Goal: Task Accomplishment & Management: Manage account settings

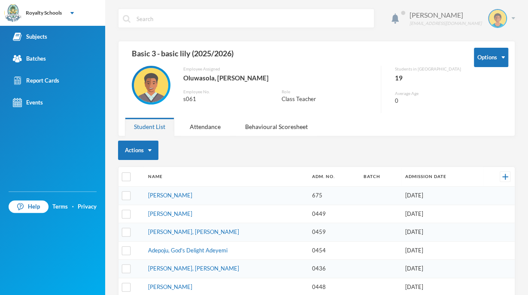
click at [504, 18] on div "[PERSON_NAME] [EMAIL_ADDRESS][DOMAIN_NAME]" at bounding box center [459, 18] width 112 height 19
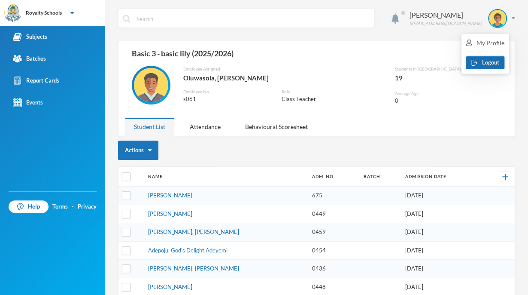
click at [492, 64] on button "Logout" at bounding box center [485, 62] width 39 height 13
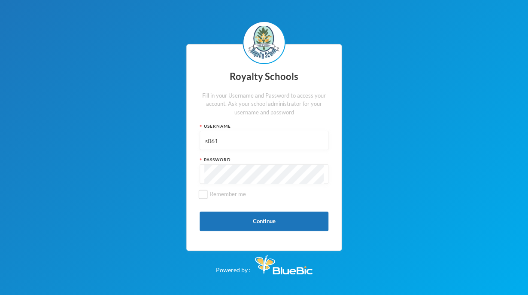
click at [282, 141] on input "s061" at bounding box center [263, 140] width 119 height 19
type input "admin"
click at [282, 218] on button "Continue" at bounding box center [264, 220] width 129 height 19
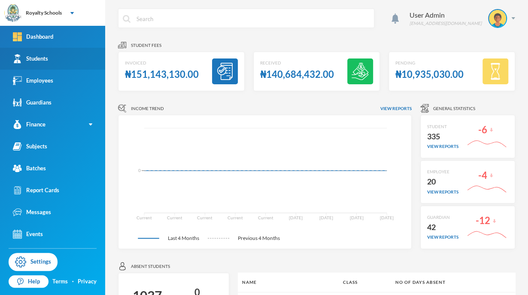
click at [81, 63] on link "Students" at bounding box center [52, 59] width 105 height 22
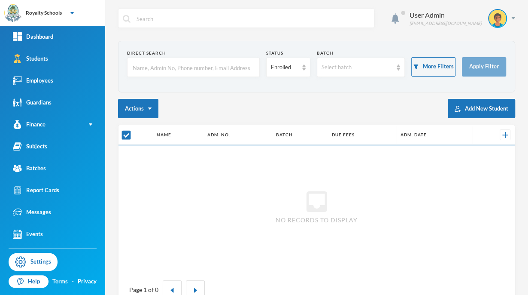
checkbox input "false"
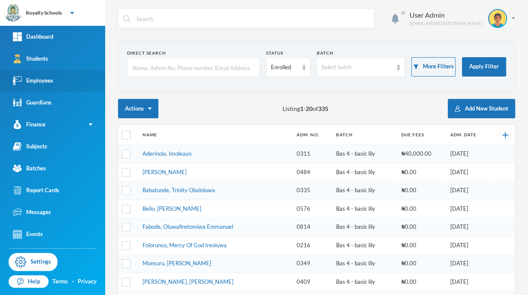
click at [87, 86] on link "Employees" at bounding box center [52, 81] width 105 height 22
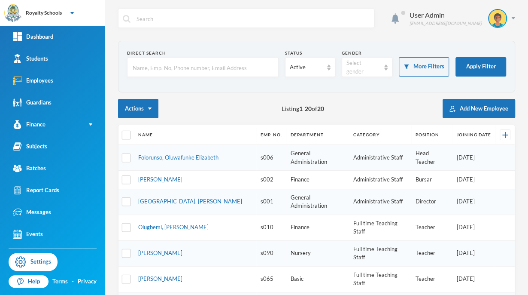
checkbox input "false"
click at [489, 17] on img at bounding box center [497, 18] width 17 height 17
click at [490, 61] on button "Logout" at bounding box center [484, 62] width 39 height 13
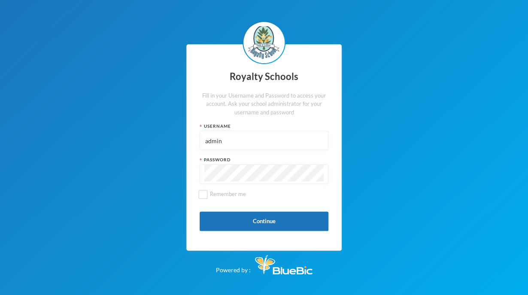
click at [263, 134] on input "admin" at bounding box center [263, 140] width 119 height 19
type input "a"
type input "s0703"
click at [393, 105] on div "Royalty Schools Fill in your Username and Password to access your account. Ask …" at bounding box center [264, 147] width 528 height 295
click at [289, 225] on button "Continue" at bounding box center [264, 220] width 129 height 19
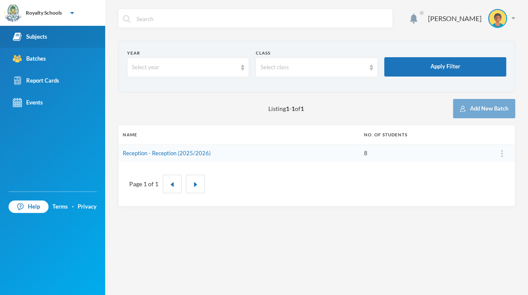
click at [70, 37] on link "Subjects" at bounding box center [52, 37] width 105 height 22
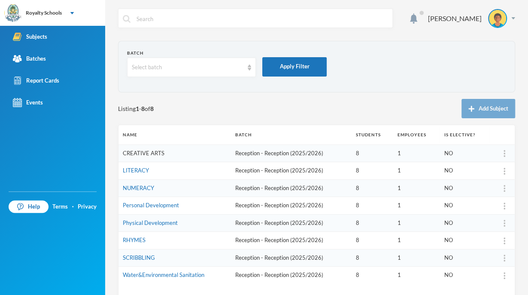
click at [155, 150] on link "CREATIVE ARTS" at bounding box center [144, 152] width 42 height 7
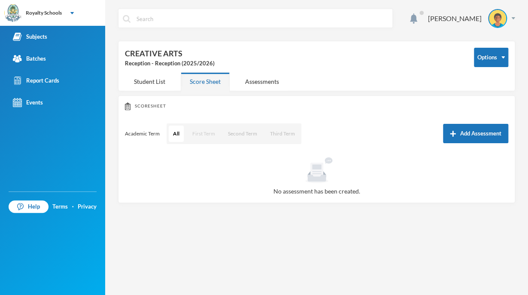
click at [212, 136] on button "First Term" at bounding box center [203, 133] width 31 height 16
click at [491, 135] on button "Add Assessment" at bounding box center [475, 133] width 65 height 19
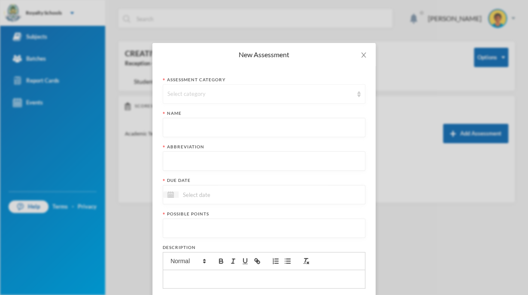
click at [318, 91] on div "Select category" at bounding box center [260, 94] width 186 height 9
click at [209, 138] on li "BRAINTEASER 1" at bounding box center [260, 141] width 203 height 14
click at [167, 120] on input "text" at bounding box center [263, 127] width 193 height 19
click at [206, 166] on input "text" at bounding box center [263, 161] width 193 height 19
click at [227, 129] on input "brainteaser" at bounding box center [263, 127] width 193 height 19
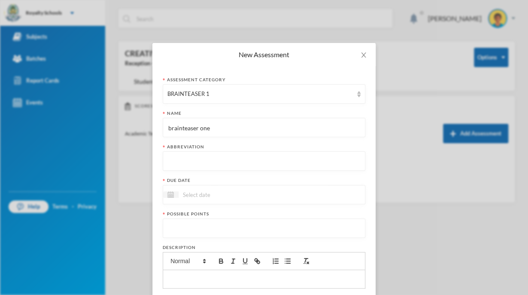
type input "brainteaser one"
click at [190, 160] on input "text" at bounding box center [263, 161] width 193 height 19
type input "BT 1"
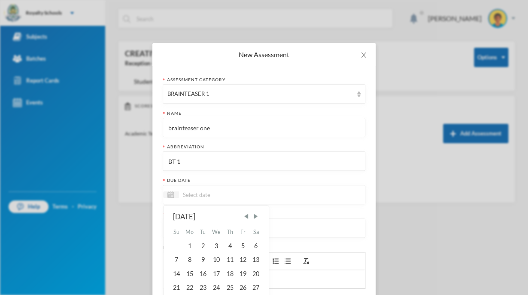
click at [215, 192] on input at bounding box center [215, 194] width 72 height 10
click at [256, 215] on span "Next Month" at bounding box center [256, 216] width 8 height 8
click at [216, 262] on div "8" at bounding box center [217, 260] width 14 height 14
type input "[DATE]"
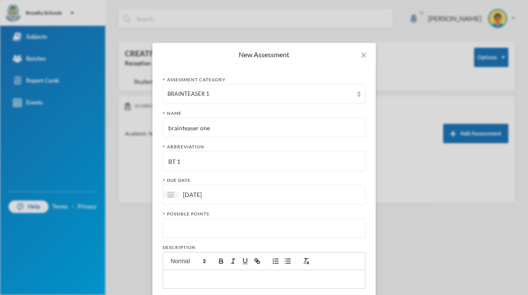
click at [172, 229] on input "number" at bounding box center [263, 228] width 193 height 19
type input "10"
click at [365, 285] on div "Assessment category BRAINTEASER 1 Name brainteaser one Abbreviation BT 1 Due da…" at bounding box center [263, 225] width 223 height 318
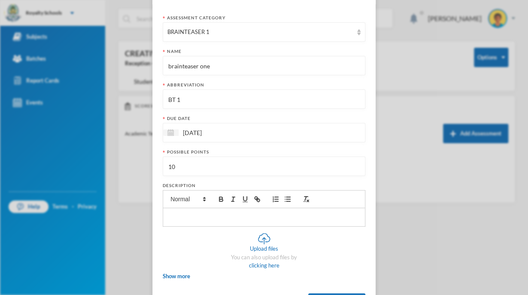
scroll to position [100, 0]
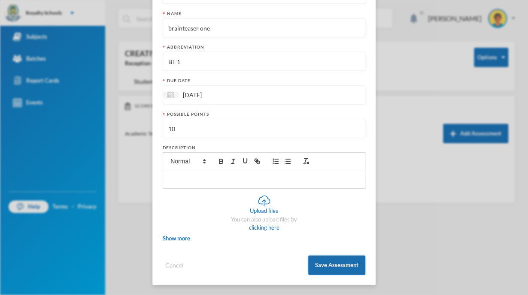
click at [332, 264] on button "Save Assessment" at bounding box center [336, 264] width 57 height 19
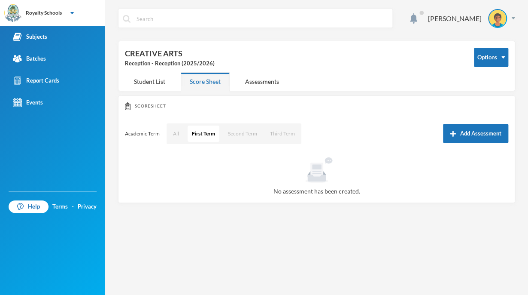
scroll to position [57, 0]
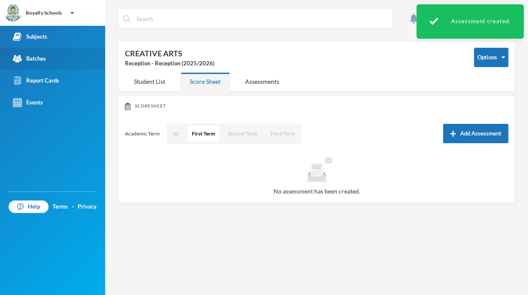
click at [37, 54] on div "Batches" at bounding box center [29, 58] width 33 height 9
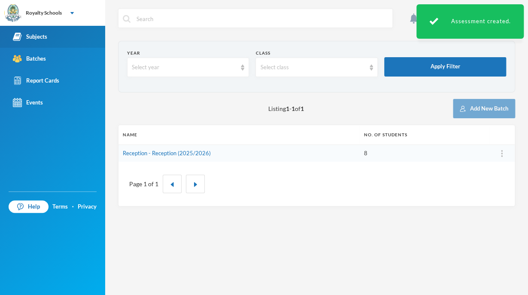
click at [37, 36] on div "Subjects" at bounding box center [30, 36] width 34 height 9
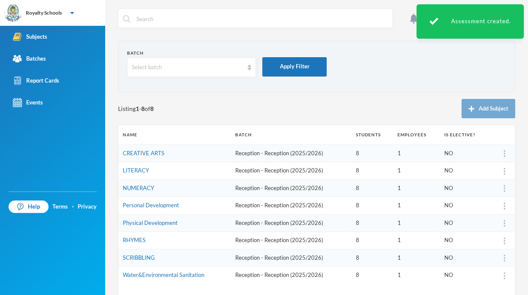
click at [142, 148] on td "CREATIVE ARTS" at bounding box center [175, 153] width 113 height 18
click at [157, 151] on link "CREATIVE ARTS" at bounding box center [144, 152] width 42 height 7
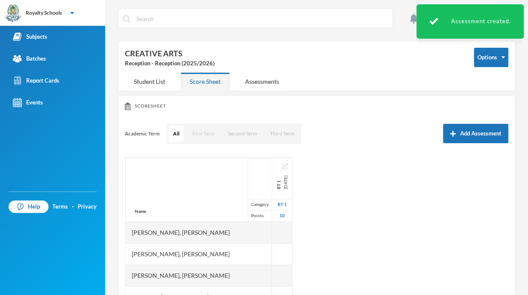
click at [197, 134] on button "First Term" at bounding box center [203, 133] width 31 height 16
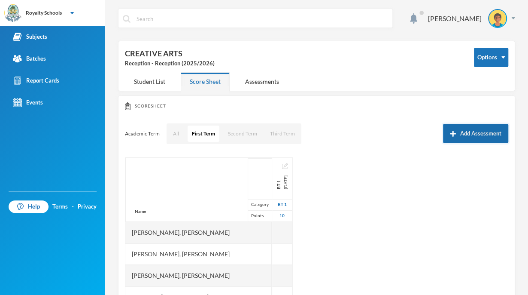
click at [490, 131] on button "Add Assessment" at bounding box center [475, 133] width 65 height 19
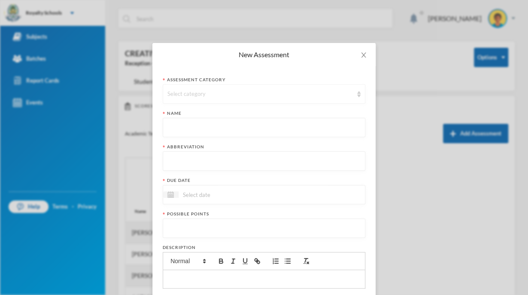
click at [268, 92] on div "Select category" at bounding box center [260, 94] width 186 height 9
drag, startPoint x: 268, startPoint y: 92, endPoint x: 194, endPoint y: 152, distance: 95.2
click at [194, 152] on body "Royalty Schools Your Bluebic Account Royalty Schools Add a New School Subjects …" at bounding box center [264, 147] width 528 height 295
click at [194, 152] on span "BRAINTEASER 2" at bounding box center [186, 154] width 45 height 7
click at [184, 123] on input "text" at bounding box center [263, 127] width 193 height 19
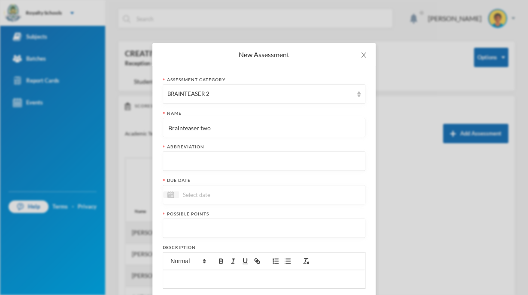
type input "Brainteaser two"
click at [196, 161] on input "text" at bounding box center [263, 161] width 193 height 19
type input "BT 2"
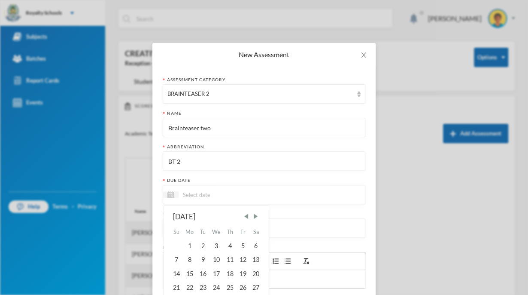
click at [191, 192] on input at bounding box center [215, 194] width 72 height 10
click at [254, 218] on span "Next Month" at bounding box center [256, 216] width 8 height 8
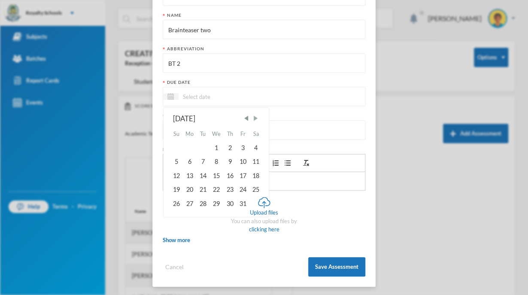
scroll to position [100, 0]
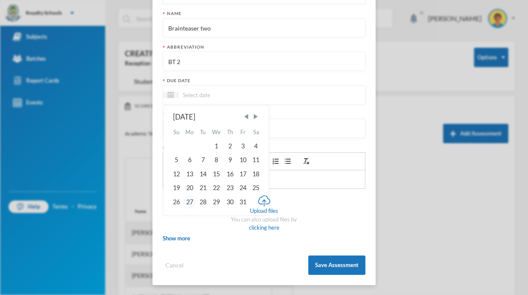
click at [183, 200] on div "27" at bounding box center [190, 202] width 14 height 14
type input "[DATE]"
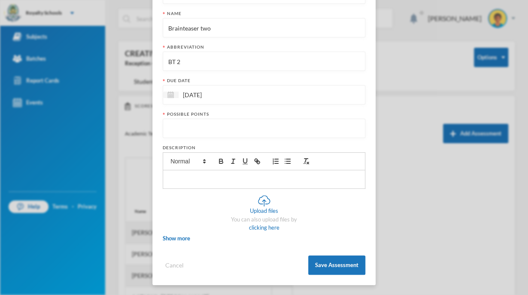
click at [225, 119] on input "number" at bounding box center [263, 128] width 193 height 19
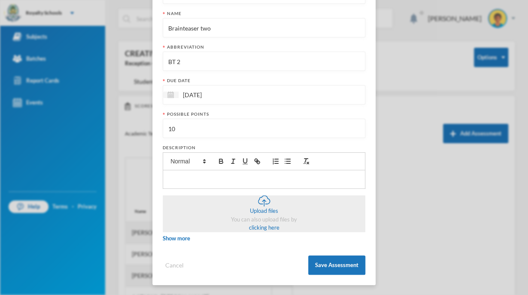
type input "10"
click at [329, 216] on div "Upload files You can also upload files by clicking here" at bounding box center [264, 213] width 203 height 37
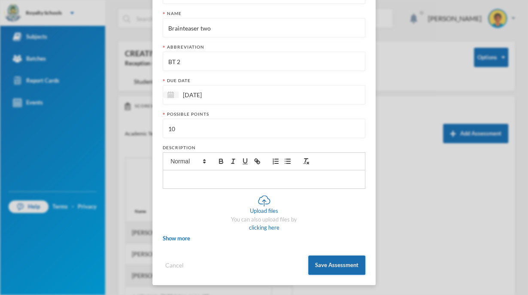
click at [335, 268] on button "Save Assessment" at bounding box center [336, 264] width 57 height 19
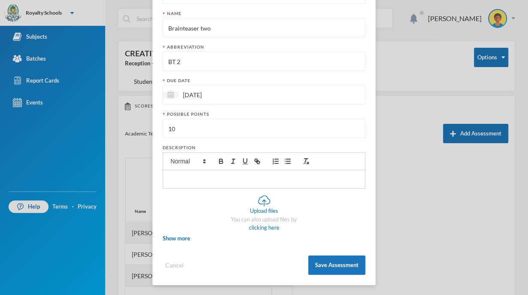
scroll to position [57, 0]
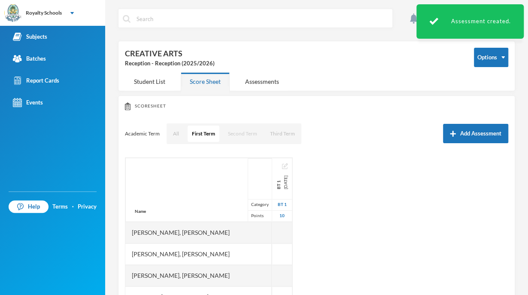
click at [255, 137] on button "Second Term" at bounding box center [243, 133] width 38 height 16
click at [211, 139] on button "First Term" at bounding box center [203, 133] width 31 height 16
click at [471, 130] on button "Add Assessment" at bounding box center [475, 133] width 65 height 19
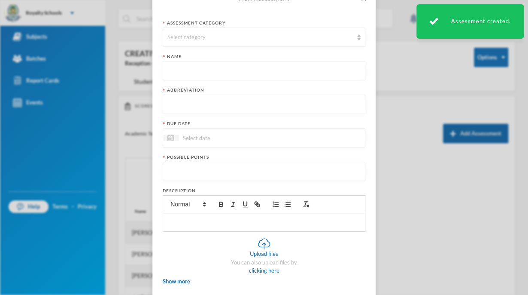
scroll to position [0, 0]
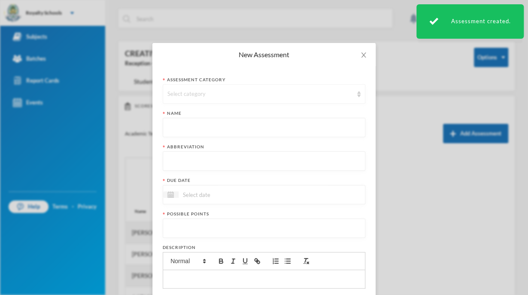
click at [206, 93] on div "Select category" at bounding box center [260, 94] width 186 height 9
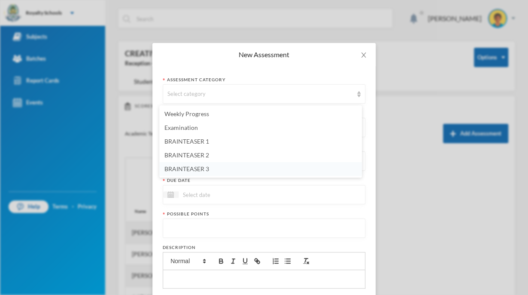
click at [201, 164] on li "BRAINTEASER 3" at bounding box center [260, 169] width 203 height 14
click at [193, 133] on input "text" at bounding box center [263, 127] width 193 height 19
type input "Brainteaser three"
click at [198, 167] on input "text" at bounding box center [263, 161] width 193 height 19
click at [173, 161] on input "BT3" at bounding box center [263, 161] width 193 height 19
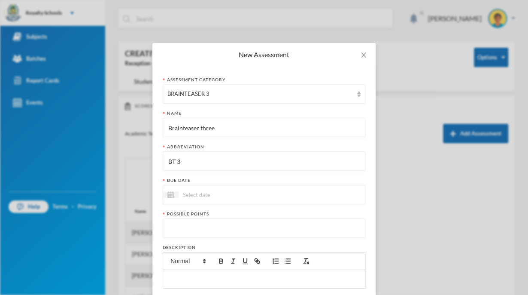
type input "BT 3"
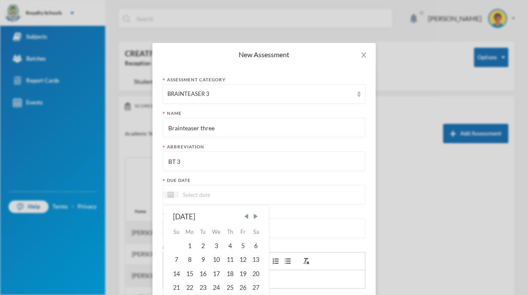
click at [192, 193] on input at bounding box center [215, 194] width 72 height 10
click at [254, 219] on span "Next Month" at bounding box center [256, 216] width 8 height 8
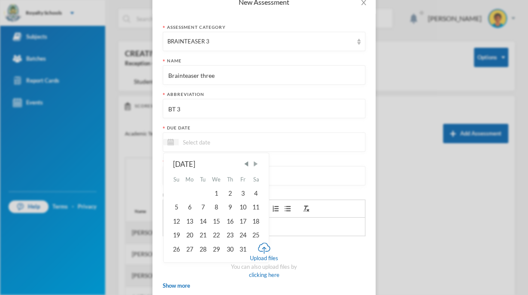
scroll to position [65, 0]
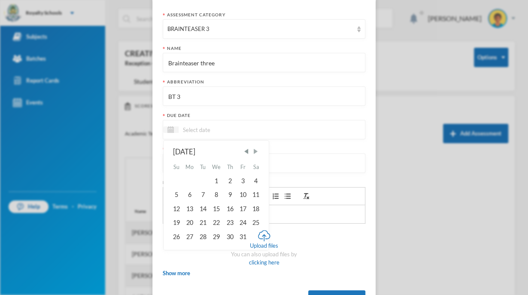
click at [256, 152] on span "Next Month" at bounding box center [256, 151] width 8 height 8
click at [211, 210] on div "12" at bounding box center [217, 209] width 14 height 14
type input "[DATE]"
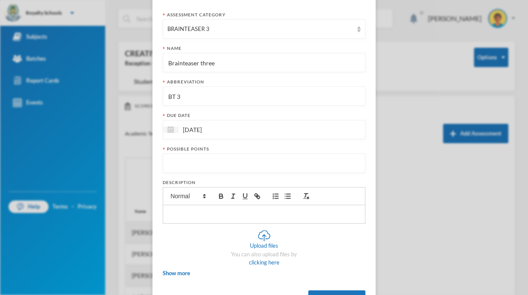
click at [237, 159] on input "number" at bounding box center [263, 163] width 193 height 19
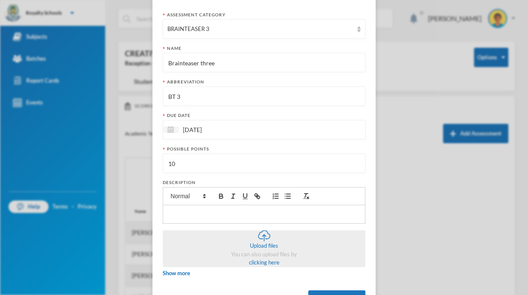
type input "10"
click at [208, 236] on div "Upload files You can also upload files by clicking here" at bounding box center [264, 248] width 203 height 37
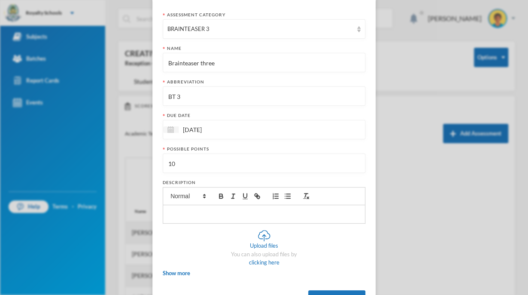
scroll to position [100, 0]
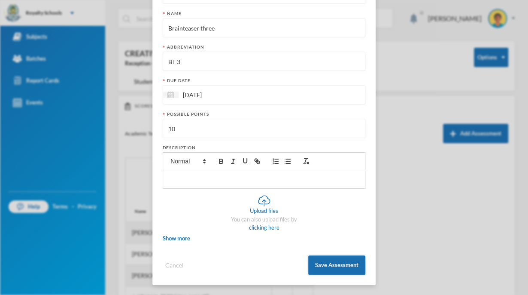
click at [332, 260] on button "Save Assessment" at bounding box center [336, 264] width 57 height 19
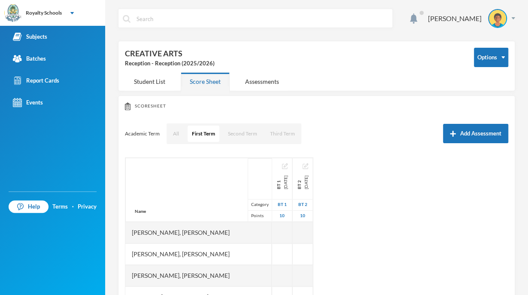
scroll to position [57, 0]
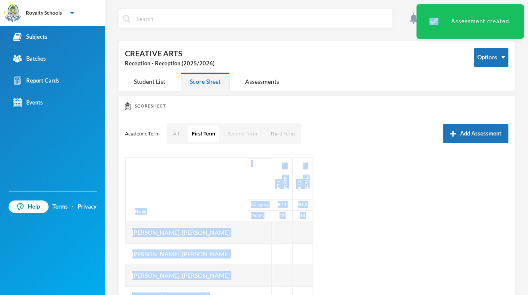
drag, startPoint x: 332, startPoint y: 260, endPoint x: 253, endPoint y: 124, distance: 157.6
click at [253, 124] on div "Scoresheet Academic Term All First Term Second Term Third Term Add Assessment N…" at bounding box center [316, 236] width 397 height 283
click at [253, 125] on button "Second Term" at bounding box center [243, 133] width 38 height 16
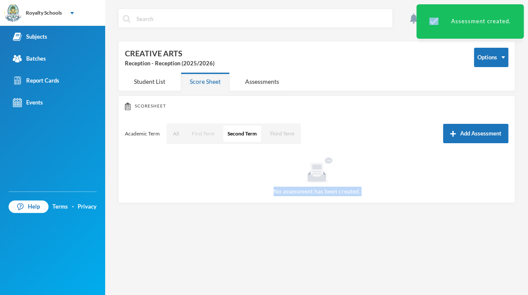
click at [196, 140] on button "First Term" at bounding box center [203, 133] width 31 height 16
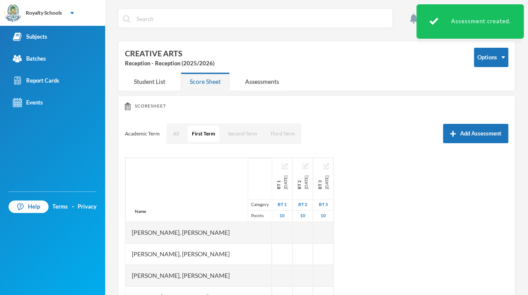
click at [322, 65] on div "Reception - Reception (2025/2026)" at bounding box center [293, 63] width 336 height 9
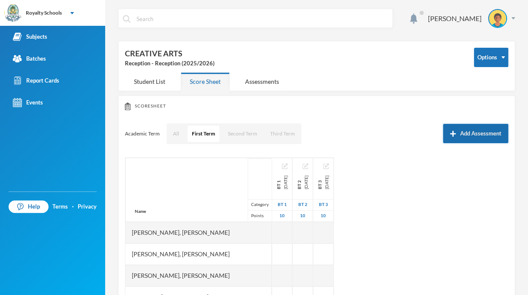
click at [496, 131] on button "Add Assessment" at bounding box center [475, 133] width 65 height 19
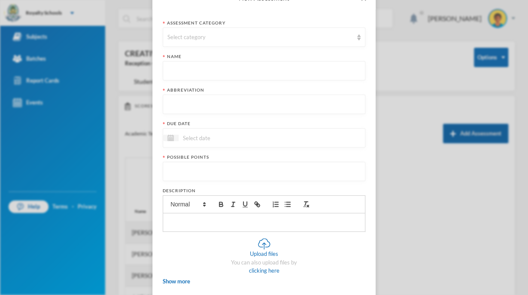
scroll to position [0, 0]
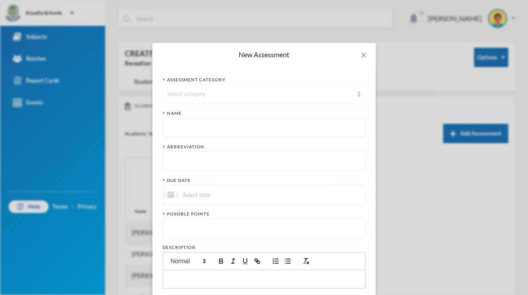
click at [215, 88] on div "Select category" at bounding box center [264, 93] width 203 height 19
click at [190, 129] on span "Examination" at bounding box center [180, 127] width 33 height 7
click at [191, 133] on input "text" at bounding box center [263, 127] width 193 height 19
type input "Examination"
click at [188, 158] on input "text" at bounding box center [263, 161] width 193 height 19
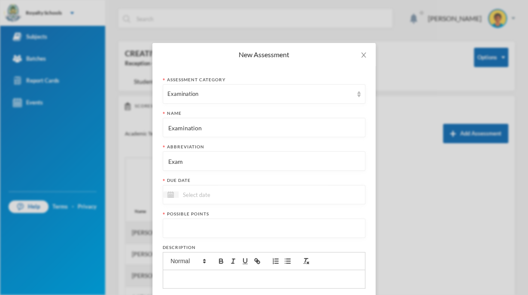
type input "Exam"
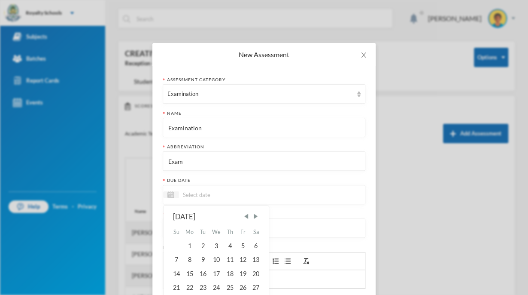
click at [196, 193] on input at bounding box center [215, 194] width 72 height 10
click at [252, 215] on span "Next Month" at bounding box center [256, 216] width 8 height 8
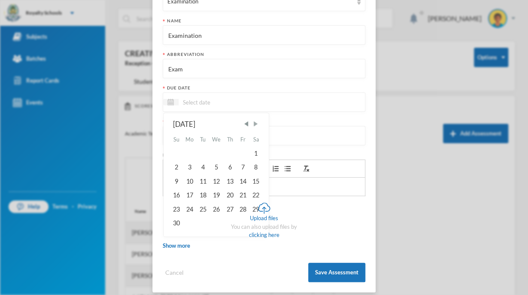
scroll to position [100, 0]
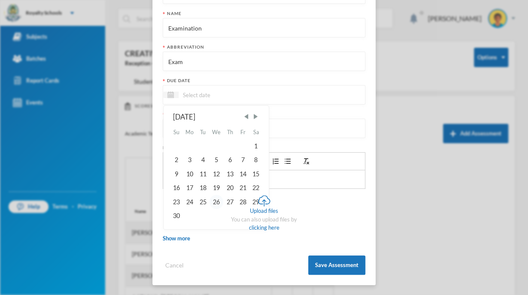
click at [212, 200] on div "26" at bounding box center [217, 202] width 14 height 14
type input "[DATE]"
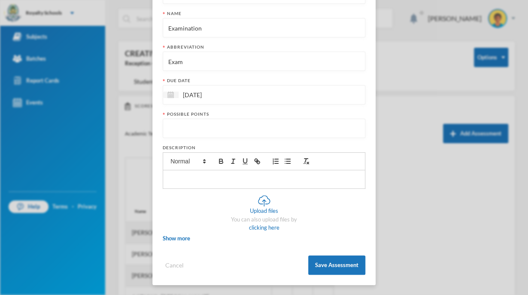
click at [225, 123] on input "number" at bounding box center [263, 128] width 193 height 19
type input "70"
click at [326, 265] on button "Save Assessment" at bounding box center [336, 264] width 57 height 19
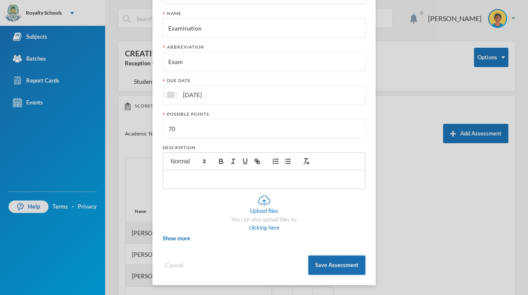
scroll to position [57, 0]
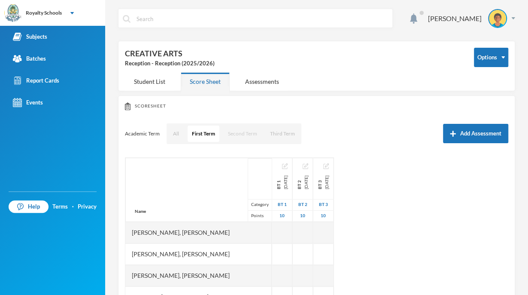
click at [249, 140] on button "Second Term" at bounding box center [243, 133] width 38 height 16
click at [208, 128] on button "First Term" at bounding box center [203, 133] width 31 height 16
click at [236, 137] on button "Second Term" at bounding box center [243, 133] width 38 height 16
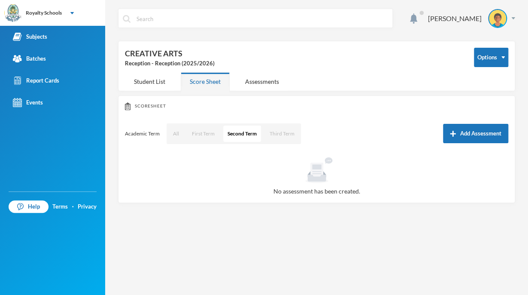
click at [469, 28] on div "[PERSON_NAME]" at bounding box center [316, 25] width 397 height 32
click at [514, 20] on div "[PERSON_NAME]" at bounding box center [469, 18] width 94 height 19
click at [495, 64] on button "Logout" at bounding box center [491, 62] width 39 height 13
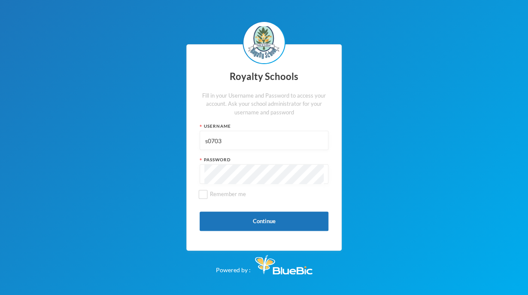
click at [495, 64] on div "Royalty Schools Fill in your Username and Password to access your account. Ask …" at bounding box center [264, 147] width 528 height 295
click at [310, 141] on input "s0703" at bounding box center [263, 140] width 119 height 19
type input "admin"
click at [298, 223] on button "Continue" at bounding box center [264, 220] width 129 height 19
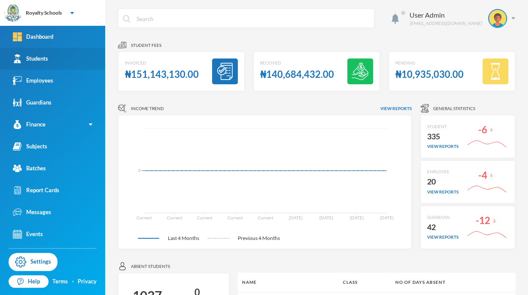
click at [82, 57] on link "Students" at bounding box center [52, 59] width 105 height 22
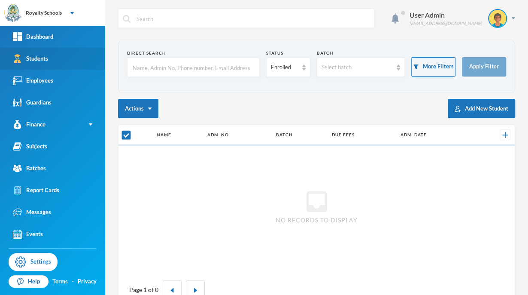
click at [82, 57] on link "Students" at bounding box center [52, 59] width 105 height 22
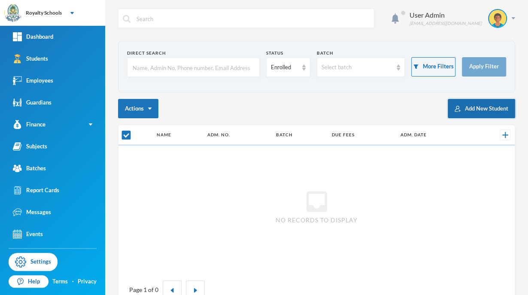
click at [457, 103] on button "Add New Student" at bounding box center [481, 108] width 67 height 19
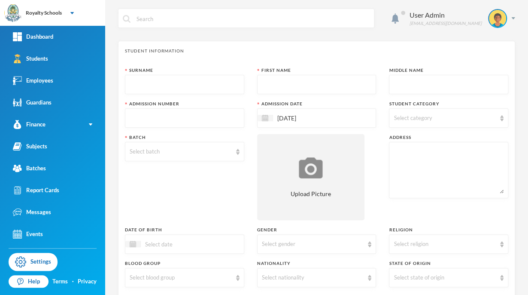
click at [194, 81] on input "text" at bounding box center [185, 84] width 110 height 19
type input "Oluwafemi"
click at [271, 83] on input "text" at bounding box center [317, 84] width 110 height 19
type input "Israel"
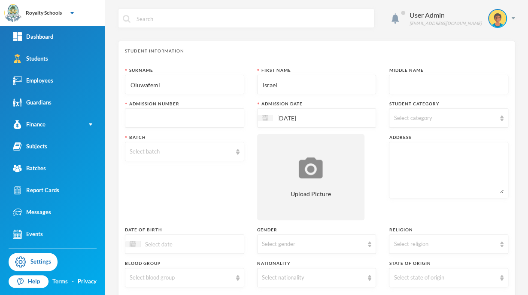
click at [405, 82] on input "text" at bounding box center [449, 84] width 110 height 19
click at [396, 121] on div "Select category" at bounding box center [445, 118] width 102 height 9
click at [395, 140] on input "Day" at bounding box center [394, 139] width 9 height 9
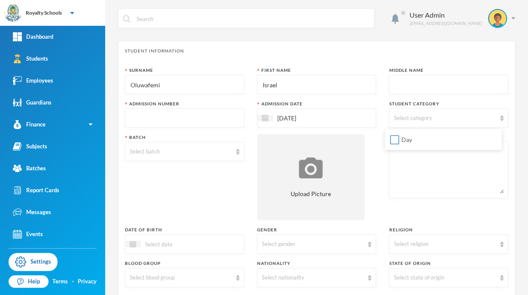
checkbox input "true"
click at [366, 159] on div "Surname [PERSON_NAME] First Name [GEOGRAPHIC_DATA] Middle Name Admission Number…" at bounding box center [316, 232] width 383 height 330
click at [402, 83] on input "text" at bounding box center [449, 84] width 110 height 19
type input "Oluwashinayomi"
click at [224, 113] on input "text" at bounding box center [185, 118] width 110 height 19
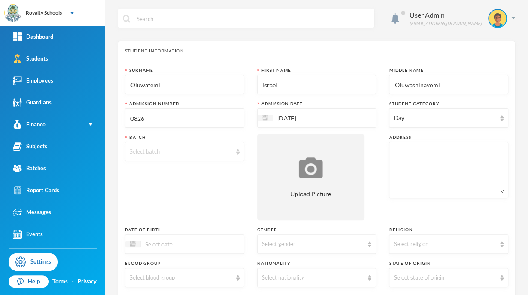
type input "0826"
click at [152, 155] on div "Select batch" at bounding box center [181, 151] width 102 height 9
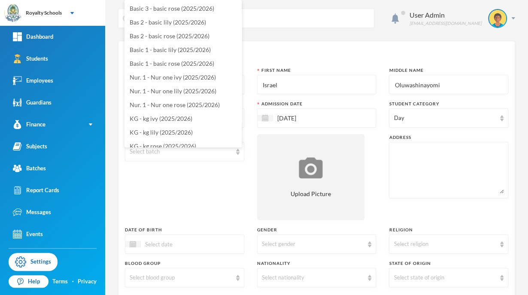
scroll to position [117, 0]
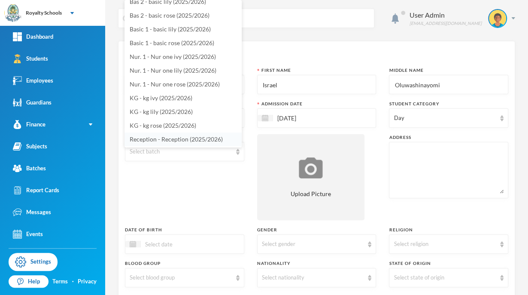
click at [204, 135] on span "Reception - Reception (2025/2026)" at bounding box center [176, 138] width 93 height 7
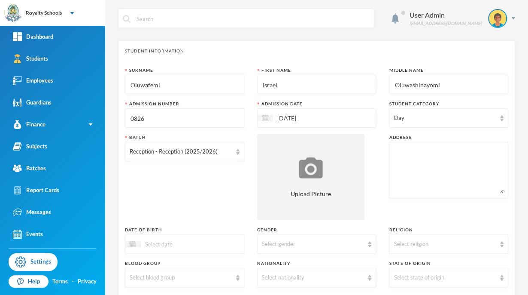
click at [293, 123] on div "[DATE]" at bounding box center [316, 117] width 119 height 19
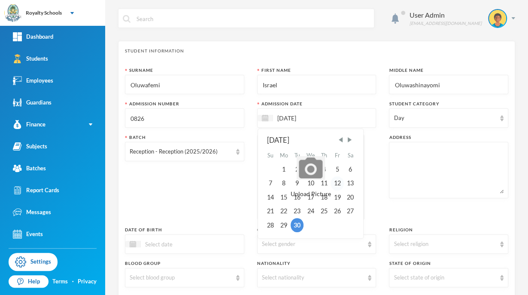
click at [336, 181] on div "12" at bounding box center [337, 183] width 13 height 14
type input "[DATE]"
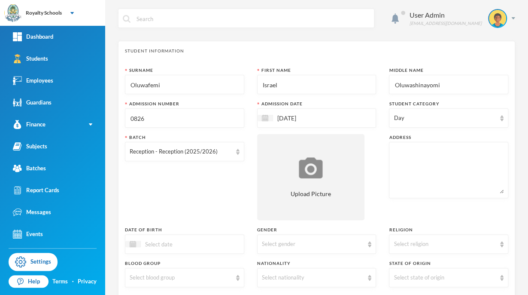
click at [419, 158] on textarea at bounding box center [449, 169] width 110 height 47
type textarea "Airport road [GEOGRAPHIC_DATA]"
click at [227, 221] on div "Surname [PERSON_NAME] First Name [GEOGRAPHIC_DATA] Middle Name Oluwashinayomi A…" at bounding box center [316, 232] width 383 height 330
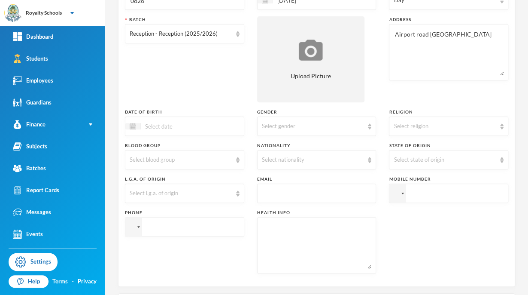
scroll to position [118, 0]
click at [440, 128] on div "Select religion" at bounding box center [445, 126] width 102 height 9
click at [420, 148] on span "[DEMOGRAPHIC_DATA]" at bounding box center [423, 144] width 67 height 7
click at [332, 125] on div "Select gender" at bounding box center [313, 126] width 102 height 9
click at [321, 146] on li "[DEMOGRAPHIC_DATA]" at bounding box center [313, 145] width 117 height 14
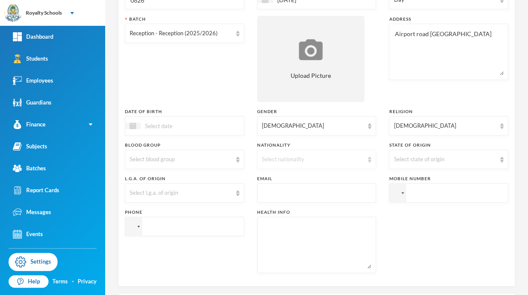
click at [332, 164] on div "Select nationality" at bounding box center [316, 158] width 119 height 19
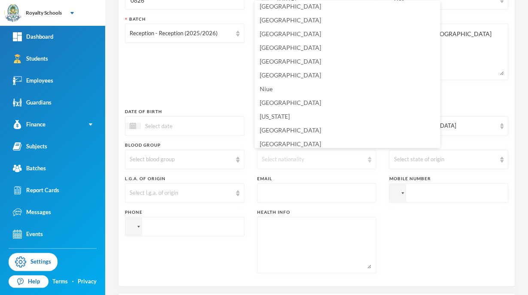
scroll to position [2117, 0]
click at [271, 79] on span "[GEOGRAPHIC_DATA]" at bounding box center [290, 76] width 61 height 7
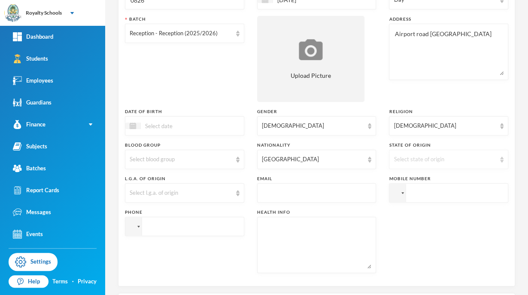
click at [431, 161] on div "Select state of origin" at bounding box center [445, 159] width 102 height 9
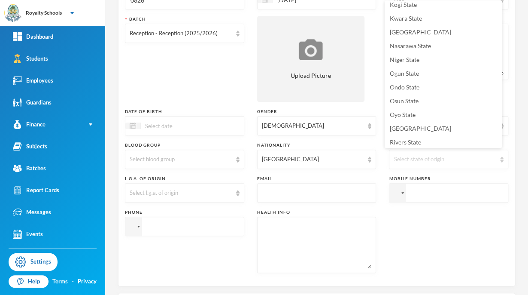
scroll to position [304, 0]
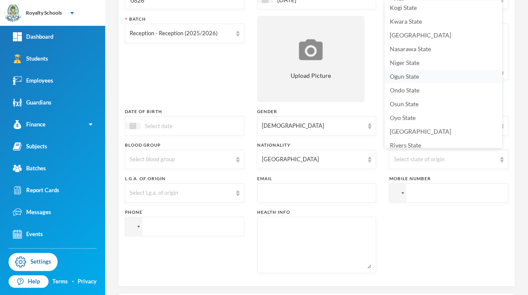
click at [411, 76] on span "Ogun State" at bounding box center [404, 76] width 29 height 7
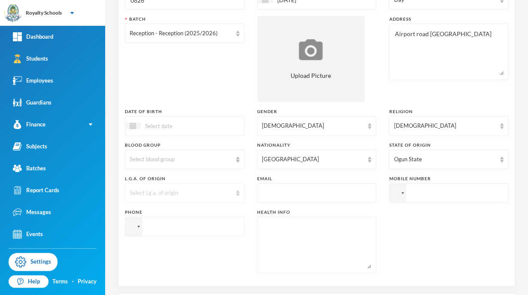
click at [182, 194] on div "Select l.g.a. of origin" at bounding box center [181, 193] width 102 height 9
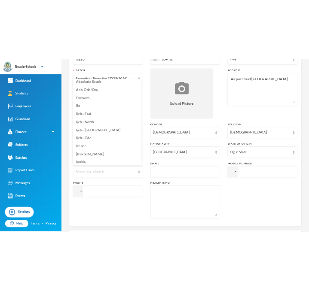
scroll to position [0, 0]
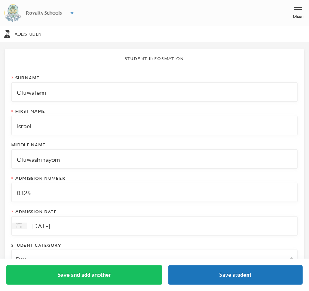
drag, startPoint x: 51, startPoint y: 67, endPoint x: 48, endPoint y: 21, distance: 46.0
click at [48, 21] on div "Royalty Schools" at bounding box center [154, 13] width 309 height 26
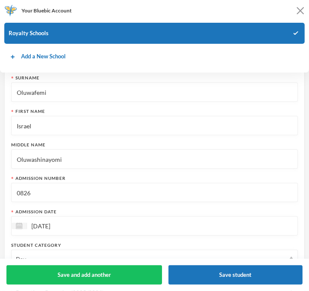
drag, startPoint x: 48, startPoint y: 21, endPoint x: 269, endPoint y: 16, distance: 220.8
click at [269, 16] on div "Your Bluebic Account" at bounding box center [154, 12] width 300 height 17
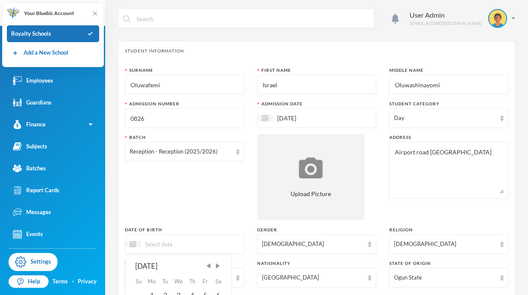
click at [206, 244] on input at bounding box center [177, 244] width 72 height 10
click at [173, 242] on input "23/03/0002024" at bounding box center [177, 244] width 72 height 10
type input "[DATE]"
click at [223, 206] on div "Batch Reception - Reception (2025/2026)" at bounding box center [184, 177] width 119 height 86
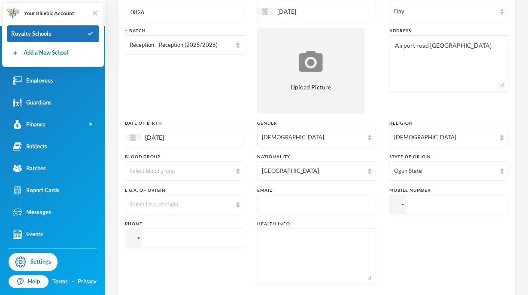
scroll to position [117, 0]
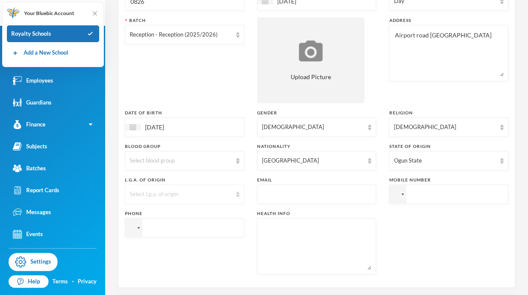
click at [187, 191] on div "Select l.g.a. of origin" at bounding box center [181, 194] width 102 height 9
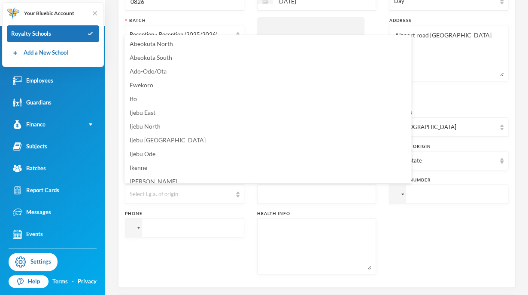
scroll to position [0, 0]
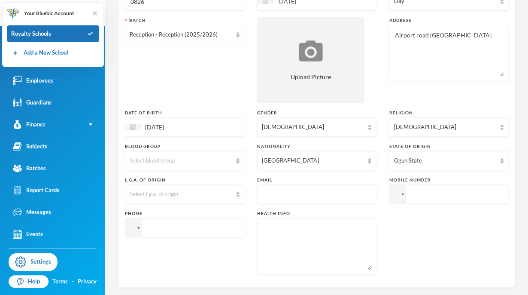
click at [401, 274] on div "Surname [PERSON_NAME] First Name [GEOGRAPHIC_DATA] Middle Name Oluwashinayomi A…" at bounding box center [316, 115] width 383 height 330
click at [192, 198] on div "Select l.g.a. of origin" at bounding box center [184, 193] width 119 height 19
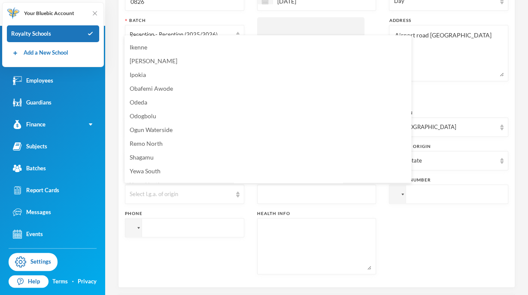
scroll to position [131, 0]
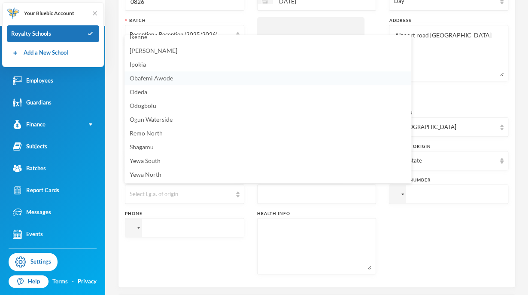
click at [162, 77] on span "Obafemi Awode" at bounding box center [151, 77] width 43 height 7
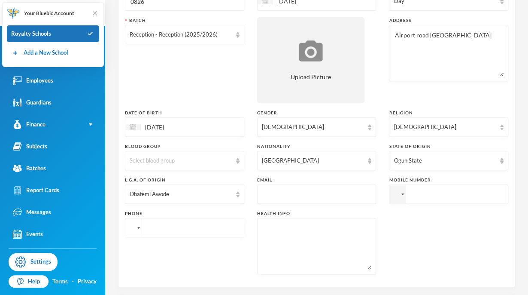
click at [137, 232] on div at bounding box center [133, 227] width 16 height 18
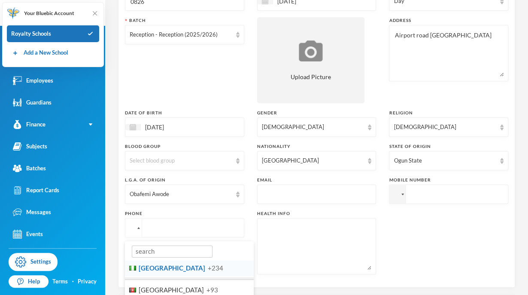
click at [208, 268] on span "+234" at bounding box center [215, 268] width 15 height 8
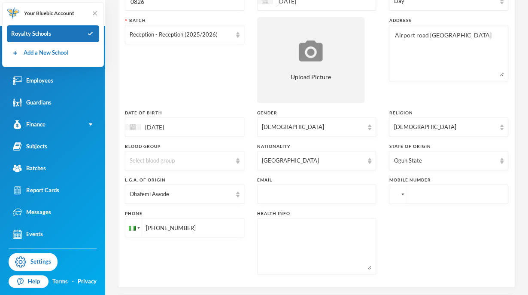
type input "[PHONE_NUMBER]"
click at [395, 199] on div at bounding box center [397, 194] width 16 height 18
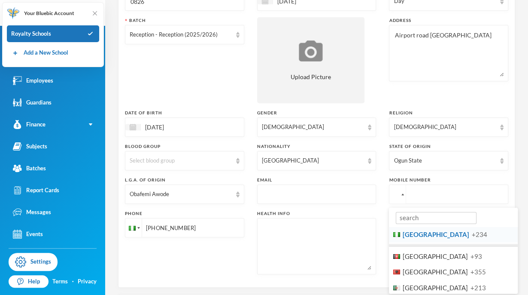
click at [406, 231] on span "[GEOGRAPHIC_DATA]" at bounding box center [436, 234] width 67 height 8
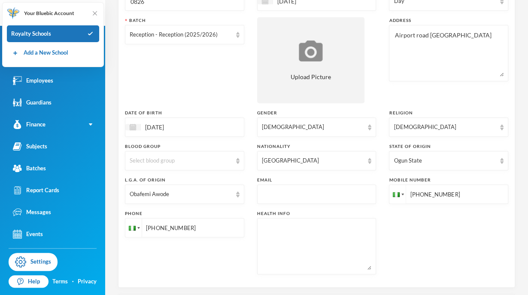
type input "[PHONE_NUMBER]"
click at [225, 268] on div "Phone [PHONE_NUMBER]" at bounding box center [184, 242] width 119 height 64
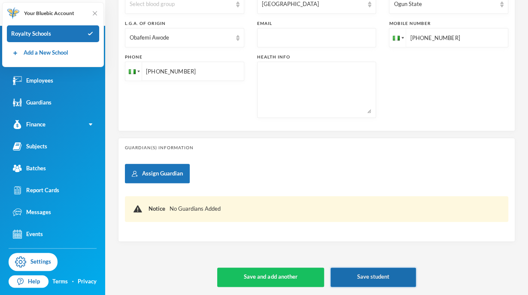
click at [367, 277] on button "Save student" at bounding box center [373, 276] width 85 height 19
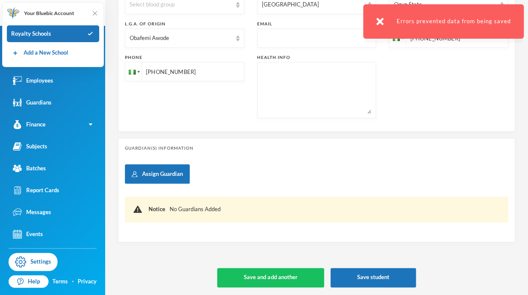
scroll to position [24, 0]
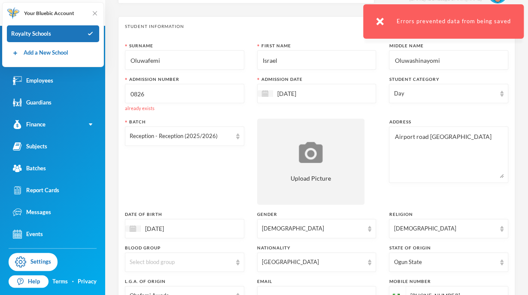
click at [185, 100] on input "0826" at bounding box center [185, 93] width 110 height 19
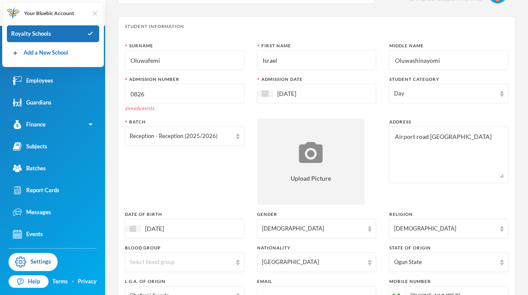
click at [98, 9] on img at bounding box center [95, 13] width 9 height 9
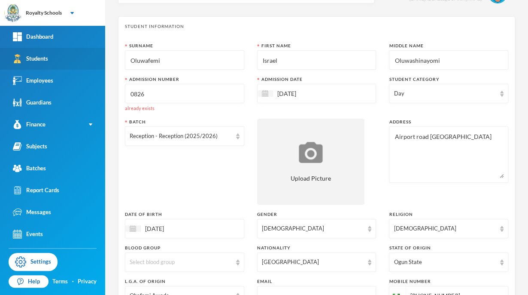
click at [52, 59] on link "Students" at bounding box center [52, 59] width 105 height 22
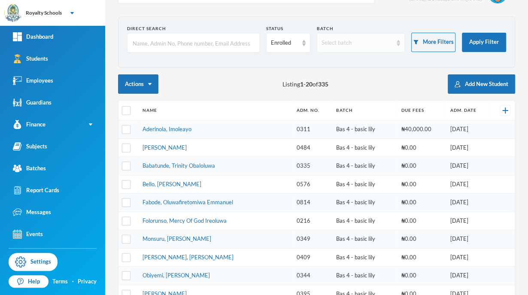
click at [350, 42] on div "Select batch" at bounding box center [357, 43] width 71 height 9
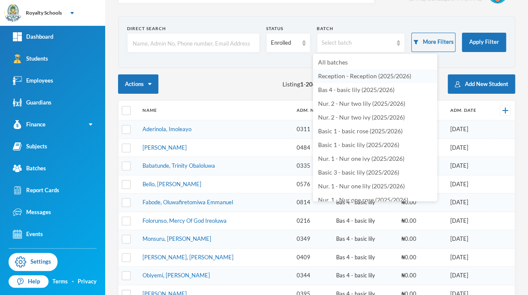
click at [383, 79] on span "Reception - Reception (2025/2026)" at bounding box center [364, 75] width 93 height 7
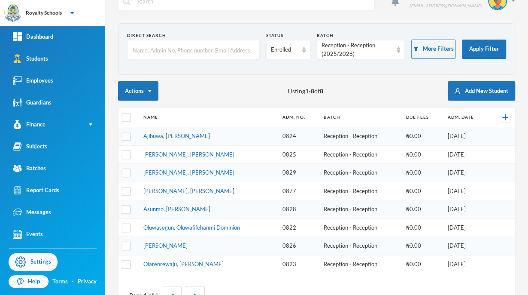
scroll to position [17, 0]
click at [360, 49] on div "Reception - Reception (2025/2026)" at bounding box center [357, 50] width 71 height 17
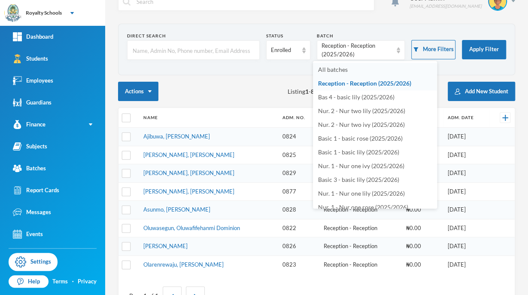
click at [320, 69] on span "All batches" at bounding box center [333, 69] width 30 height 7
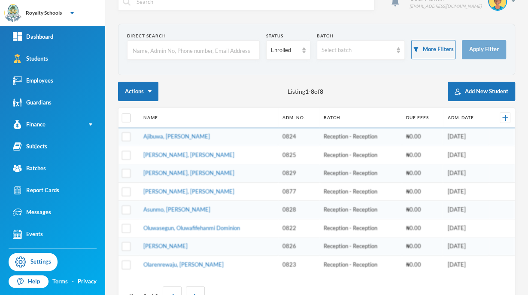
click at [215, 50] on input "text" at bounding box center [193, 50] width 123 height 19
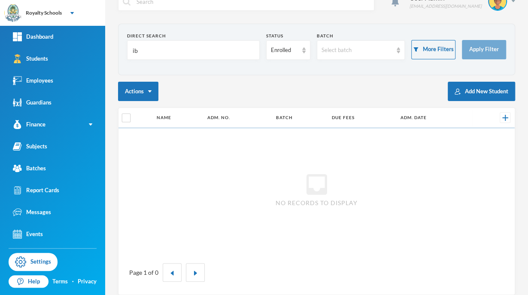
type input "i"
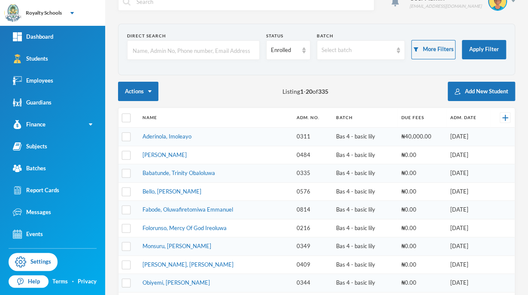
scroll to position [0, 0]
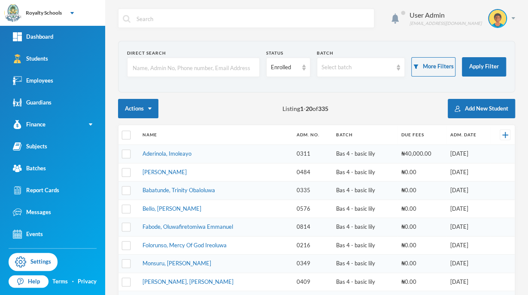
click at [232, 145] on td "Aderinola, Imoleayo" at bounding box center [215, 154] width 154 height 18
click at [485, 108] on button "Add New Student" at bounding box center [481, 108] width 67 height 19
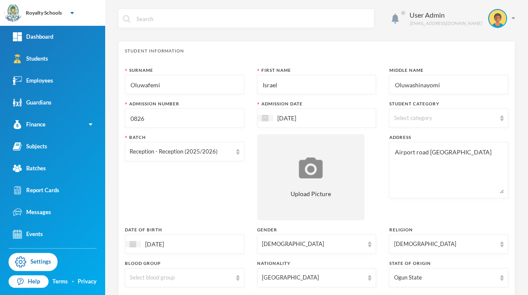
click at [220, 85] on input "Oluwafemi" at bounding box center [185, 84] width 110 height 19
type input "O"
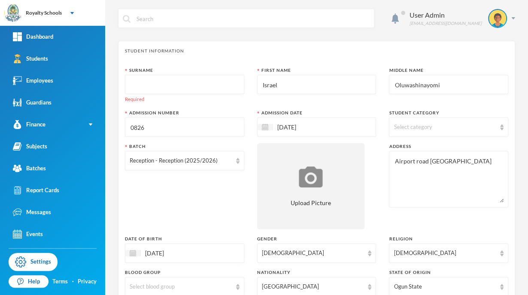
click at [220, 85] on input "text" at bounding box center [185, 84] width 110 height 19
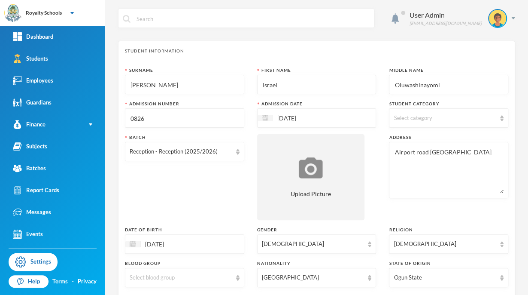
type input "[PERSON_NAME]"
click at [290, 85] on input "Israel" at bounding box center [317, 84] width 110 height 19
type input "I"
type input "[PERSON_NAME]"
click at [447, 85] on input "Oluwashinayomi" at bounding box center [449, 84] width 110 height 19
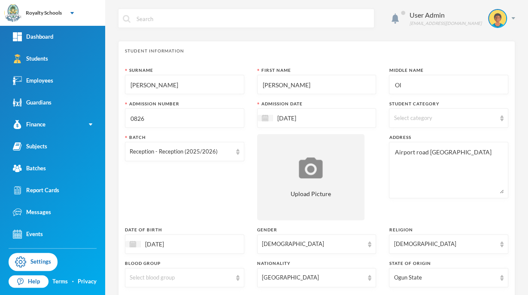
type input "O"
click at [389, 73] on div "Middle Name Oluwase" at bounding box center [448, 80] width 119 height 27
click at [456, 80] on input "Oluwase" at bounding box center [449, 84] width 110 height 19
type input "Oluwasegun"
click at [188, 123] on input "0826" at bounding box center [185, 118] width 110 height 19
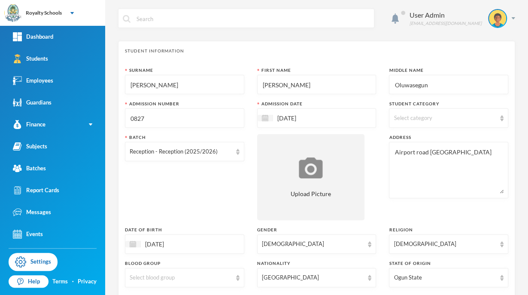
type input "0827"
click at [401, 118] on span "Select category" at bounding box center [413, 117] width 38 height 7
click at [394, 136] on input "Day" at bounding box center [394, 139] width 9 height 9
checkbox input "true"
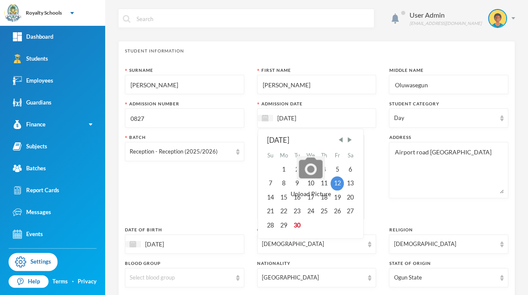
click at [332, 120] on input "[DATE]" at bounding box center [309, 118] width 72 height 10
click at [284, 207] on div "22" at bounding box center [284, 211] width 14 height 14
type input "[DATE]"
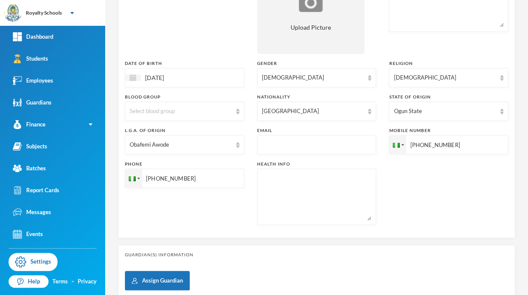
scroll to position [172, 0]
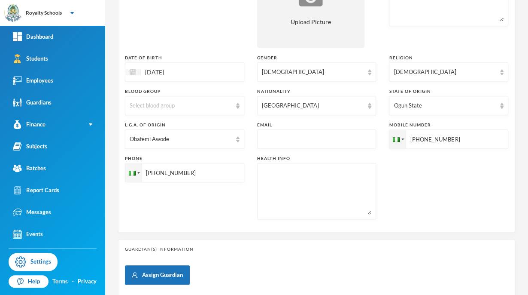
click at [462, 137] on input "[PHONE_NUMBER]" at bounding box center [448, 138] width 119 height 19
type input "[PHONE_NUMBER]"
click at [228, 173] on input "[PHONE_NUMBER]" at bounding box center [184, 172] width 119 height 19
type input "[PHONE_NUMBER]"
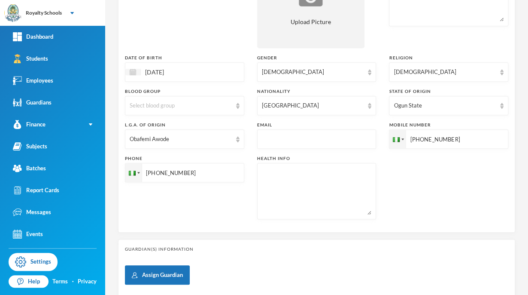
click at [468, 170] on div "Surname [PERSON_NAME] First Name [PERSON_NAME] Middle Name Oluwasegun Admission…" at bounding box center [316, 60] width 383 height 330
click at [206, 21] on div "Batch Reception - Reception (2025/2026)" at bounding box center [184, 5] width 119 height 86
click at [459, 181] on div "Surname [PERSON_NAME] First Name [PERSON_NAME] Middle Name Oluwasegun Admission…" at bounding box center [316, 60] width 383 height 330
click at [408, 229] on div "Student Information Surname [PERSON_NAME] First Name [PERSON_NAME] Middle Name …" at bounding box center [316, 50] width 397 height 363
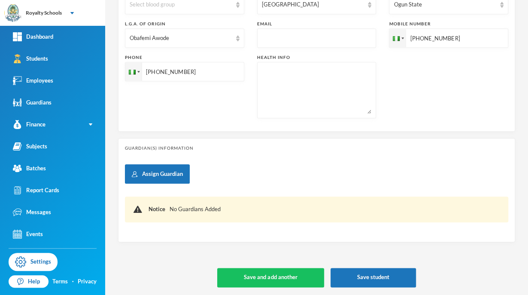
scroll to position [273, 0]
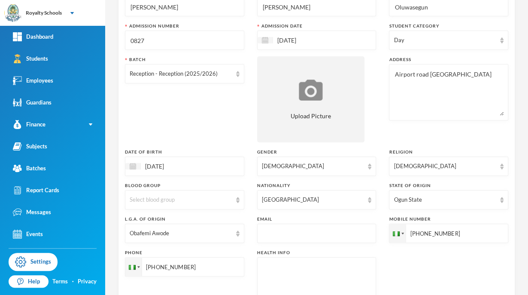
scroll to position [78, 0]
click at [485, 70] on textarea "Airport road [GEOGRAPHIC_DATA]" at bounding box center [449, 91] width 110 height 47
type textarea "A"
click at [429, 81] on textarea at bounding box center [449, 91] width 110 height 47
type textarea "No 5, orisunbare phase 2, asadam ilorin kwara state."
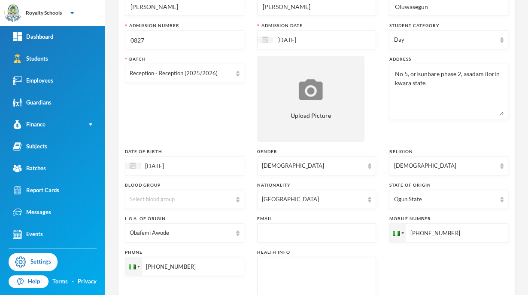
click at [217, 117] on div "Batch Reception - Reception (2025/2026)" at bounding box center [184, 99] width 119 height 86
click at [173, 105] on div "Batch Reception - Reception (2025/2026)" at bounding box center [184, 99] width 119 height 86
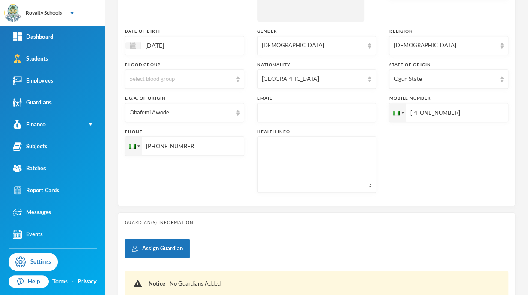
scroll to position [216, 0]
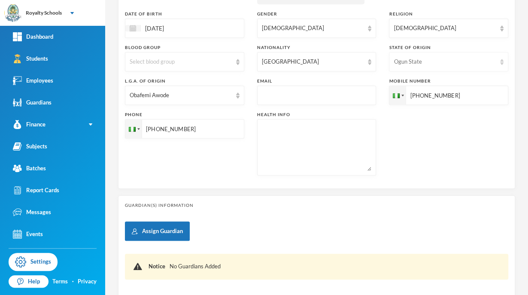
click at [435, 65] on div "Ogun State" at bounding box center [445, 62] width 102 height 9
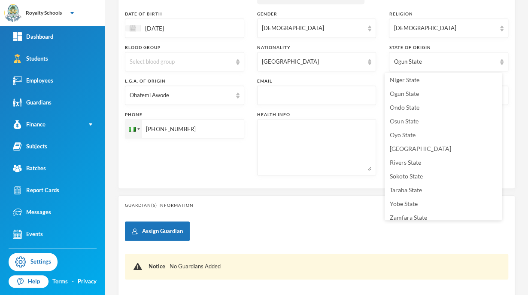
scroll to position [364, 0]
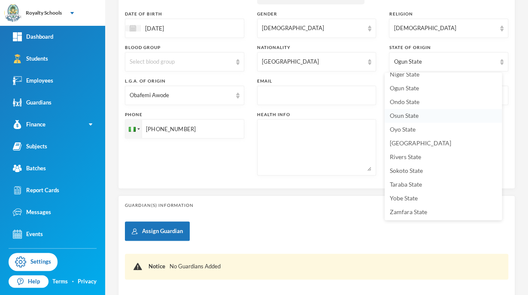
click at [416, 118] on span "Osun State" at bounding box center [404, 115] width 29 height 7
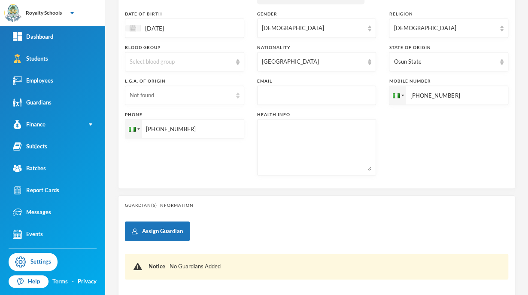
click at [182, 94] on div "Not found" at bounding box center [181, 95] width 102 height 9
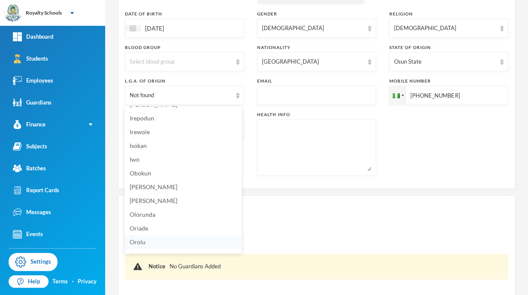
scroll to position [266, 0]
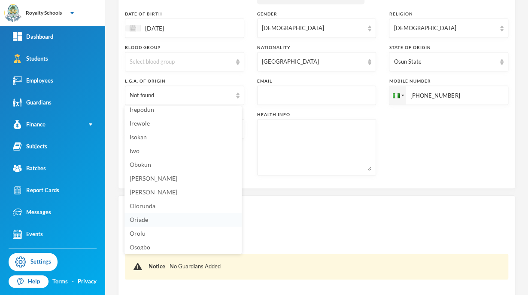
click at [146, 218] on span "Oriade" at bounding box center [139, 219] width 18 height 7
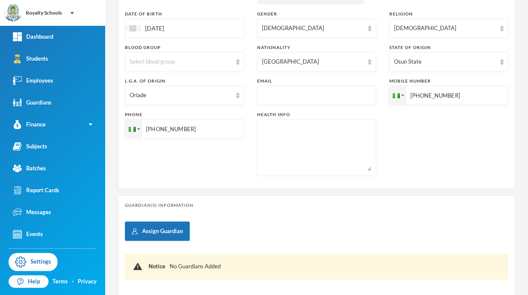
click at [265, 217] on div "Guardian(s) Information Assign Guardian Notice No Guardians Added" at bounding box center [316, 247] width 397 height 104
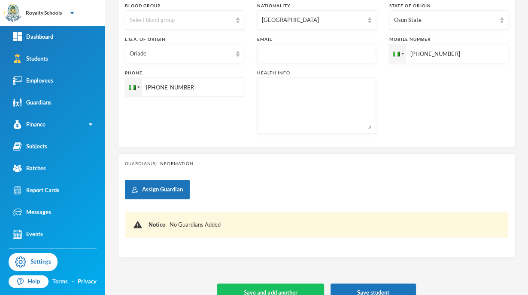
scroll to position [273, 0]
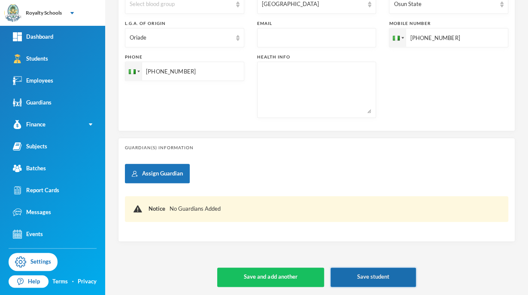
click at [352, 274] on button "Save student" at bounding box center [373, 276] width 85 height 19
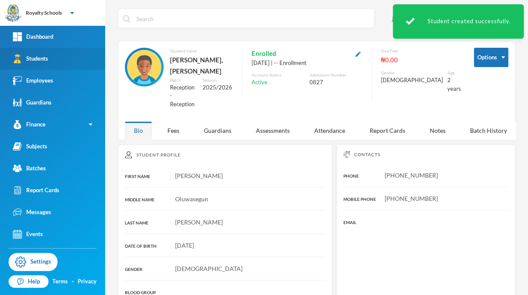
click at [55, 59] on link "Students" at bounding box center [52, 59] width 105 height 22
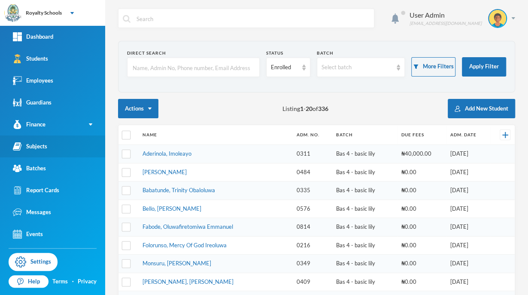
click at [39, 146] on div "Subjects" at bounding box center [30, 146] width 34 height 9
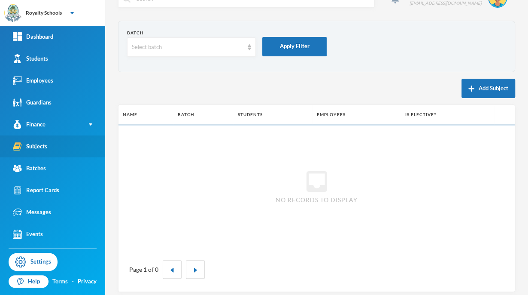
scroll to position [25, 0]
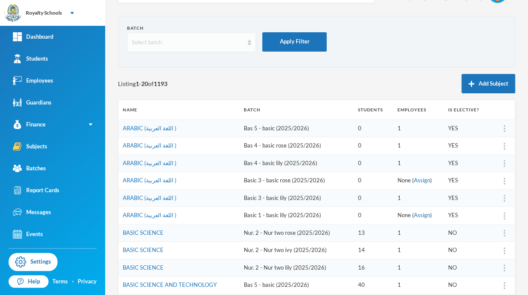
click at [210, 51] on div "Select batch" at bounding box center [191, 42] width 129 height 19
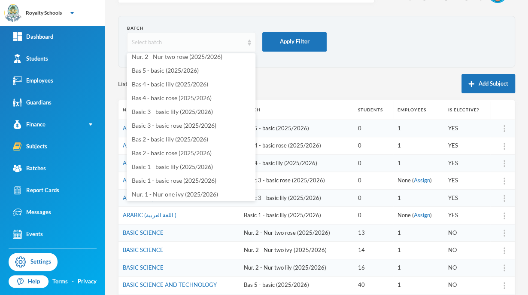
scroll to position [49, 0]
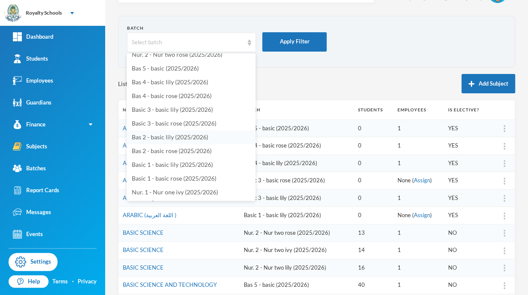
click at [198, 138] on span "Bas 2 - basic lily (2025/2026)" at bounding box center [170, 136] width 76 height 7
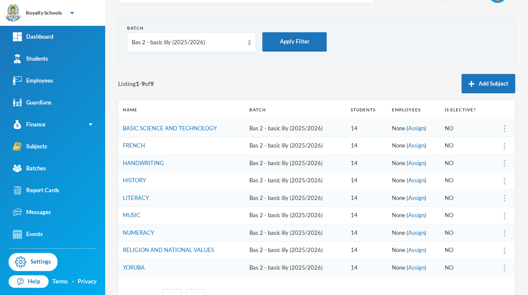
click at [504, 129] on img at bounding box center [505, 128] width 2 height 7
click at [484, 150] on div "Assign Employee" at bounding box center [476, 150] width 46 height 17
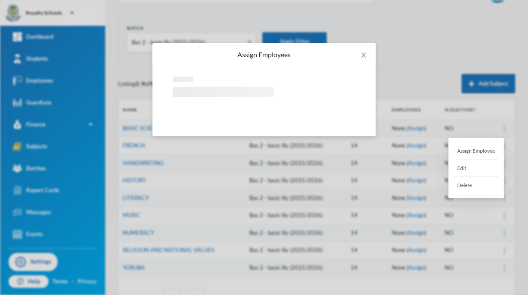
click at [445, 45] on div "Assign Employees Loading interface..." at bounding box center [264, 147] width 528 height 295
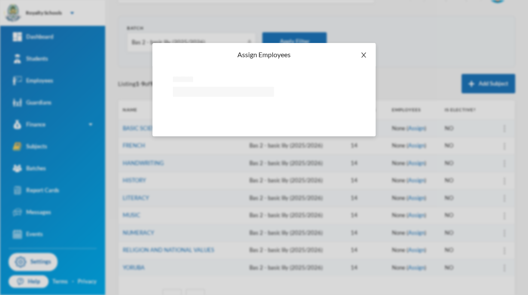
click at [363, 55] on icon "icon: close" at bounding box center [363, 54] width 5 height 5
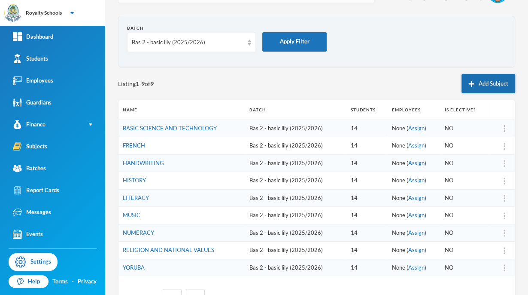
click at [490, 82] on button "Add Subject" at bounding box center [489, 83] width 54 height 19
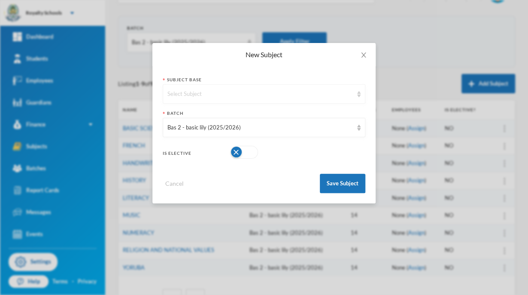
click at [278, 91] on div "Select Subject" at bounding box center [260, 94] width 186 height 9
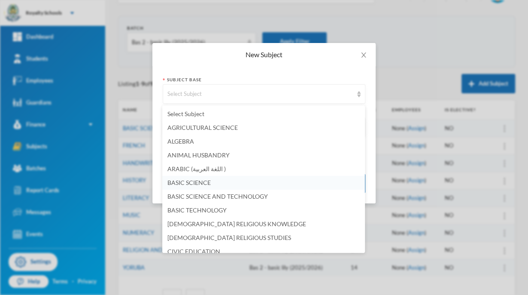
click at [206, 183] on span "BASIC SCIENCE" at bounding box center [188, 182] width 43 height 7
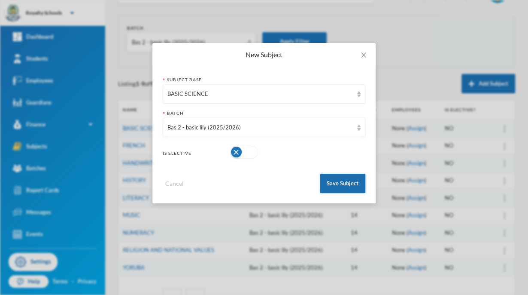
click at [346, 182] on button "Save Subject" at bounding box center [343, 182] width 46 height 19
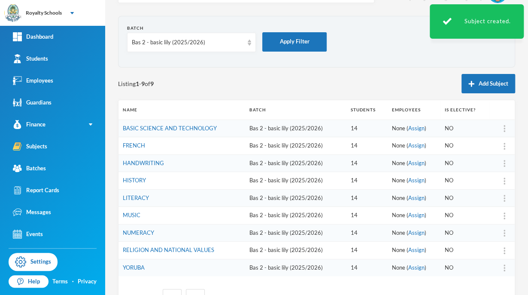
click at [504, 129] on img at bounding box center [505, 128] width 2 height 7
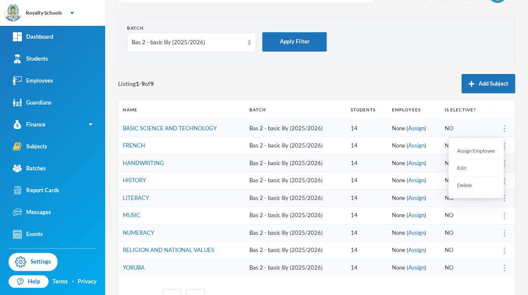
click at [469, 182] on div "Delete" at bounding box center [476, 184] width 46 height 17
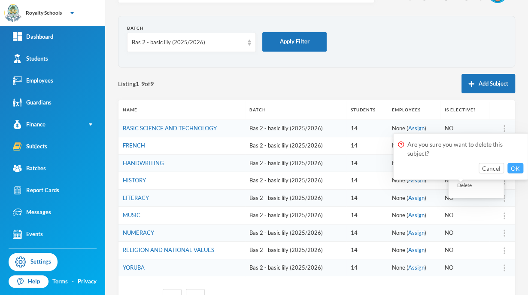
click at [513, 170] on button "OK" at bounding box center [516, 168] width 16 height 10
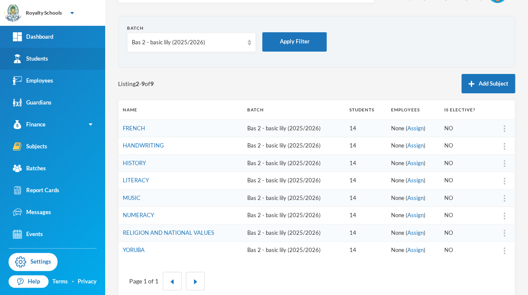
drag, startPoint x: 439, startPoint y: 293, endPoint x: 79, endPoint y: 47, distance: 435.9
click at [79, 48] on link "Students" at bounding box center [52, 59] width 105 height 22
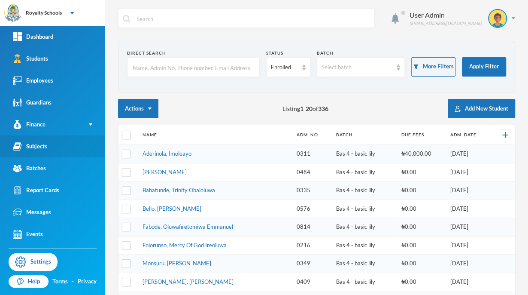
click at [72, 152] on link "Subjects" at bounding box center [52, 146] width 105 height 22
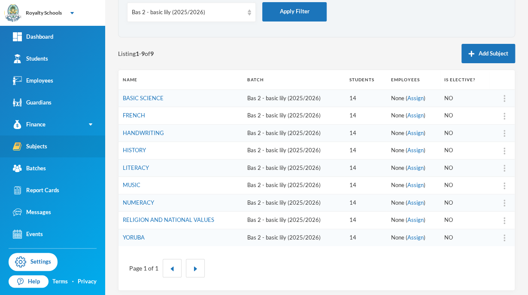
scroll to position [58, 0]
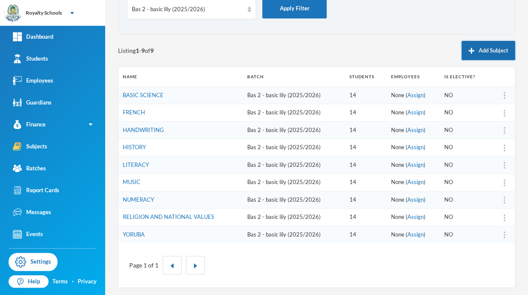
click at [483, 54] on button "Add Subject" at bounding box center [489, 50] width 54 height 19
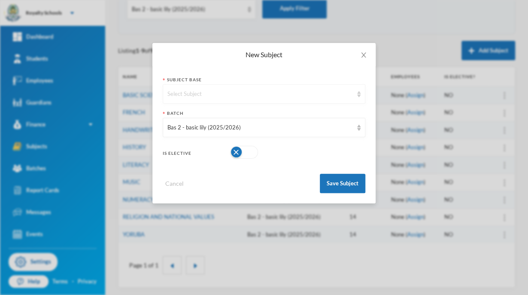
click at [282, 96] on div "Select Subject" at bounding box center [260, 94] width 186 height 9
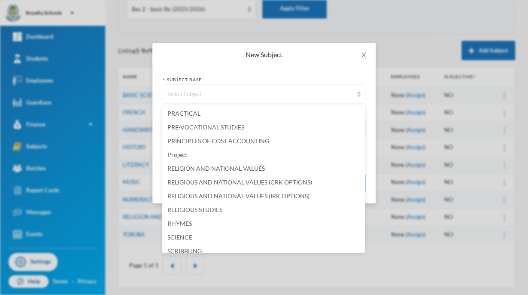
scroll to position [479, 0]
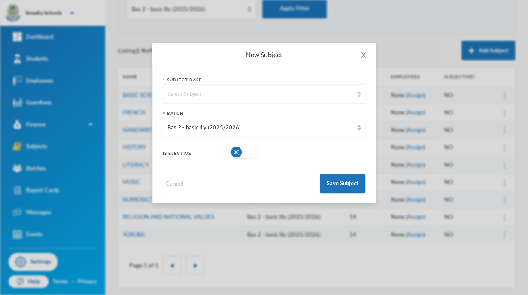
click at [282, 86] on div "Select Subject" at bounding box center [264, 93] width 203 height 19
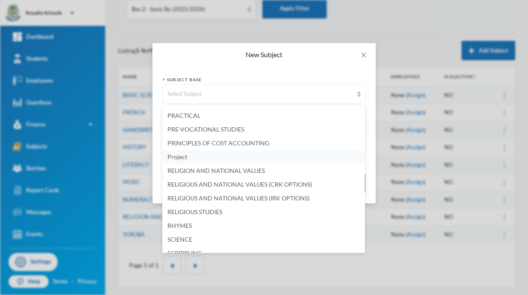
click at [173, 160] on span "Project" at bounding box center [177, 156] width 20 height 7
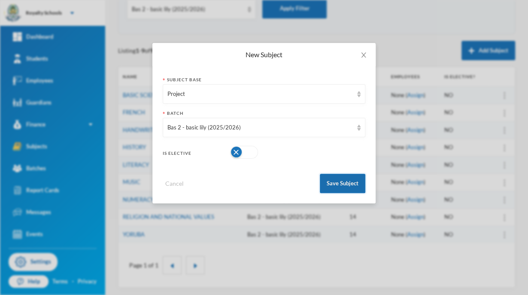
click at [339, 184] on button "Save Subject" at bounding box center [343, 182] width 46 height 19
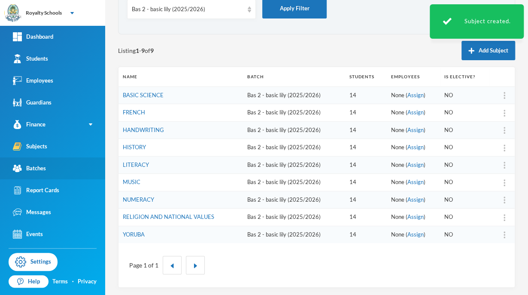
click at [56, 173] on link "Batches" at bounding box center [52, 168] width 105 height 22
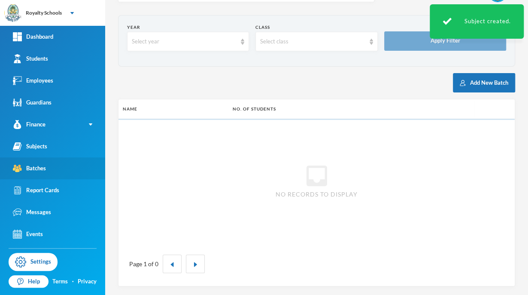
scroll to position [25, 0]
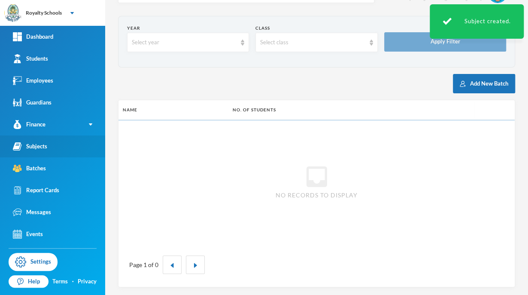
click at [69, 148] on link "Subjects" at bounding box center [52, 146] width 105 height 22
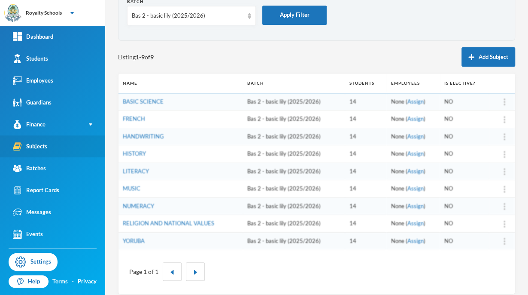
scroll to position [58, 0]
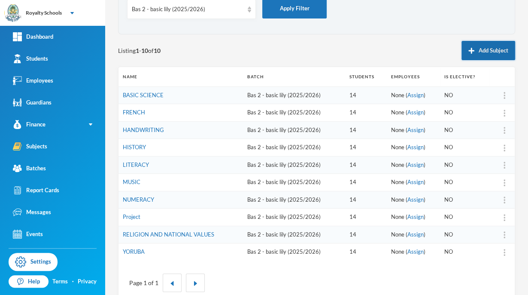
click at [479, 56] on button "Add Subject" at bounding box center [489, 50] width 54 height 19
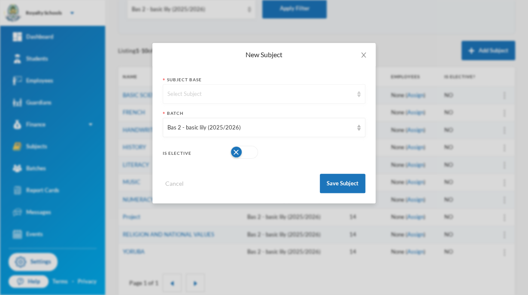
click at [240, 100] on div "Select Subject" at bounding box center [264, 93] width 203 height 19
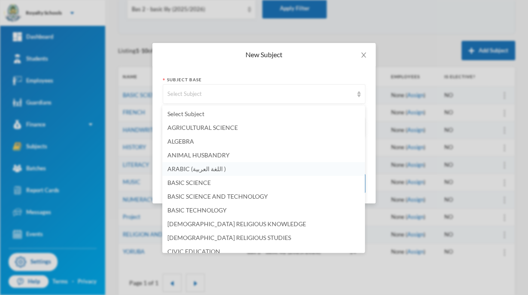
click at [215, 171] on span "ARABIC (اللغة العربية )" at bounding box center [196, 168] width 58 height 7
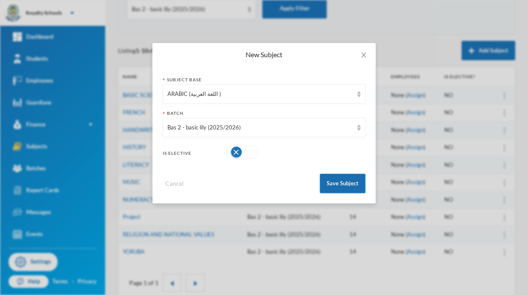
click at [348, 189] on button "Save Subject" at bounding box center [343, 182] width 46 height 19
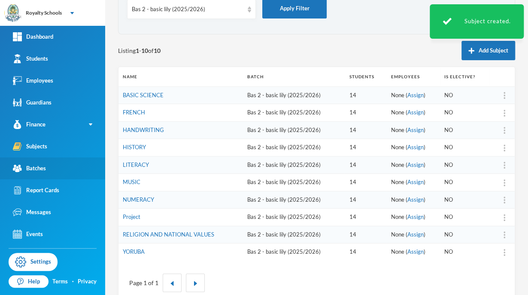
click at [50, 173] on link "Batches" at bounding box center [52, 168] width 105 height 22
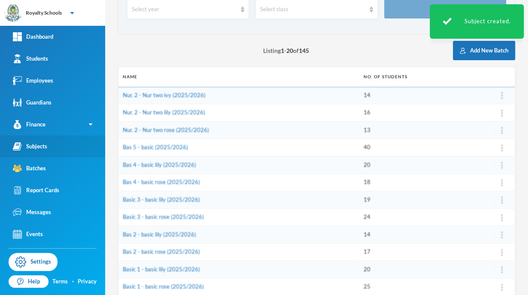
click at [55, 149] on link "Subjects" at bounding box center [52, 146] width 105 height 22
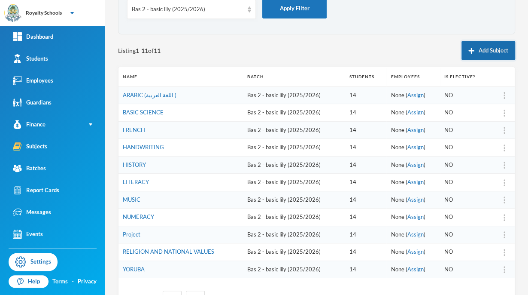
click at [491, 52] on button "Add Subject" at bounding box center [489, 50] width 54 height 19
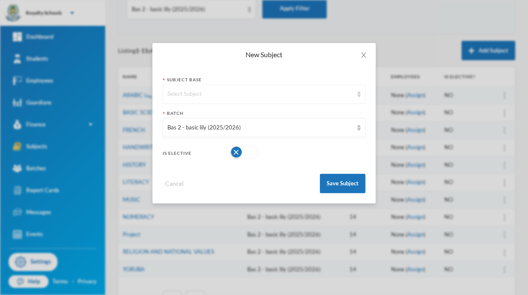
click at [261, 97] on div "Select Subject" at bounding box center [260, 94] width 186 height 9
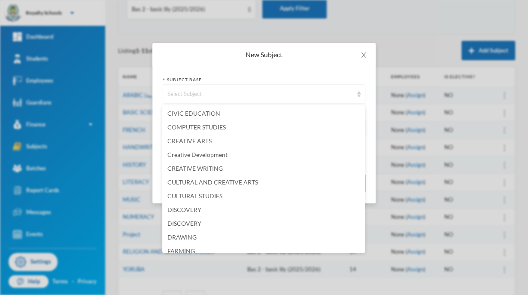
scroll to position [137, 0]
click at [236, 184] on span "CULTURAL AND CREATIVE ARTS" at bounding box center [212, 182] width 91 height 7
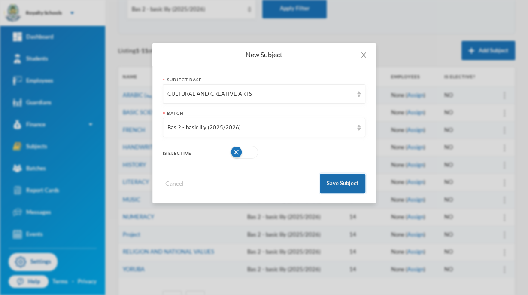
click at [340, 185] on button "Save Subject" at bounding box center [343, 182] width 46 height 19
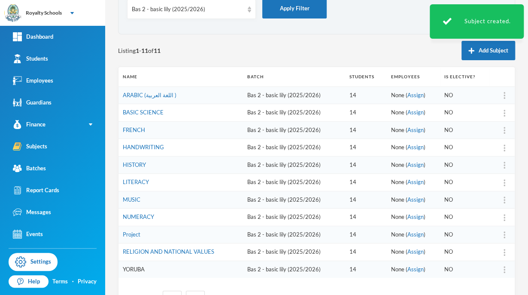
click at [144, 267] on link "YORUBA" at bounding box center [134, 268] width 22 height 7
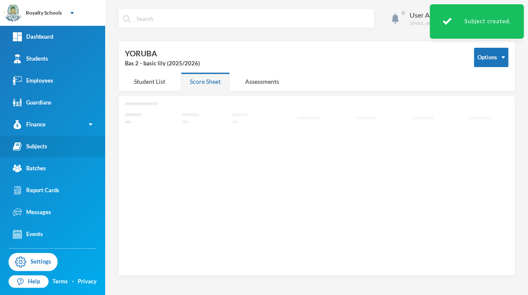
click at [70, 151] on link "Subjects" at bounding box center [52, 146] width 105 height 22
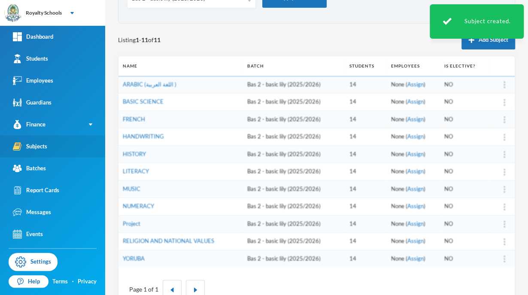
scroll to position [73, 0]
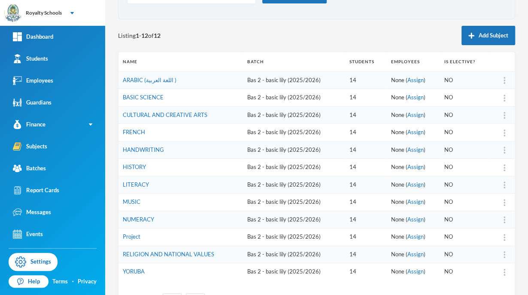
click at [504, 149] on img at bounding box center [505, 149] width 2 height 7
click at [472, 206] on div "Delete" at bounding box center [476, 206] width 46 height 17
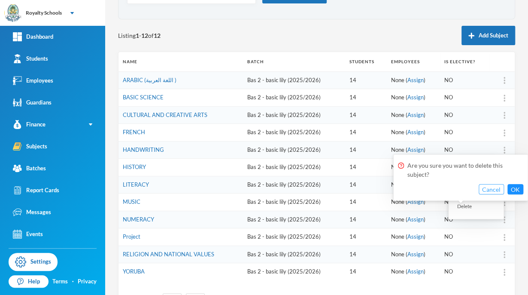
click at [495, 192] on button "Cancel" at bounding box center [491, 189] width 25 height 10
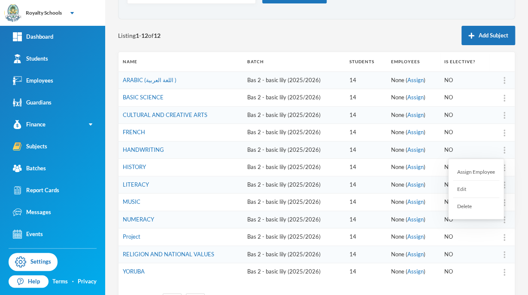
click at [479, 207] on div "Delete" at bounding box center [476, 206] width 46 height 17
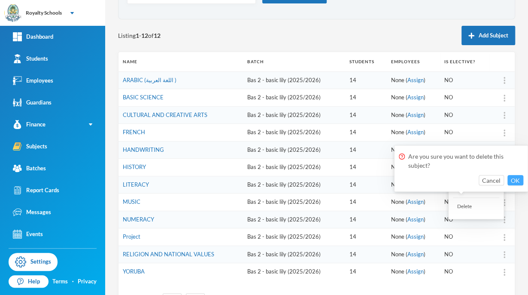
click at [514, 182] on button "OK" at bounding box center [516, 180] width 16 height 10
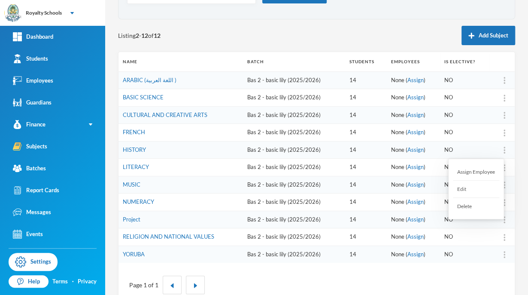
click at [476, 136] on td "NO" at bounding box center [464, 133] width 49 height 18
click at [504, 184] on img at bounding box center [505, 184] width 2 height 7
click at [474, 242] on div "Delete" at bounding box center [476, 240] width 46 height 17
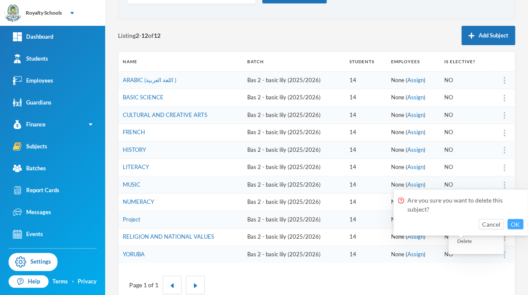
click at [519, 223] on button "OK" at bounding box center [516, 224] width 16 height 10
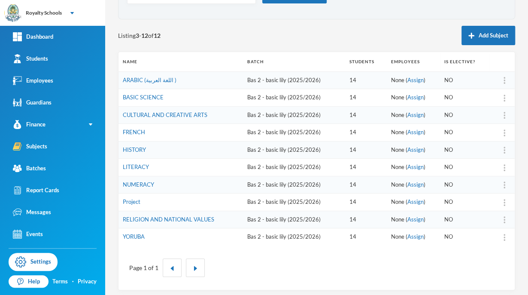
click at [504, 80] on img at bounding box center [505, 80] width 2 height 7
click at [398, 34] on div "Listing 3 - 12 of 12 Add Subject" at bounding box center [316, 35] width 397 height 19
click at [504, 81] on img at bounding box center [505, 80] width 2 height 7
click at [478, 100] on div "Assign Employee" at bounding box center [476, 102] width 46 height 17
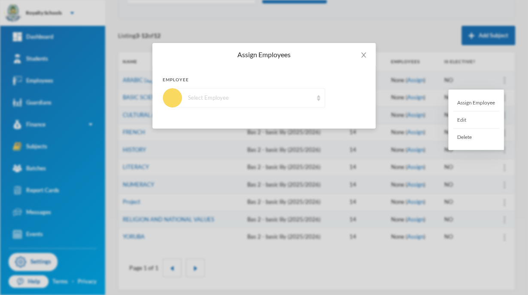
click at [306, 105] on div "Select Employee" at bounding box center [249, 97] width 152 height 19
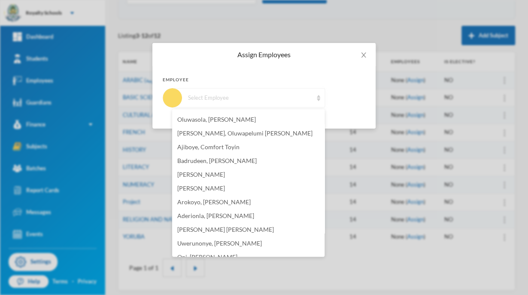
scroll to position [131, 0]
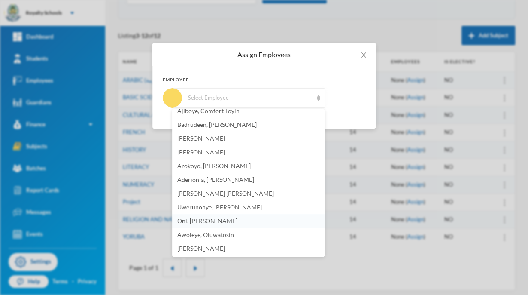
click at [218, 223] on span "Oni, [PERSON_NAME]" at bounding box center [207, 220] width 60 height 7
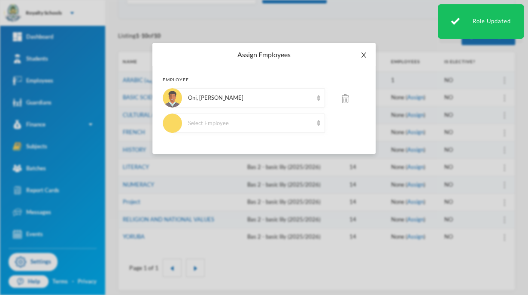
click at [364, 53] on icon "icon: close" at bounding box center [363, 55] width 7 height 7
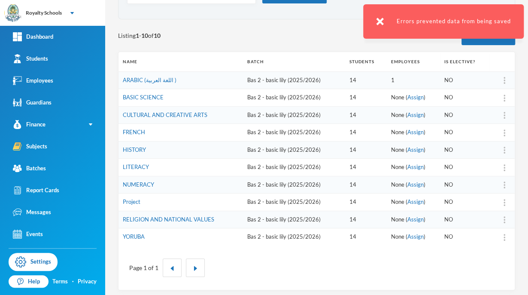
click at [504, 97] on img at bounding box center [505, 97] width 2 height 7
click at [504, 98] on img at bounding box center [505, 97] width 2 height 7
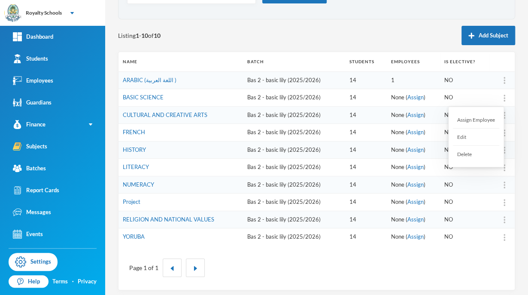
click at [490, 117] on div "Assign Employee" at bounding box center [476, 119] width 46 height 17
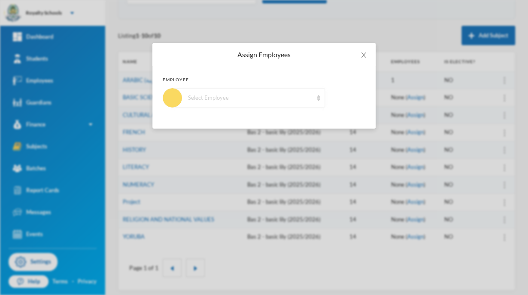
click at [263, 103] on div "Select Employee" at bounding box center [249, 97] width 152 height 19
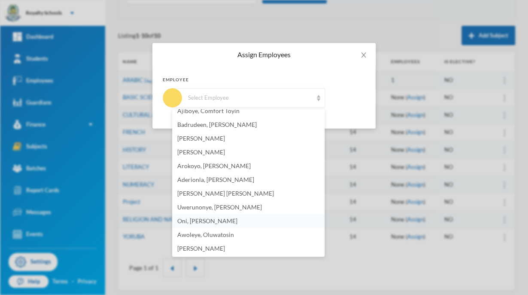
click at [201, 220] on span "Oni, [PERSON_NAME]" at bounding box center [207, 220] width 60 height 7
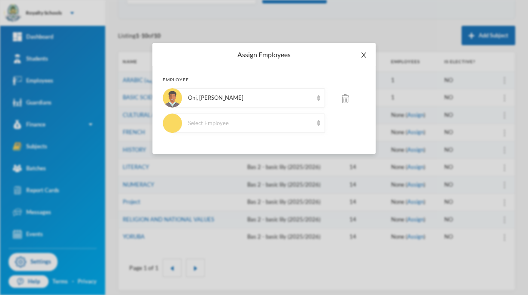
click at [367, 59] on span "Close" at bounding box center [364, 55] width 24 height 24
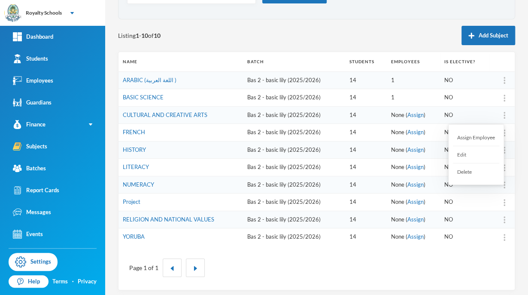
click at [490, 140] on div "Assign Employee" at bounding box center [476, 137] width 46 height 17
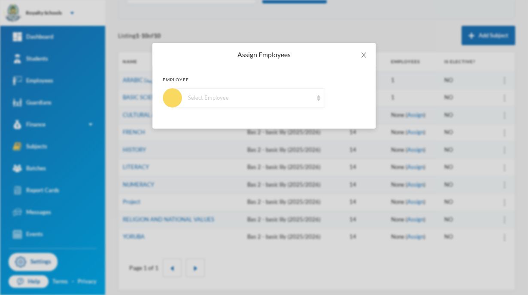
click at [229, 91] on div "Select Employee" at bounding box center [249, 97] width 152 height 19
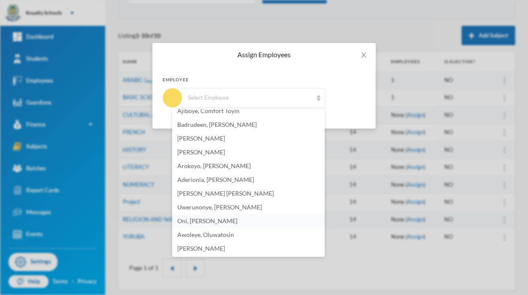
click at [217, 221] on span "Oni, [PERSON_NAME]" at bounding box center [207, 220] width 60 height 7
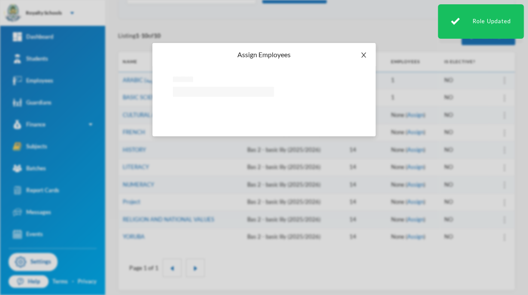
click at [367, 55] on span "Close" at bounding box center [364, 55] width 24 height 24
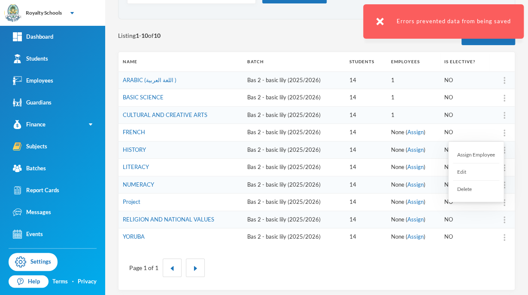
click at [488, 152] on div "Assign Employee" at bounding box center [476, 154] width 46 height 17
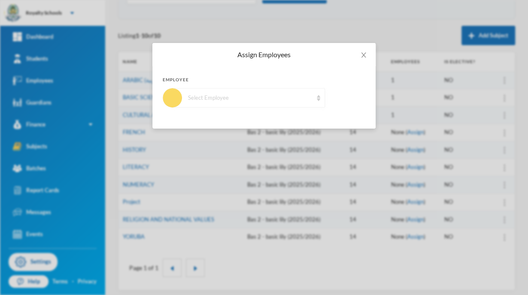
click at [318, 98] on img at bounding box center [318, 98] width 3 height 6
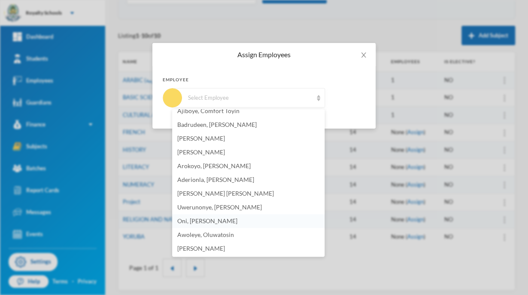
click at [240, 225] on li "Oni, [PERSON_NAME]" at bounding box center [248, 221] width 152 height 14
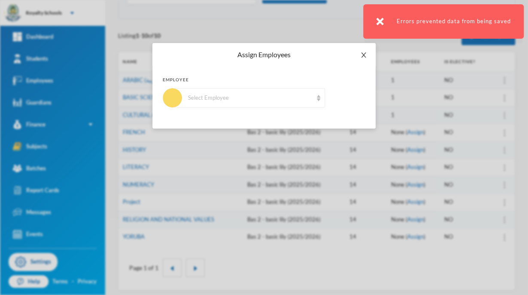
click at [365, 56] on icon "icon: close" at bounding box center [363, 55] width 7 height 7
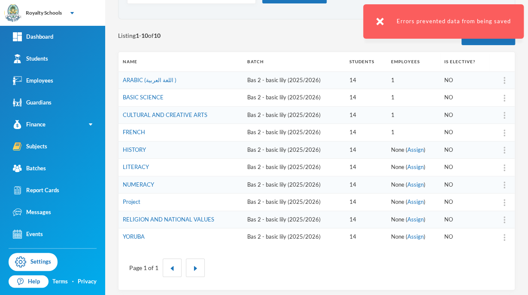
click at [504, 149] on img at bounding box center [505, 149] width 2 height 7
click at [487, 172] on div "Assign Employee" at bounding box center [476, 171] width 46 height 17
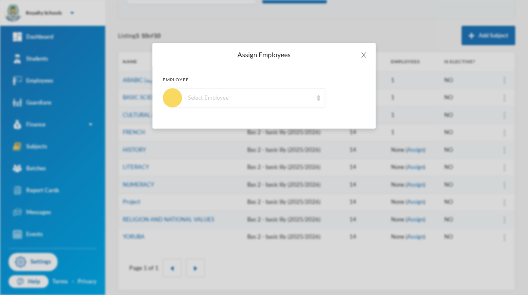
click at [290, 97] on div "Select Employee" at bounding box center [250, 98] width 125 height 9
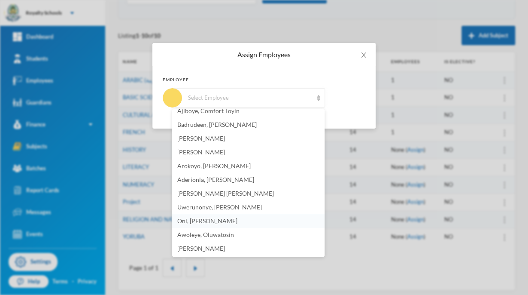
click at [225, 220] on span "Oni, [PERSON_NAME]" at bounding box center [207, 220] width 60 height 7
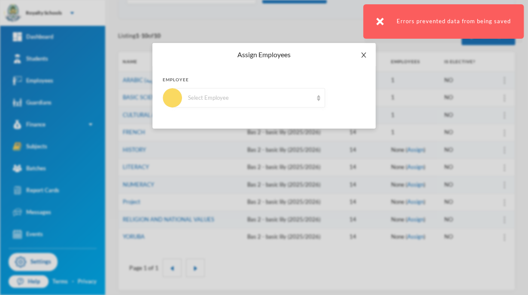
click at [368, 58] on span "Close" at bounding box center [364, 55] width 24 height 24
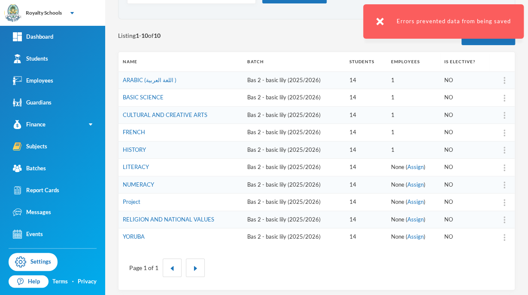
click at [504, 167] on img at bounding box center [505, 167] width 2 height 7
click at [492, 183] on div "Assign Employee" at bounding box center [476, 188] width 46 height 17
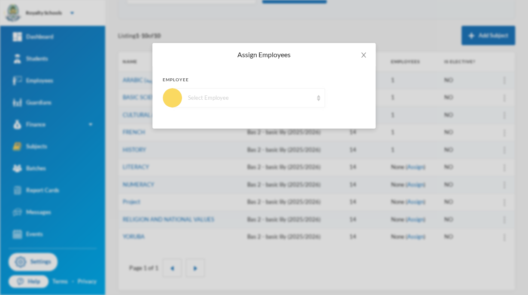
click at [308, 102] on div "Select Employee" at bounding box center [249, 97] width 152 height 19
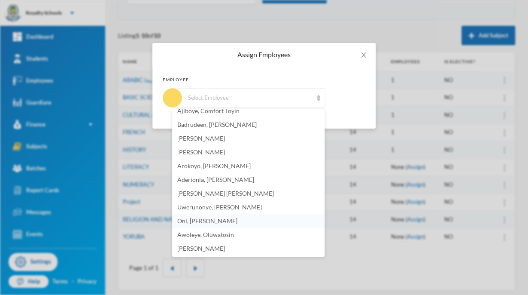
click at [223, 223] on span "Oni, [PERSON_NAME]" at bounding box center [207, 220] width 60 height 7
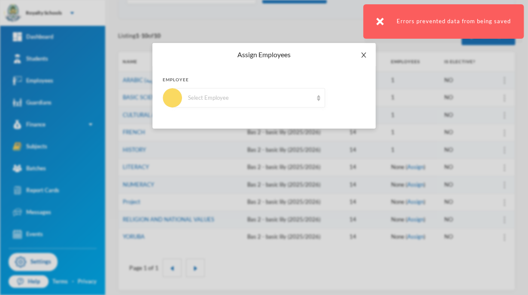
click at [369, 56] on span "Close" at bounding box center [364, 55] width 24 height 24
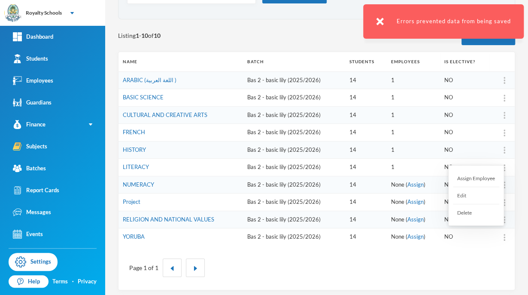
click at [479, 181] on div "Assign Employee" at bounding box center [476, 178] width 46 height 17
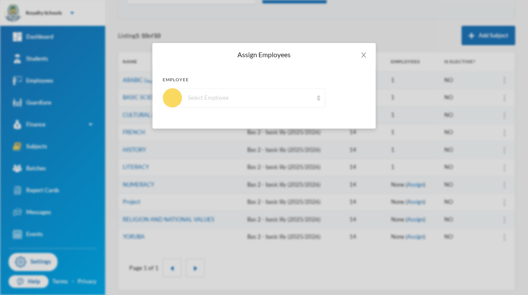
click at [313, 97] on div "Select Employee" at bounding box center [249, 97] width 152 height 19
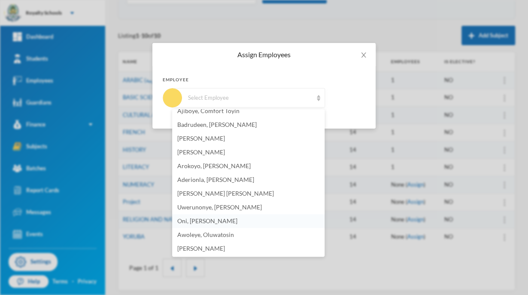
click at [201, 221] on span "Oni, [PERSON_NAME]" at bounding box center [207, 220] width 60 height 7
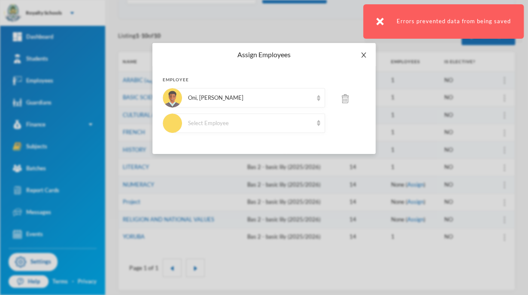
click at [365, 59] on span "Close" at bounding box center [364, 55] width 24 height 24
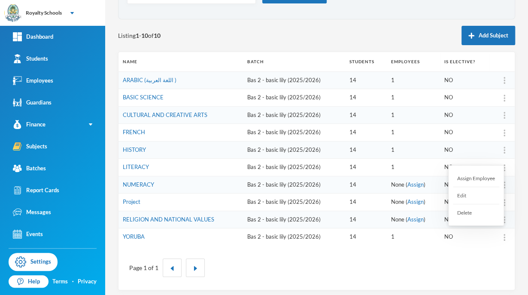
click at [489, 176] on div "Assign Employee" at bounding box center [476, 178] width 46 height 17
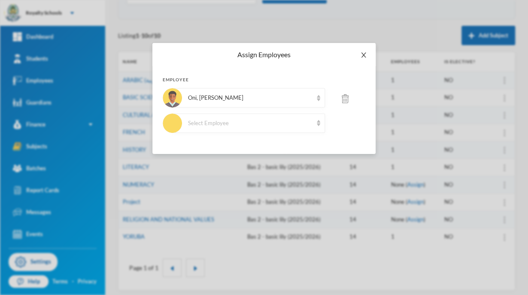
click at [361, 54] on icon "icon: close" at bounding box center [363, 55] width 7 height 7
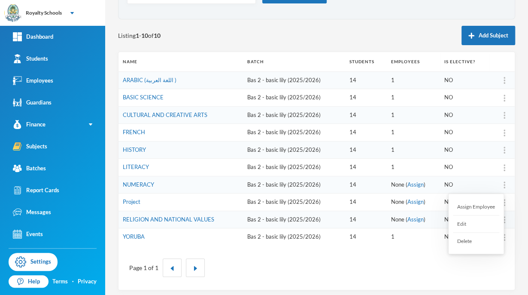
click at [480, 202] on div "Assign Employee" at bounding box center [476, 206] width 46 height 17
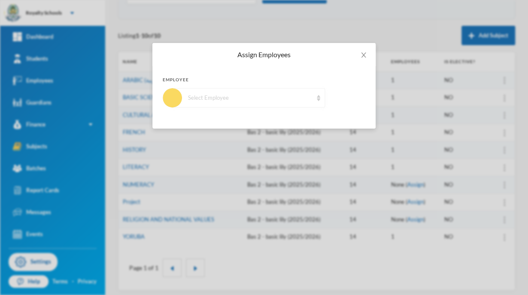
click at [252, 98] on div "Select Employee" at bounding box center [250, 98] width 125 height 9
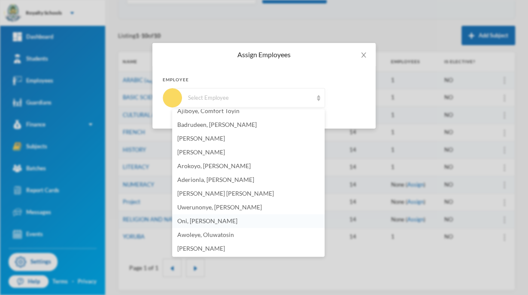
click at [197, 220] on span "Oni, [PERSON_NAME]" at bounding box center [207, 220] width 60 height 7
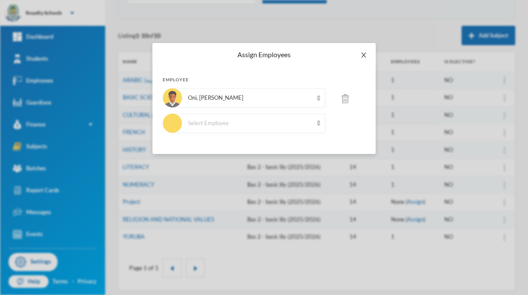
click at [362, 55] on icon "icon: close" at bounding box center [363, 55] width 7 height 7
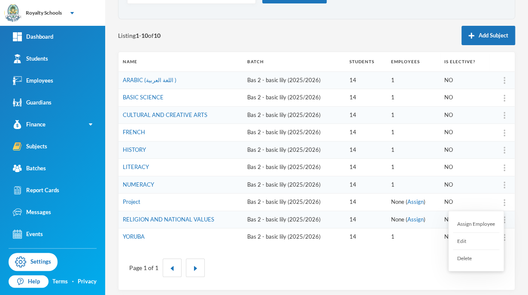
click at [484, 227] on div "Assign Employee" at bounding box center [476, 223] width 46 height 17
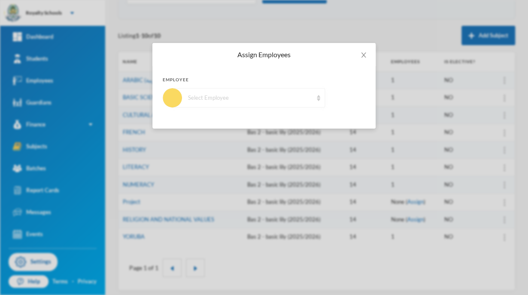
click at [261, 96] on div "Select Employee" at bounding box center [250, 98] width 125 height 9
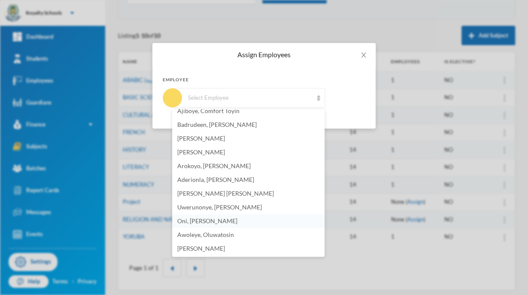
click at [237, 224] on li "Oni, [PERSON_NAME]" at bounding box center [248, 221] width 152 height 14
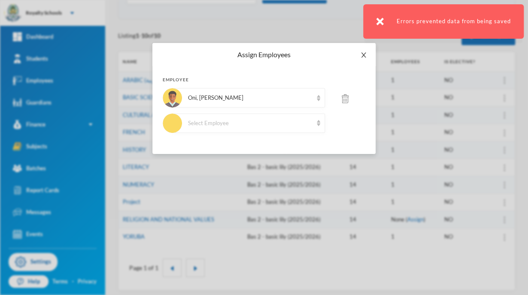
click at [365, 55] on icon "icon: close" at bounding box center [363, 55] width 7 height 7
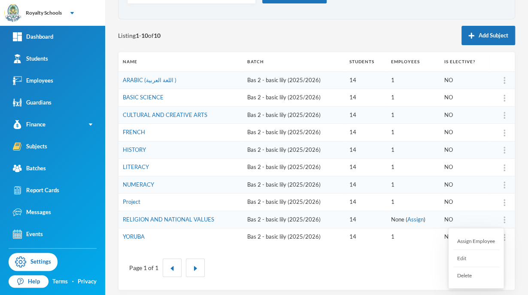
click at [482, 240] on div "Assign Employee" at bounding box center [476, 240] width 46 height 17
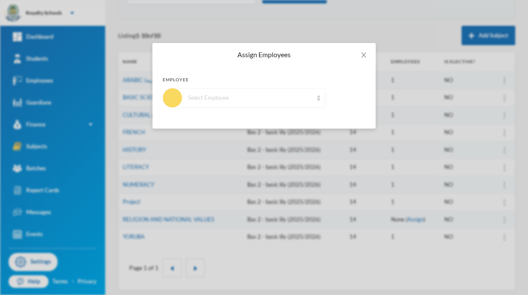
click at [303, 99] on div "Select Employee" at bounding box center [250, 98] width 125 height 9
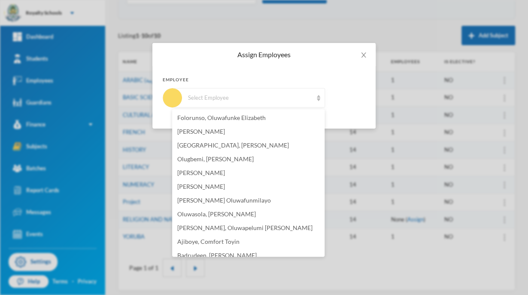
scroll to position [128, 0]
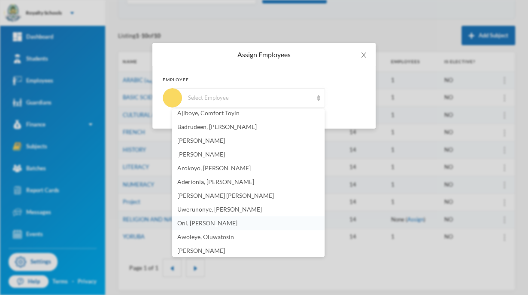
click at [259, 223] on li "Oni, [PERSON_NAME]" at bounding box center [248, 223] width 152 height 14
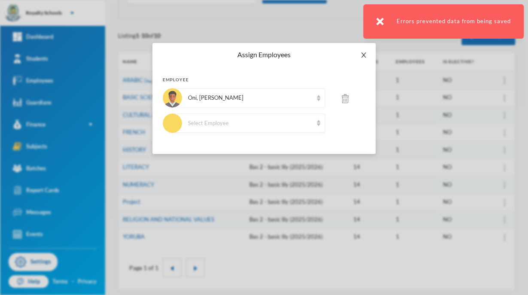
click at [363, 54] on icon "icon: close" at bounding box center [363, 55] width 7 height 7
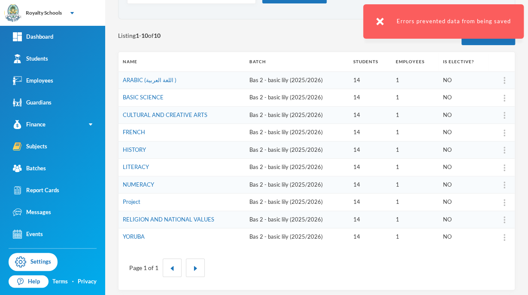
scroll to position [0, 0]
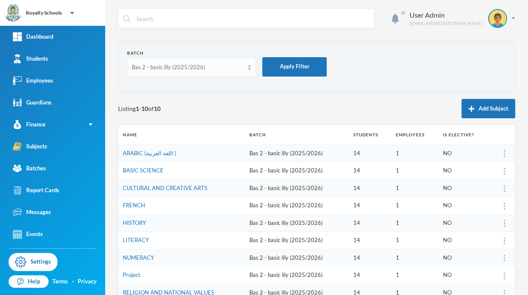
click at [239, 66] on div "Bas 2 - basic lily (2025/2026)" at bounding box center [188, 67] width 112 height 9
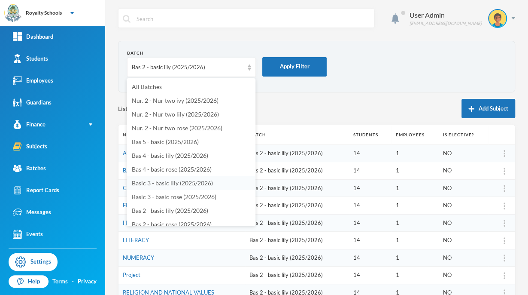
click at [207, 184] on span "Basic 3 - basic lily (2025/2026)" at bounding box center [172, 182] width 81 height 7
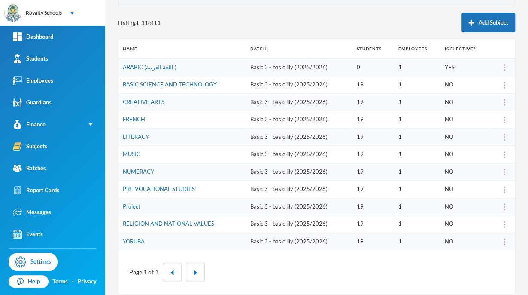
scroll to position [93, 0]
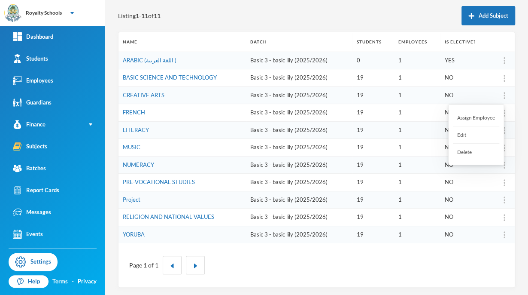
click at [463, 150] on div "Delete" at bounding box center [476, 151] width 46 height 17
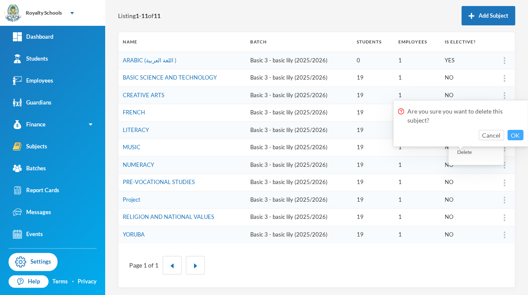
click at [518, 133] on button "OK" at bounding box center [516, 135] width 16 height 10
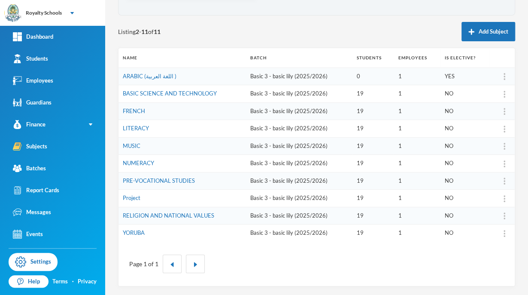
scroll to position [76, 0]
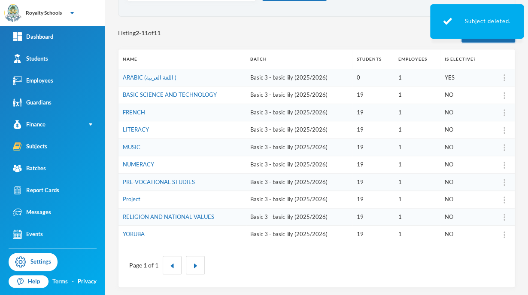
click at [493, 40] on button "Add Subject" at bounding box center [489, 32] width 54 height 19
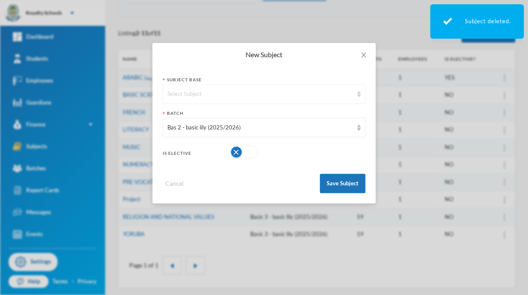
click at [326, 94] on div "Select Subject" at bounding box center [260, 94] width 186 height 9
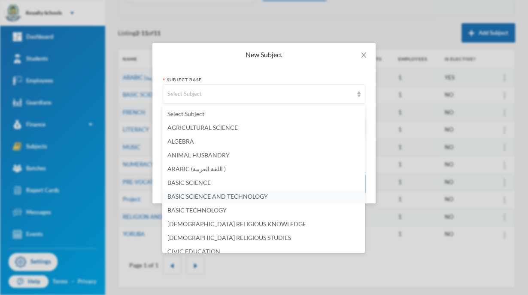
click at [258, 198] on span "BASIC SCIENCE AND TECHNOLOGY" at bounding box center [217, 195] width 100 height 7
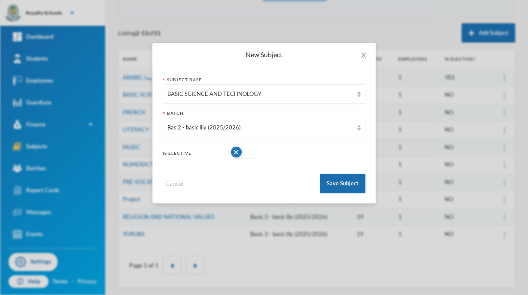
click at [335, 184] on button "Save Subject" at bounding box center [343, 182] width 46 height 19
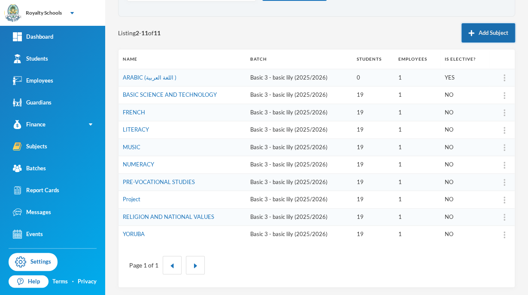
click at [483, 34] on button "Add Subject" at bounding box center [489, 32] width 54 height 19
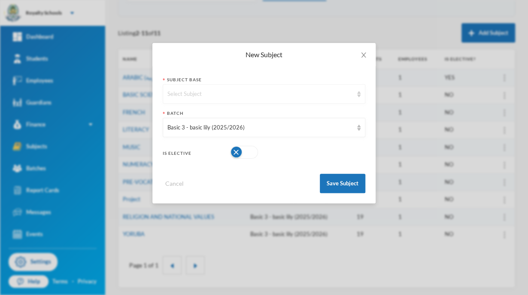
click at [274, 100] on div "Select Subject" at bounding box center [264, 93] width 203 height 19
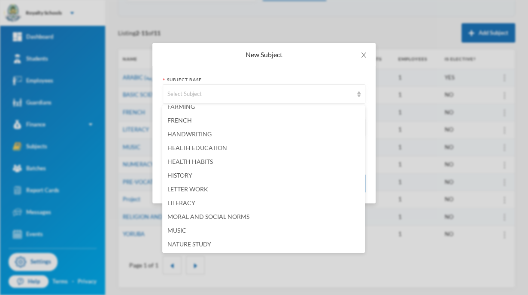
scroll to position [283, 0]
click at [189, 171] on span "HISTORY" at bounding box center [179, 174] width 25 height 7
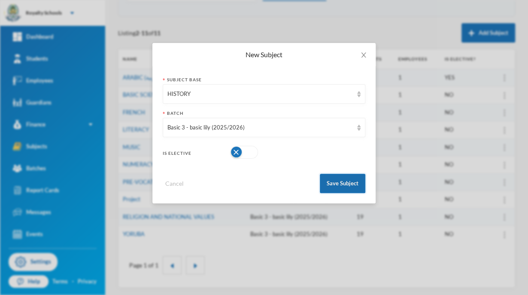
click at [350, 181] on button "Save Subject" at bounding box center [343, 182] width 46 height 19
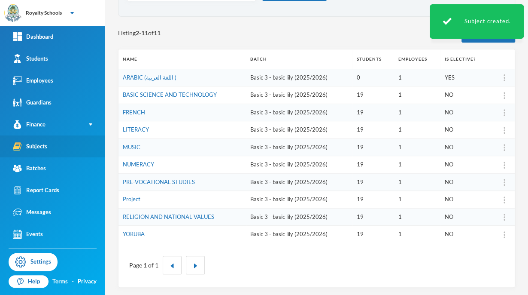
click at [38, 155] on link "Subjects" at bounding box center [52, 146] width 105 height 22
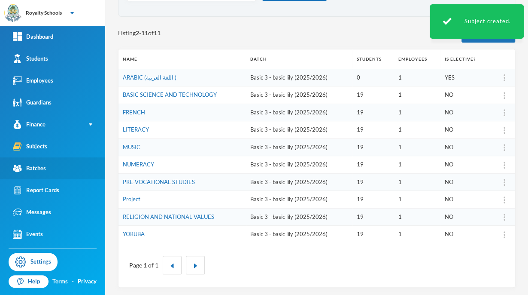
click at [43, 173] on link "Batches" at bounding box center [52, 168] width 105 height 22
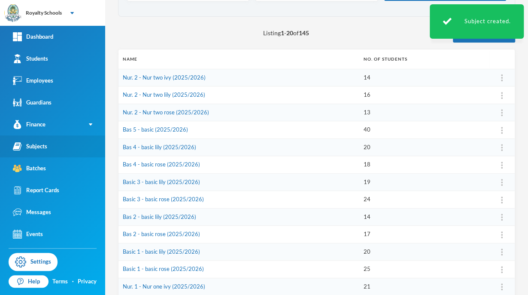
click at [43, 142] on div "Subjects" at bounding box center [30, 146] width 34 height 9
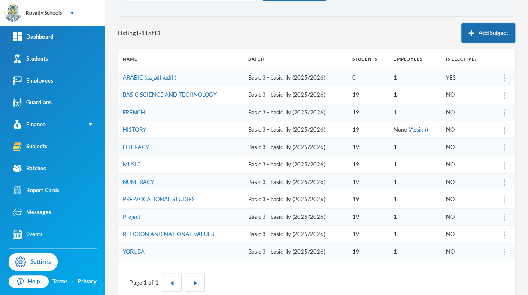
click at [479, 31] on button "Add Subject" at bounding box center [489, 32] width 54 height 19
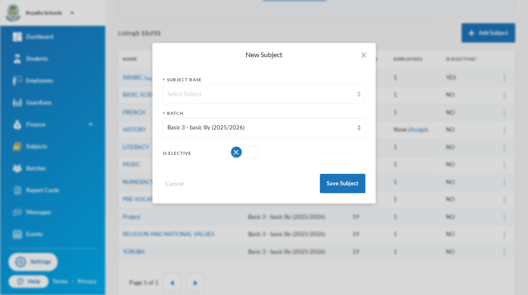
click at [309, 93] on div "Select Subject" at bounding box center [260, 94] width 186 height 9
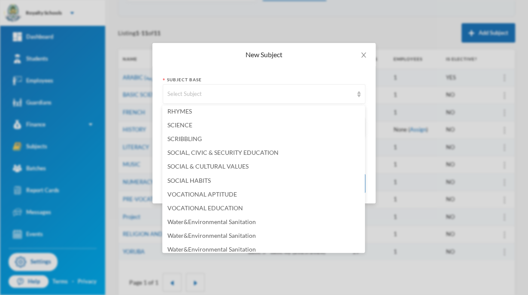
scroll to position [606, 0]
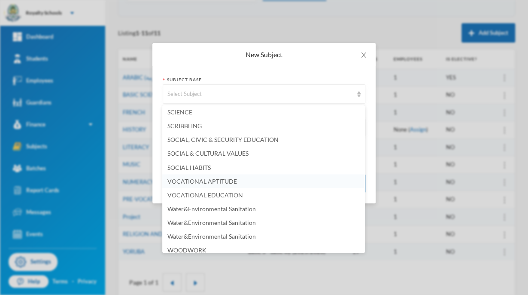
click at [206, 183] on span "VOCATIONAL APTITUDE" at bounding box center [202, 180] width 70 height 7
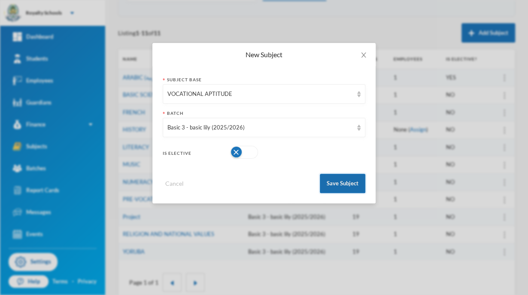
click at [336, 181] on button "Save Subject" at bounding box center [343, 182] width 46 height 19
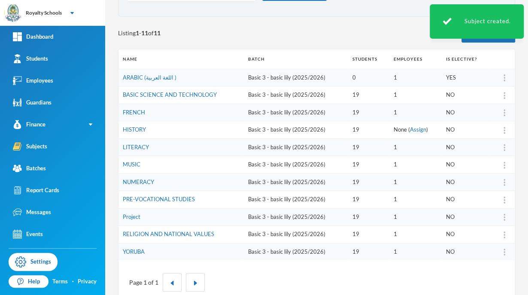
click at [302, 33] on div "Listing 1 - 11 of 11 Add Subject" at bounding box center [316, 32] width 397 height 19
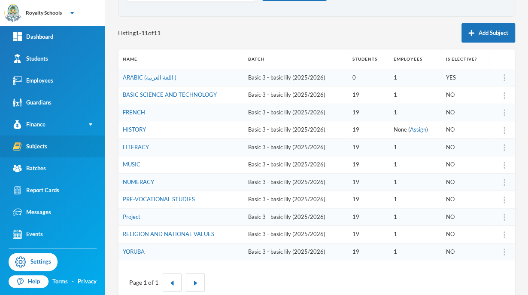
click at [43, 146] on div "Subjects" at bounding box center [30, 146] width 34 height 9
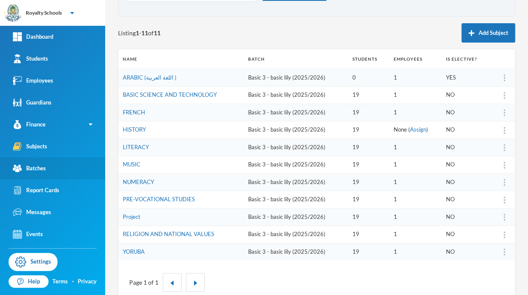
click at [42, 167] on div "Batches" at bounding box center [29, 168] width 33 height 9
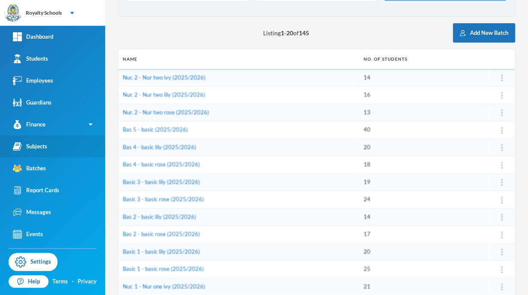
click at [48, 151] on link "Subjects" at bounding box center [52, 146] width 105 height 22
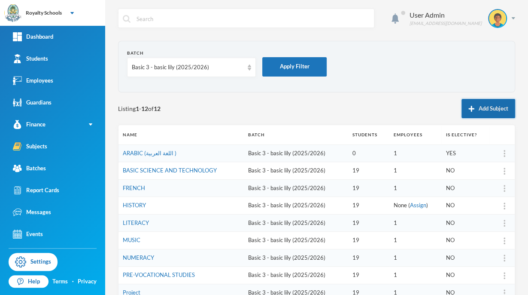
click at [486, 108] on button "Add Subject" at bounding box center [489, 108] width 54 height 19
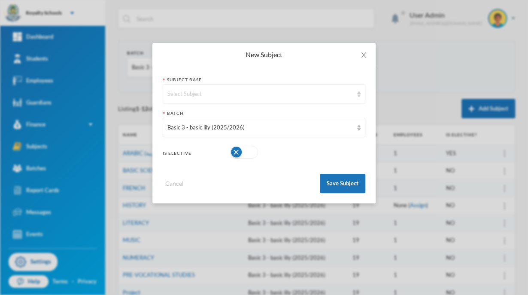
click at [350, 90] on div "Select Subject" at bounding box center [260, 94] width 186 height 9
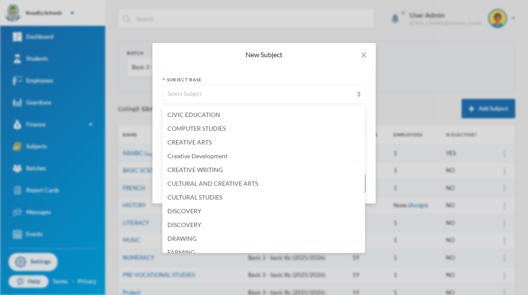
scroll to position [143, 0]
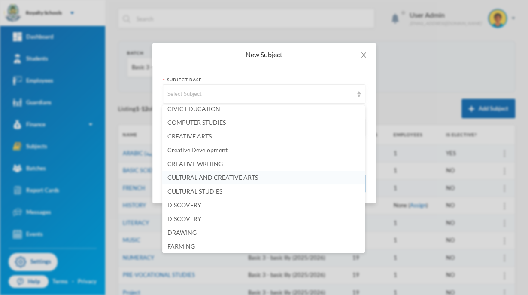
click at [257, 173] on li "CULTURAL AND CREATIVE ARTS" at bounding box center [263, 177] width 203 height 14
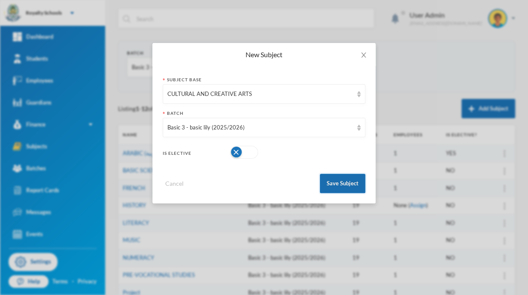
click at [341, 186] on button "Save Subject" at bounding box center [343, 182] width 46 height 19
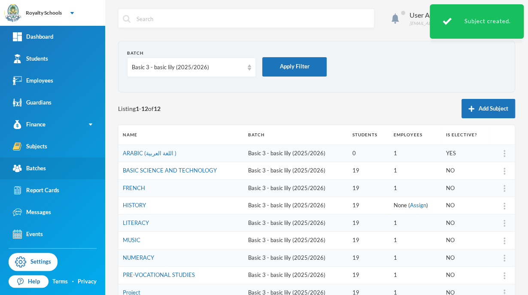
click at [59, 168] on link "Batches" at bounding box center [52, 168] width 105 height 22
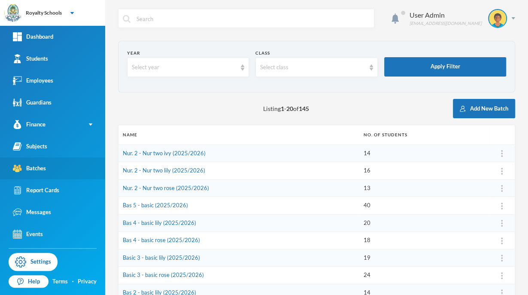
click at [59, 168] on link "Batches" at bounding box center [52, 168] width 105 height 22
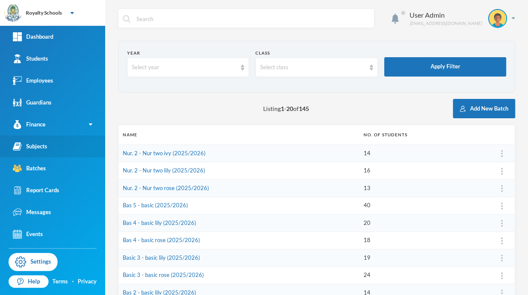
click at [53, 147] on link "Subjects" at bounding box center [52, 146] width 105 height 22
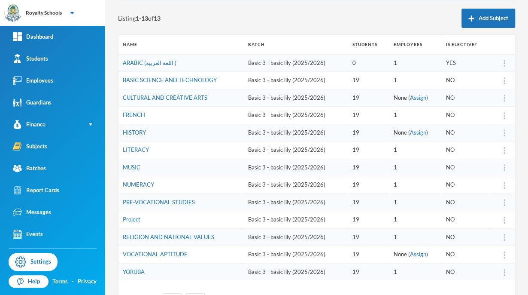
scroll to position [103, 0]
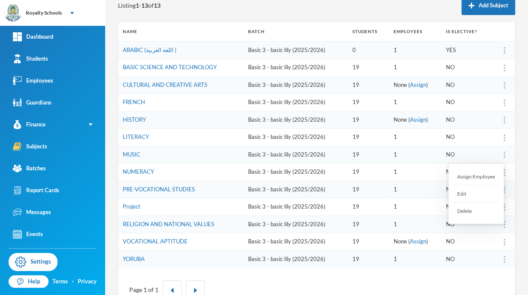
click at [469, 210] on div "Delete" at bounding box center [476, 210] width 46 height 17
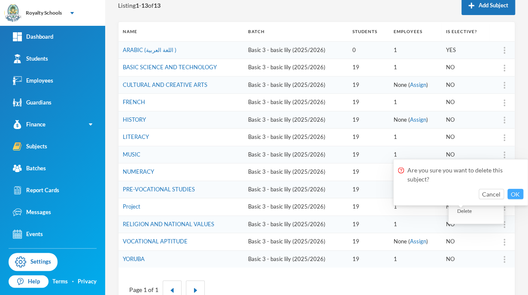
click at [513, 191] on button "OK" at bounding box center [516, 194] width 16 height 10
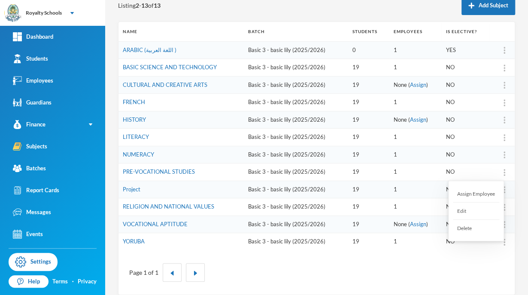
click at [468, 227] on div "Delete" at bounding box center [476, 227] width 46 height 17
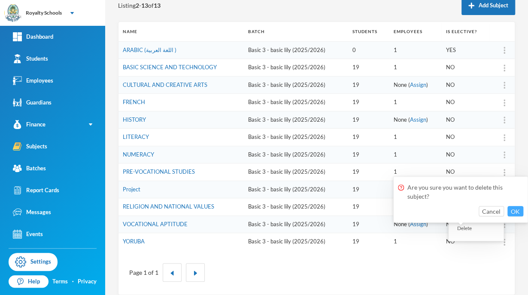
click at [513, 209] on button "OK" at bounding box center [516, 211] width 16 height 10
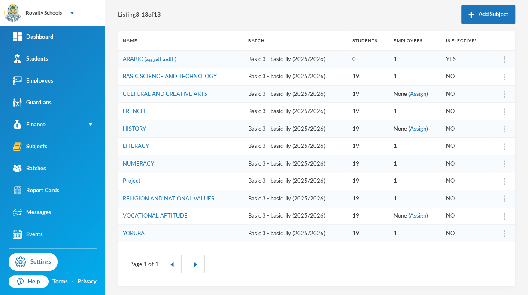
scroll to position [93, 0]
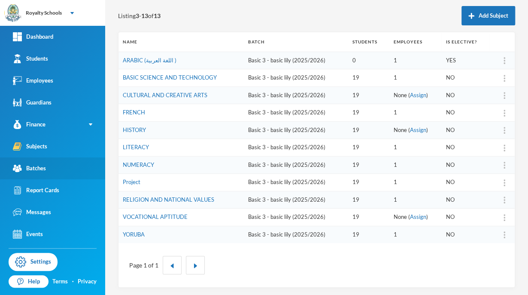
click at [41, 176] on link "Batches" at bounding box center [52, 168] width 105 height 22
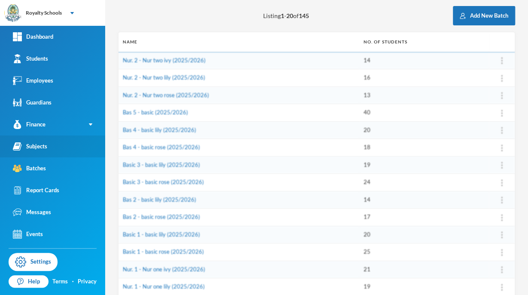
click at [61, 148] on link "Subjects" at bounding box center [52, 146] width 105 height 22
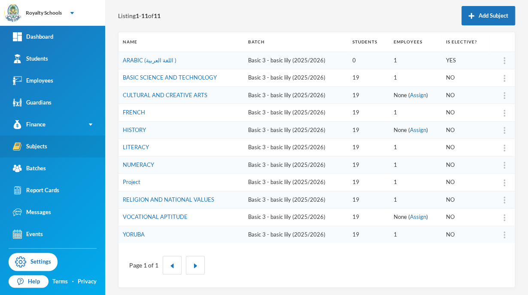
click at [51, 150] on link "Subjects" at bounding box center [52, 146] width 105 height 22
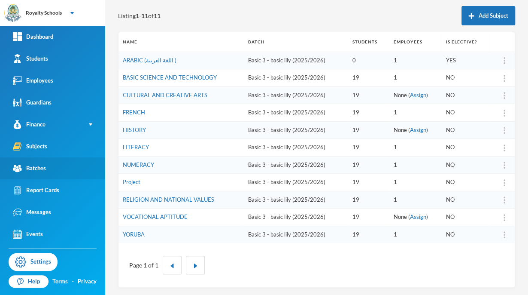
click at [36, 171] on div "Batches" at bounding box center [29, 168] width 33 height 9
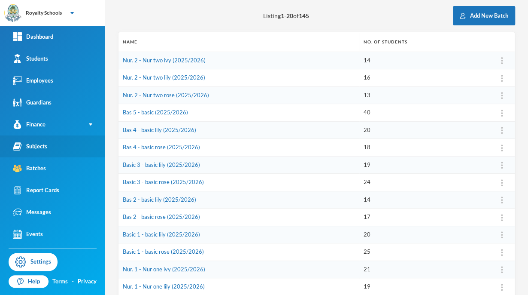
click at [44, 149] on div "Subjects" at bounding box center [30, 146] width 34 height 9
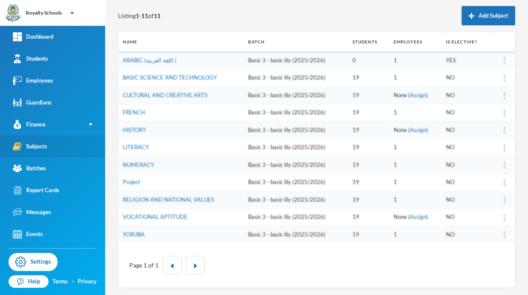
click at [44, 149] on div "Subjects" at bounding box center [30, 146] width 34 height 9
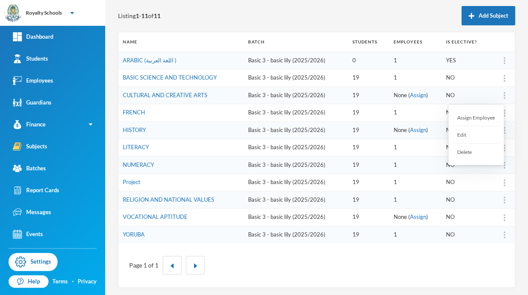
click at [490, 112] on div "Assign Employee" at bounding box center [476, 117] width 46 height 17
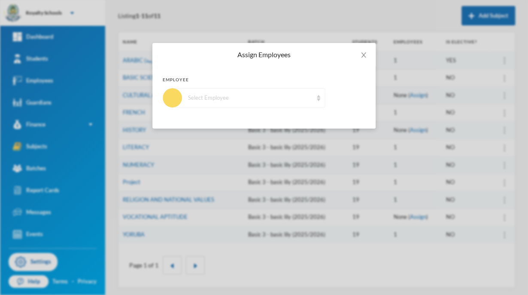
click at [279, 105] on div "Select Employee" at bounding box center [249, 97] width 152 height 19
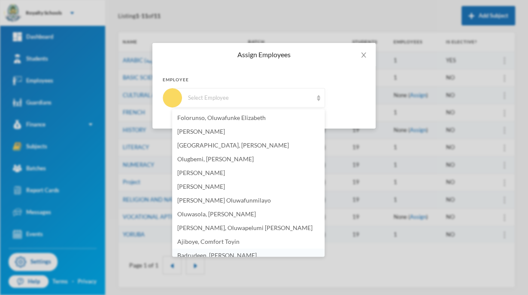
scroll to position [5, 0]
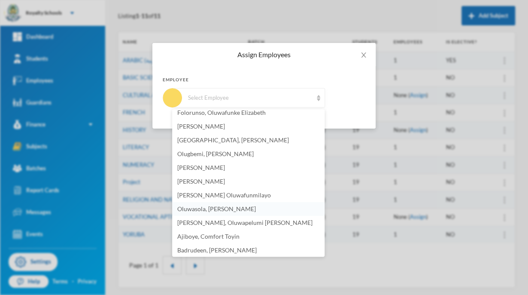
click at [259, 205] on li "Oluwasola, [PERSON_NAME]" at bounding box center [248, 209] width 152 height 14
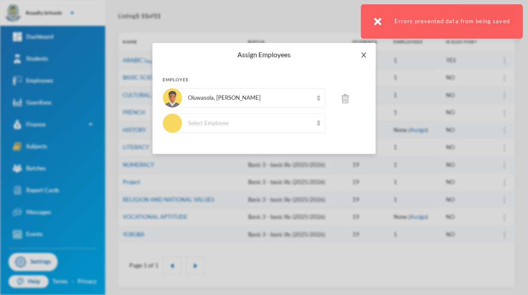
click at [362, 58] on icon "icon: close" at bounding box center [363, 55] width 7 height 7
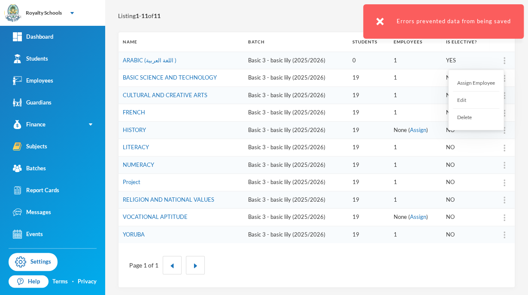
click at [484, 78] on div "Assign Employee" at bounding box center [476, 82] width 46 height 17
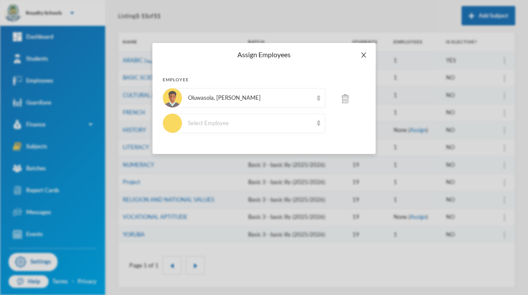
click at [368, 54] on span "Close" at bounding box center [364, 55] width 24 height 24
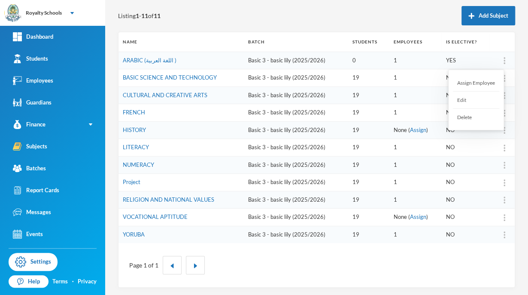
click at [479, 81] on div "Assign Employee" at bounding box center [476, 82] width 46 height 17
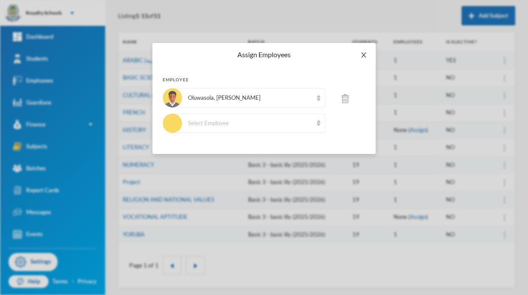
click at [362, 57] on icon "icon: close" at bounding box center [363, 55] width 7 height 7
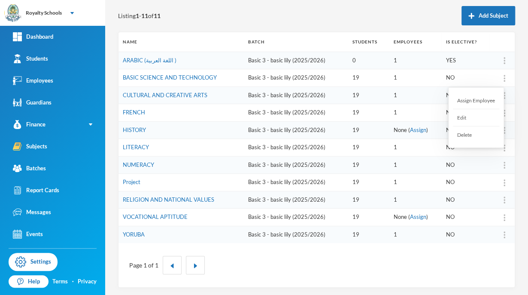
click at [483, 104] on div "Assign Employee" at bounding box center [476, 100] width 46 height 17
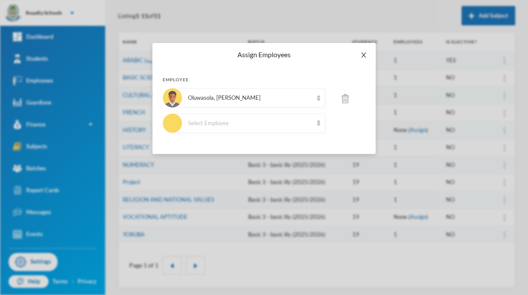
click at [364, 56] on icon "icon: close" at bounding box center [363, 55] width 7 height 7
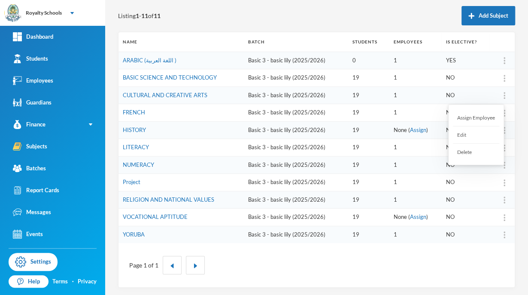
click at [485, 118] on div "Assign Employee" at bounding box center [476, 117] width 46 height 17
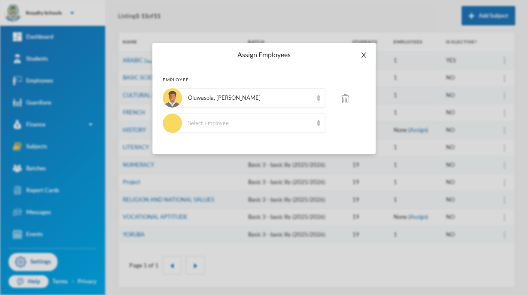
click at [361, 55] on icon "icon: close" at bounding box center [363, 55] width 7 height 7
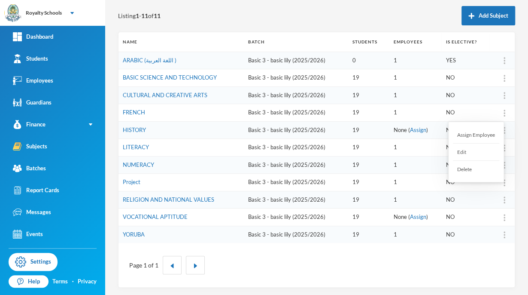
click at [477, 132] on div "Assign Employee" at bounding box center [476, 134] width 46 height 17
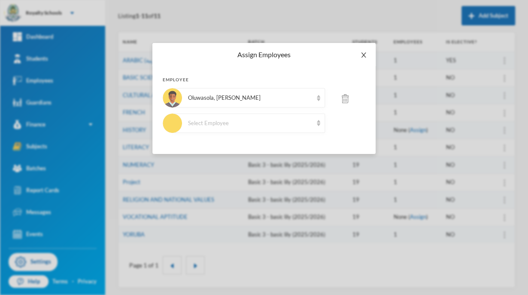
click at [361, 49] on span "Close" at bounding box center [364, 55] width 24 height 24
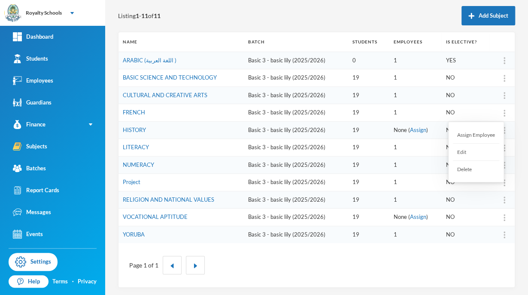
click at [485, 134] on div "Assign Employee" at bounding box center [476, 134] width 46 height 17
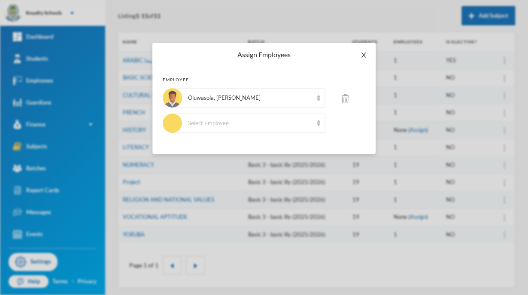
click at [367, 58] on span "Close" at bounding box center [364, 55] width 24 height 24
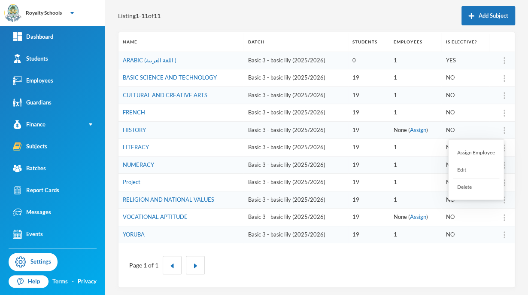
click at [481, 154] on div "Assign Employee" at bounding box center [476, 152] width 46 height 17
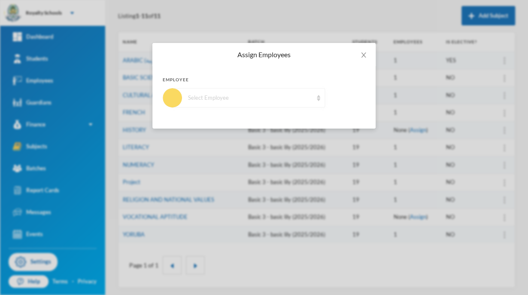
click at [258, 95] on div "Select Employee" at bounding box center [250, 98] width 125 height 9
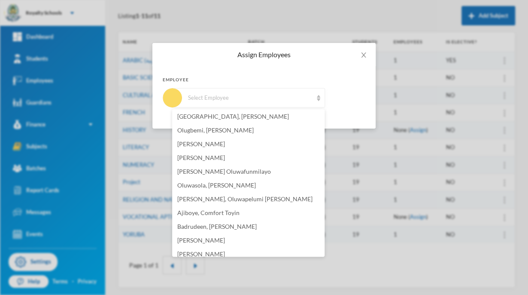
scroll to position [27, 0]
click at [235, 188] on span "Oluwasola, [PERSON_NAME]" at bounding box center [216, 186] width 79 height 7
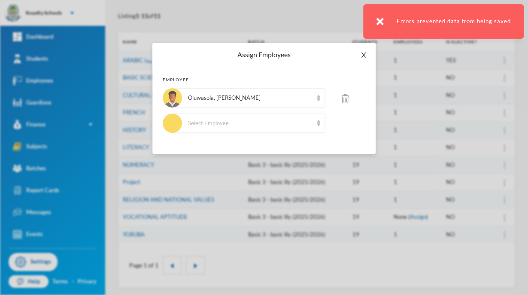
click at [366, 53] on icon "icon: close" at bounding box center [363, 55] width 7 height 7
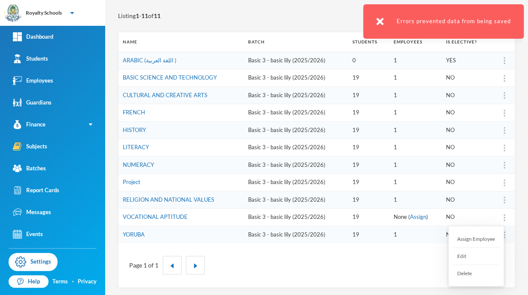
click at [483, 239] on div "Assign Employee" at bounding box center [476, 238] width 46 height 17
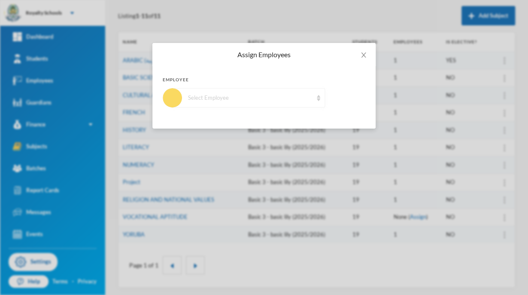
click at [298, 90] on div "Select Employee" at bounding box center [249, 97] width 152 height 19
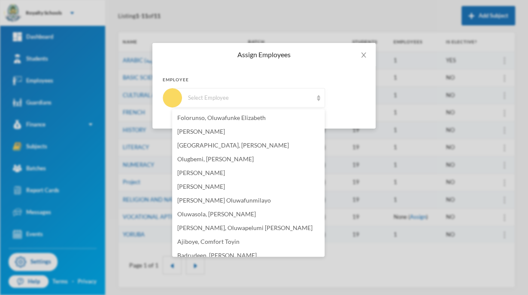
click at [323, 256] on div "Folorunso, Oluwafunke [PERSON_NAME], [PERSON_NAME], [PERSON_NAME], [PERSON_NAME…" at bounding box center [248, 182] width 152 height 147
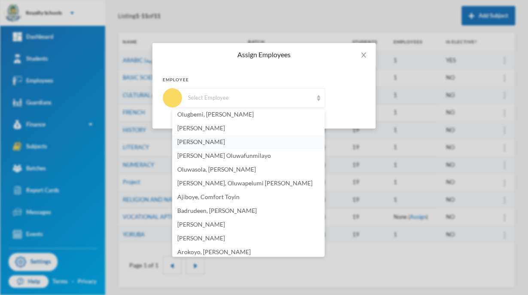
scroll to position [43, 0]
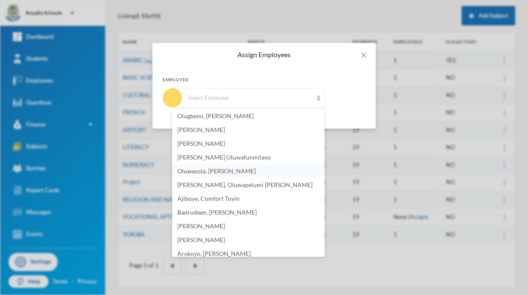
click at [253, 172] on span "Oluwasola, [PERSON_NAME]" at bounding box center [216, 170] width 79 height 7
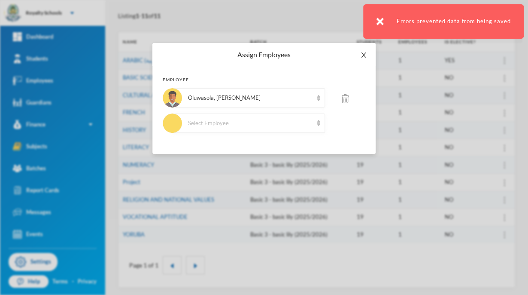
click at [364, 54] on icon "icon: close" at bounding box center [363, 55] width 7 height 7
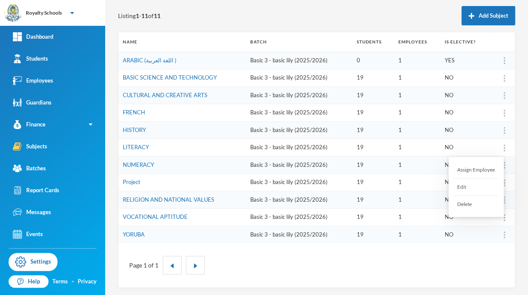
click at [486, 169] on div "Assign Employee" at bounding box center [476, 169] width 46 height 17
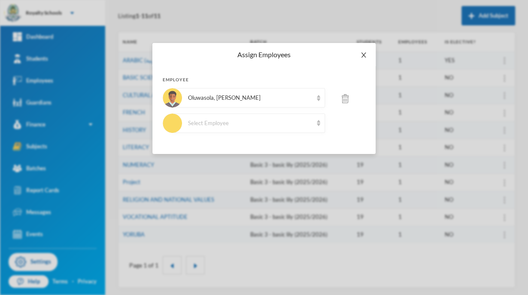
click at [362, 55] on icon "icon: close" at bounding box center [363, 55] width 7 height 7
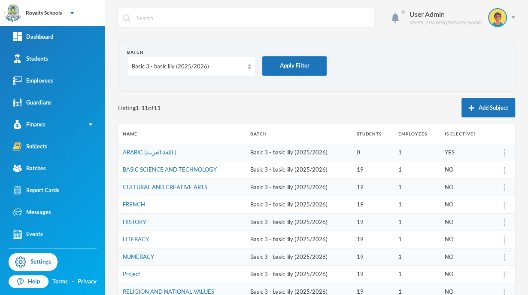
scroll to position [0, 0]
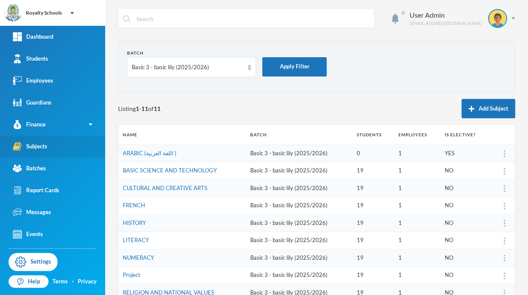
click at [57, 155] on link "Subjects" at bounding box center [52, 146] width 105 height 22
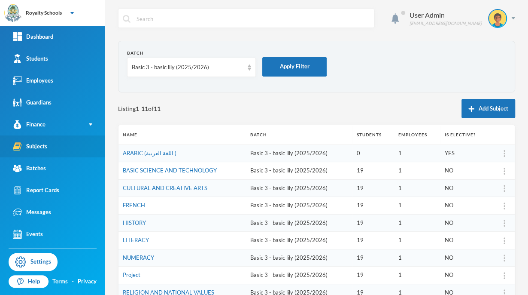
click at [57, 155] on link "Subjects" at bounding box center [52, 146] width 105 height 22
click at [184, 64] on div "Basic 3 - basic lily (2025/2026)" at bounding box center [188, 67] width 112 height 9
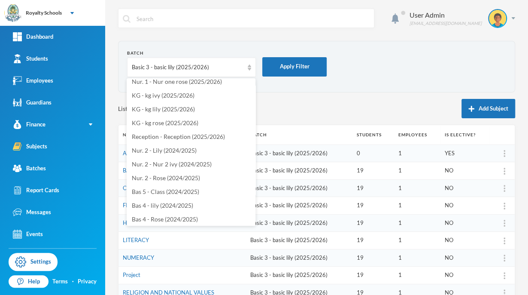
scroll to position [211, 0]
click at [215, 137] on span "Reception - Reception (2025/2026)" at bounding box center [178, 136] width 93 height 7
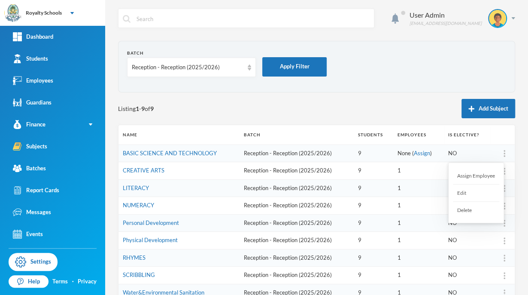
click at [468, 210] on div "Delete" at bounding box center [476, 209] width 46 height 17
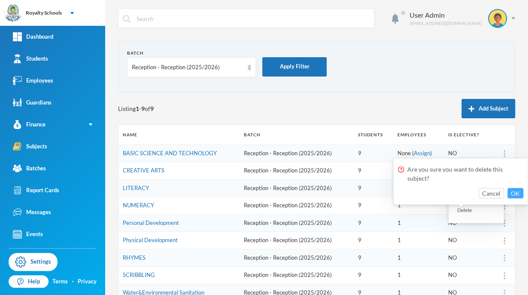
click at [517, 192] on button "OK" at bounding box center [516, 193] width 16 height 10
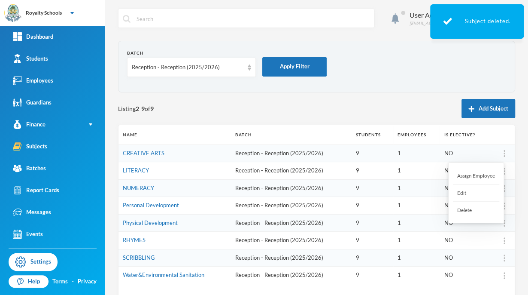
click at [465, 212] on div "Delete" at bounding box center [476, 209] width 46 height 17
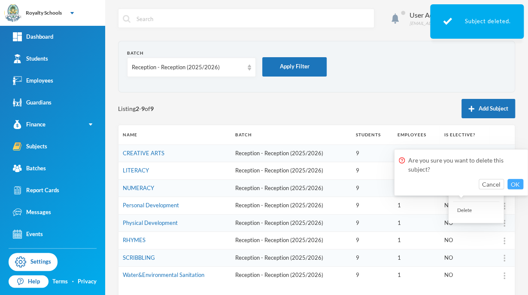
click at [514, 180] on button "OK" at bounding box center [516, 184] width 16 height 10
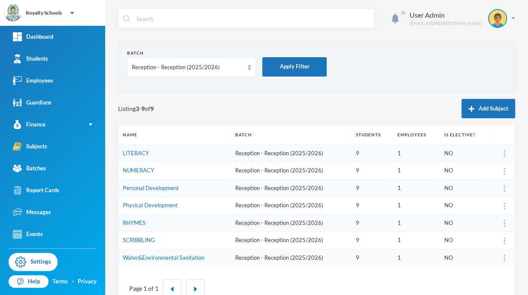
click at [394, 70] on form "Batch Reception - Reception (2025/2026) Apply Filter" at bounding box center [316, 66] width 379 height 33
click at [360, 65] on form "Batch Reception - Reception (2025/2026) Apply Filter" at bounding box center [316, 66] width 379 height 33
click at [491, 102] on button "Add Subject" at bounding box center [489, 108] width 54 height 19
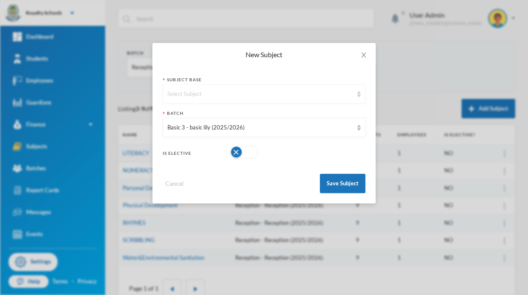
click at [222, 90] on div "Select Subject" at bounding box center [260, 94] width 186 height 9
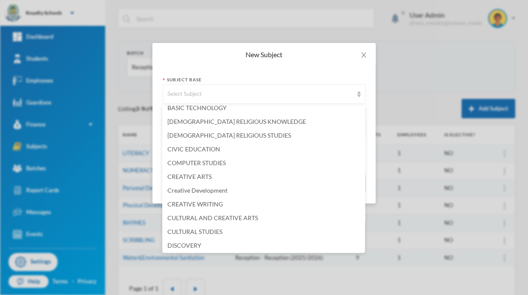
scroll to position [103, 0]
click at [210, 185] on li "Creative Development" at bounding box center [263, 190] width 203 height 14
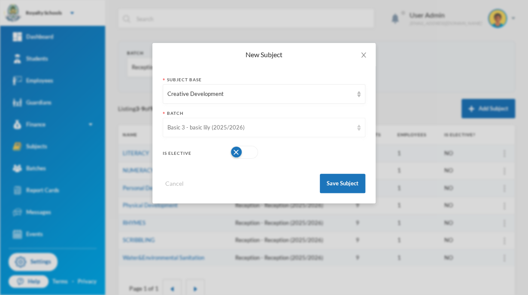
click at [231, 130] on div "Basic 3 - basic lily (2025/2026)" at bounding box center [260, 127] width 186 height 9
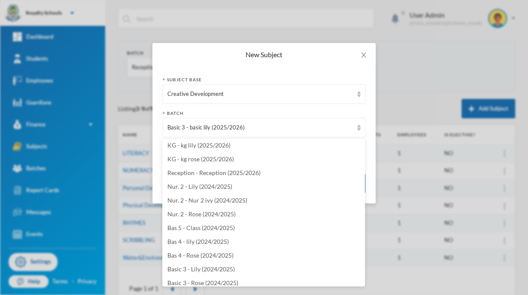
scroll to position [230, 0]
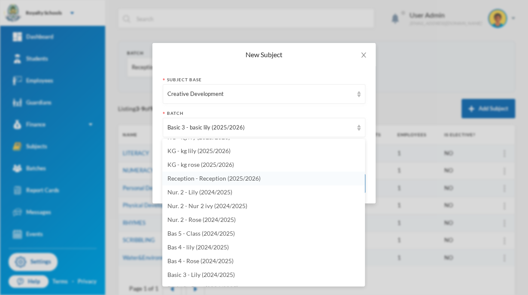
click at [258, 178] on span "Reception - Reception (2025/2026)" at bounding box center [213, 177] width 93 height 7
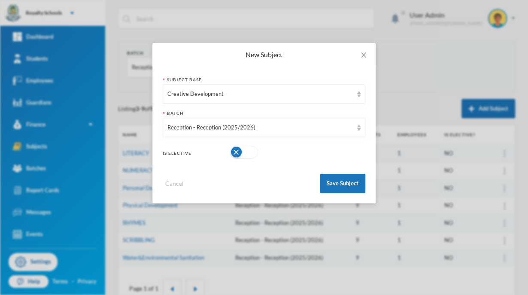
click at [258, 178] on div "Cancel Save Subject" at bounding box center [264, 180] width 203 height 26
click at [349, 184] on button "Save Subject" at bounding box center [343, 182] width 46 height 19
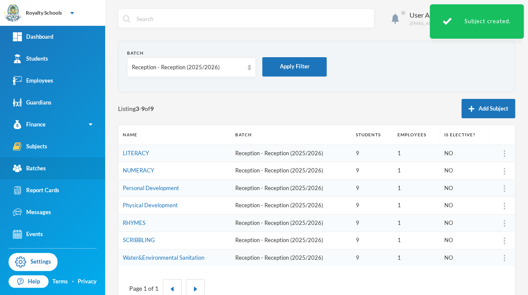
click at [33, 165] on div "Batches" at bounding box center [29, 168] width 33 height 9
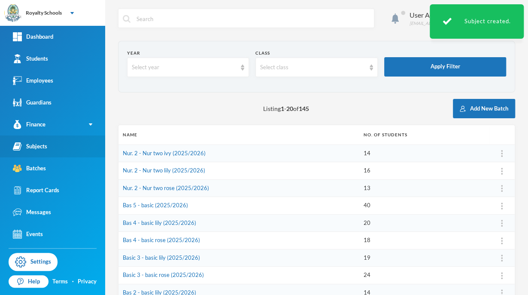
click at [48, 155] on link "Subjects" at bounding box center [52, 146] width 105 height 22
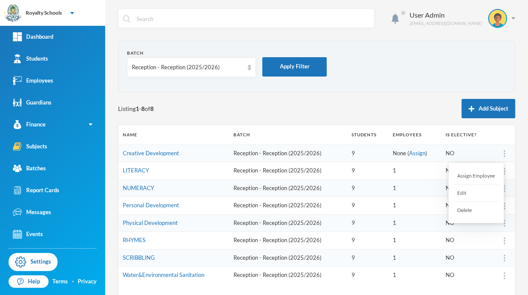
click at [481, 173] on div "Assign Employee" at bounding box center [476, 175] width 46 height 17
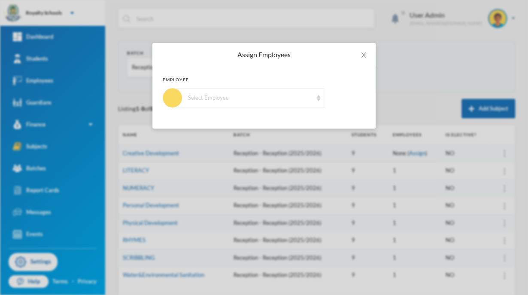
click at [253, 104] on div "Select Employee" at bounding box center [249, 97] width 152 height 19
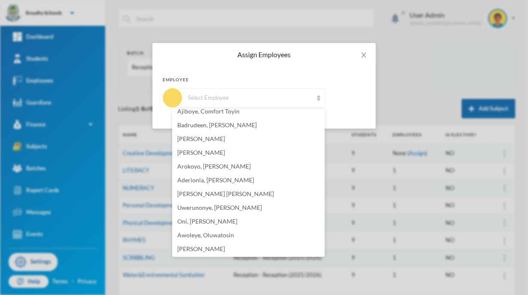
scroll to position [131, 0]
click at [225, 249] on span "[PERSON_NAME]" at bounding box center [201, 247] width 48 height 7
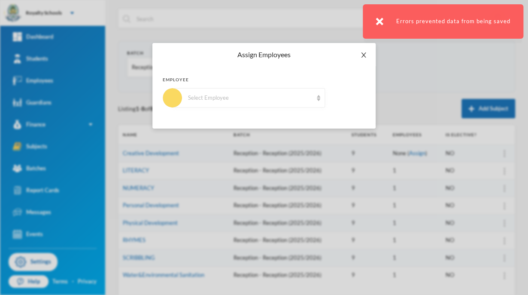
click at [362, 56] on icon "icon: close" at bounding box center [363, 54] width 5 height 5
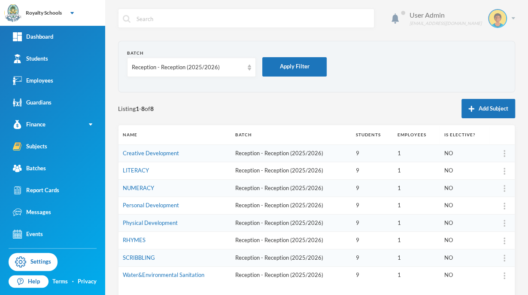
click at [505, 13] on div "User Admin [EMAIL_ADDRESS][DOMAIN_NAME]" at bounding box center [459, 18] width 112 height 19
click at [486, 64] on button "Logout" at bounding box center [484, 62] width 39 height 13
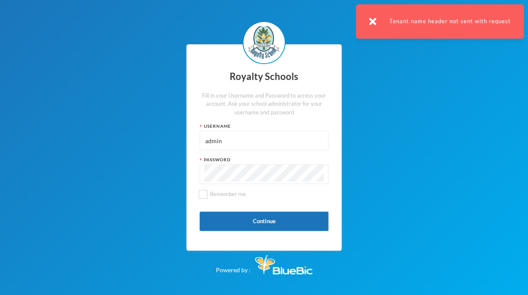
click at [240, 148] on input "admin" at bounding box center [263, 140] width 119 height 19
type input "a"
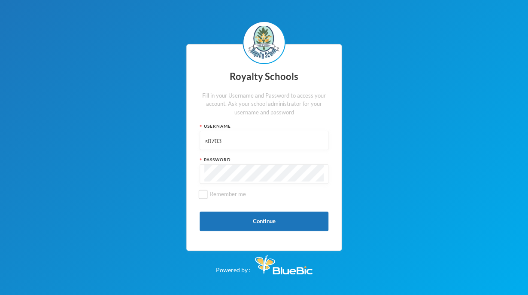
type input "s0703"
click at [391, 132] on div "Royalty Schools Fill in your Username and Password to access your account. Ask …" at bounding box center [264, 147] width 528 height 295
click at [271, 223] on button "Continue" at bounding box center [264, 220] width 129 height 19
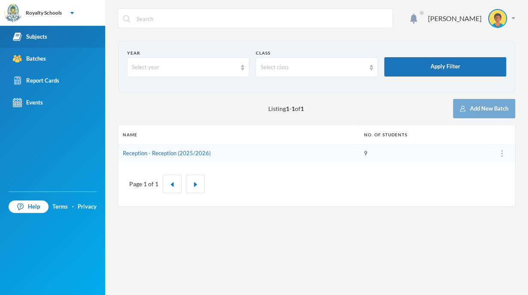
click at [58, 33] on link "Subjects" at bounding box center [52, 37] width 105 height 22
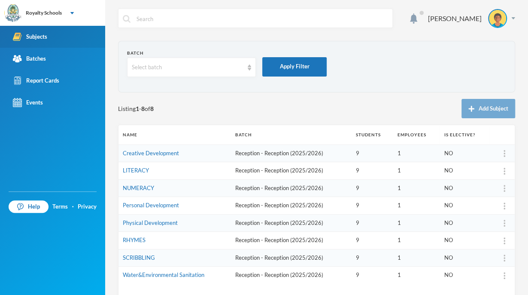
click at [49, 35] on link "Subjects" at bounding box center [52, 37] width 105 height 22
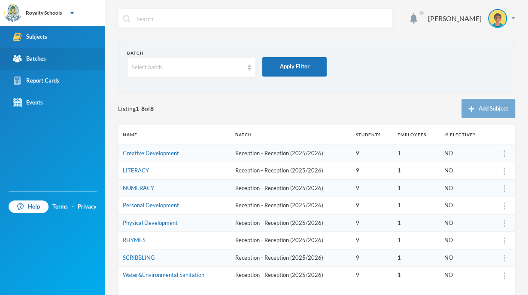
click at [80, 52] on link "Batches" at bounding box center [52, 59] width 105 height 22
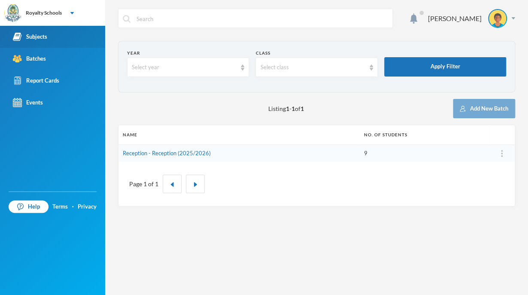
click at [41, 37] on div "Subjects" at bounding box center [30, 36] width 34 height 9
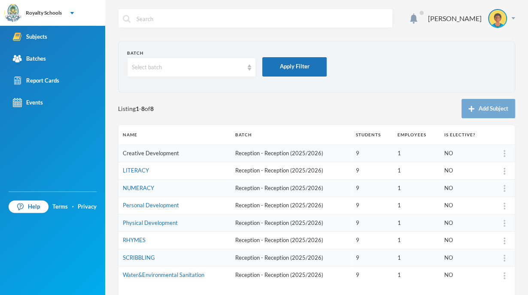
click at [156, 152] on link "Creative Development" at bounding box center [151, 152] width 56 height 7
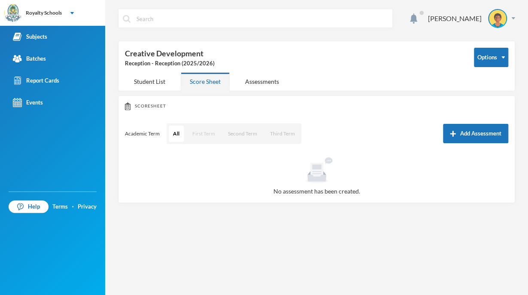
click at [203, 135] on button "First Term" at bounding box center [203, 133] width 31 height 16
click at [491, 134] on button "Add Assessment" at bounding box center [475, 133] width 65 height 19
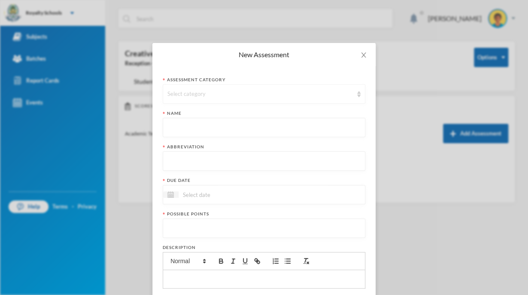
click at [174, 86] on div "Select category" at bounding box center [264, 93] width 203 height 19
click at [199, 138] on span "BRAINTEASER 1" at bounding box center [186, 140] width 45 height 7
click at [177, 128] on input "text" at bounding box center [263, 127] width 193 height 19
type input "b"
type input "Brainteaser one"
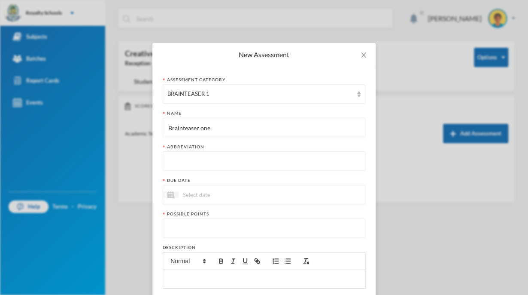
click at [186, 161] on input "text" at bounding box center [263, 161] width 193 height 19
type input "BT 1"
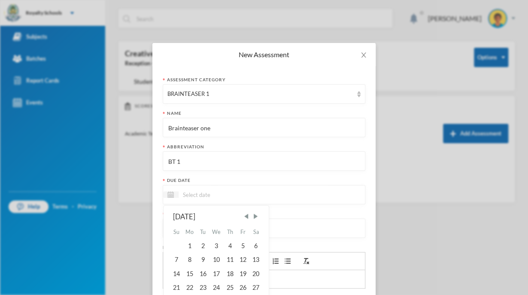
click at [198, 190] on input at bounding box center [215, 194] width 72 height 10
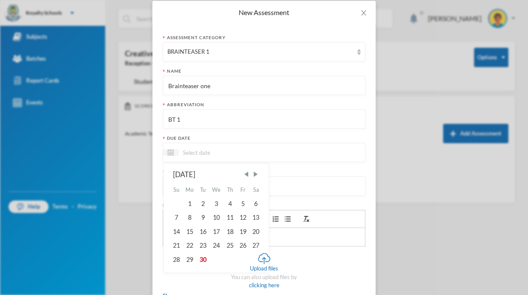
scroll to position [100, 0]
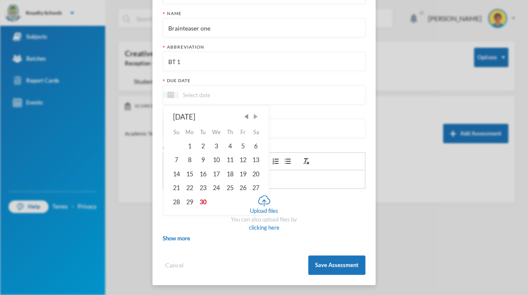
click at [254, 118] on span "Next Month" at bounding box center [256, 117] width 8 height 8
click at [215, 161] on div "8" at bounding box center [217, 160] width 14 height 14
type input "[DATE]"
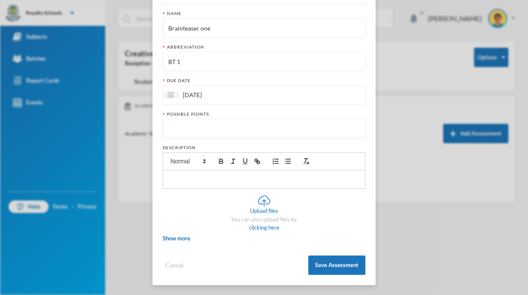
click at [214, 125] on input "number" at bounding box center [263, 128] width 193 height 19
type input "10"
click at [337, 266] on button "Save Assessment" at bounding box center [336, 264] width 57 height 19
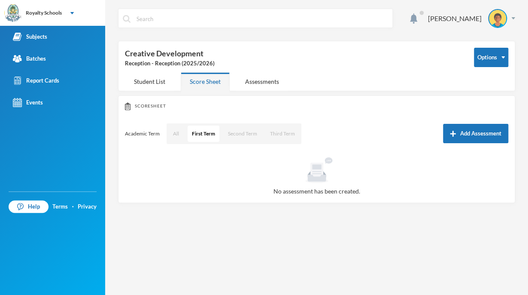
scroll to position [57, 0]
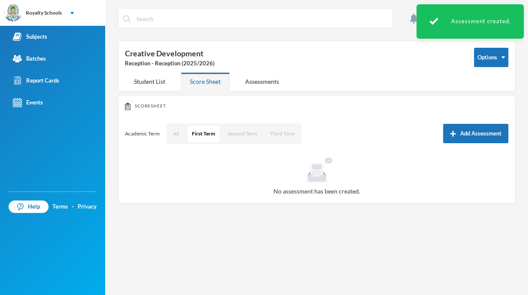
click at [408, 36] on div "[PERSON_NAME]" at bounding box center [316, 25] width 397 height 32
click at [485, 126] on button "Add Assessment" at bounding box center [475, 133] width 65 height 19
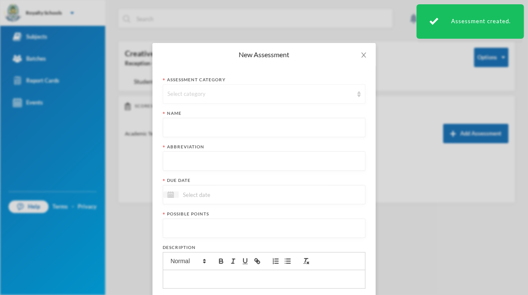
click at [269, 92] on div "Select category" at bounding box center [260, 94] width 186 height 9
click at [205, 155] on span "BRAINTEASER 2" at bounding box center [186, 154] width 45 height 7
click at [185, 130] on input "text" at bounding box center [263, 127] width 193 height 19
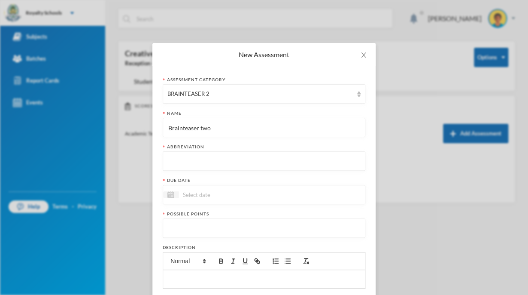
type input "Brainteaser two"
click at [204, 155] on input "text" at bounding box center [263, 161] width 193 height 19
type input "BT 2"
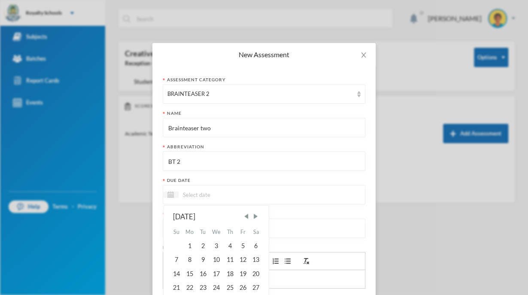
click at [194, 195] on input at bounding box center [215, 194] width 72 height 10
click at [252, 216] on span "Next Month" at bounding box center [256, 216] width 8 height 8
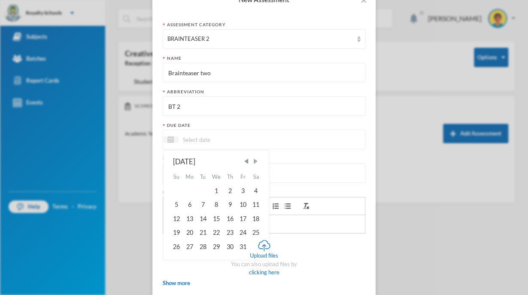
scroll to position [100, 0]
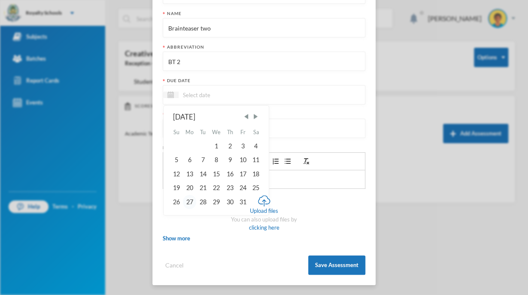
click at [188, 203] on div "27" at bounding box center [190, 202] width 14 height 14
type input "[DATE]"
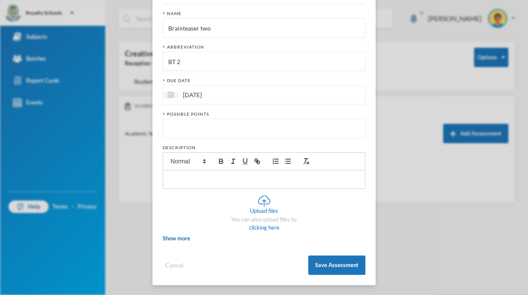
click at [203, 135] on input "number" at bounding box center [263, 128] width 193 height 19
type input "10"
click at [318, 261] on button "Save Assessment" at bounding box center [336, 264] width 57 height 19
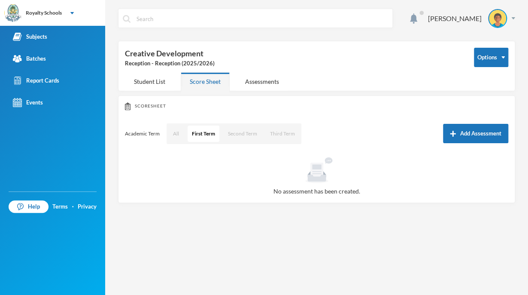
scroll to position [57, 0]
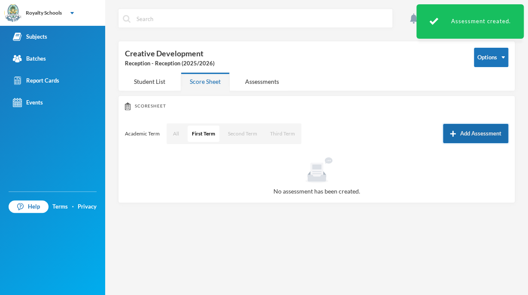
click at [462, 133] on button "Add Assessment" at bounding box center [475, 133] width 65 height 19
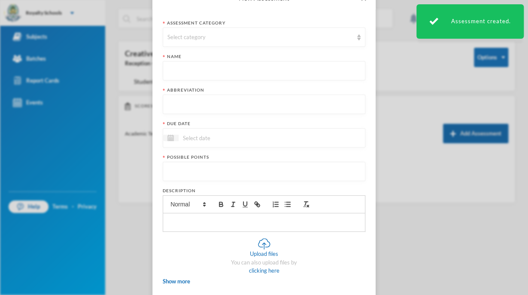
scroll to position [0, 0]
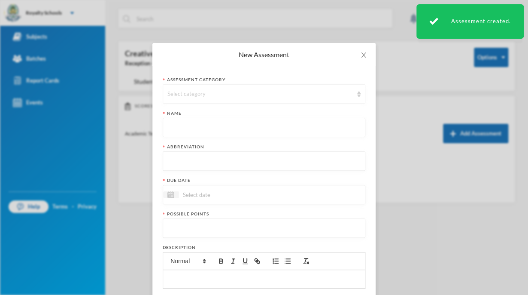
click at [283, 97] on div "Select category" at bounding box center [260, 94] width 186 height 9
click at [229, 95] on div "Select category" at bounding box center [260, 94] width 186 height 9
click at [188, 167] on span "BRAINTEASER 3" at bounding box center [186, 168] width 45 height 7
click at [186, 131] on input "text" at bounding box center [263, 127] width 193 height 19
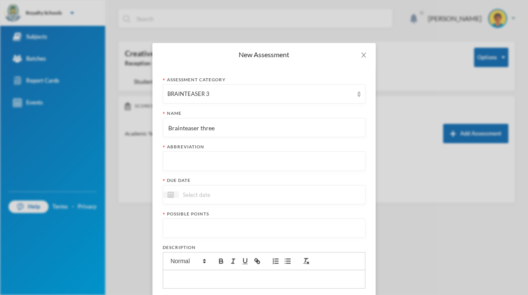
type input "Brainteaser three"
click at [197, 161] on input "text" at bounding box center [263, 161] width 193 height 19
type input "BT 3"
click at [192, 188] on div at bounding box center [264, 194] width 203 height 19
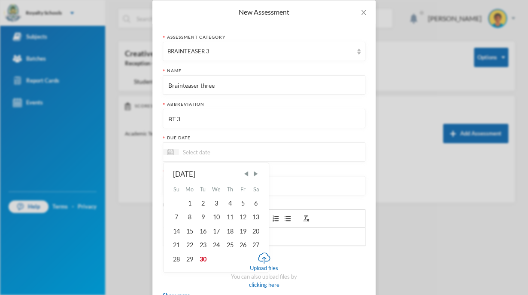
scroll to position [100, 0]
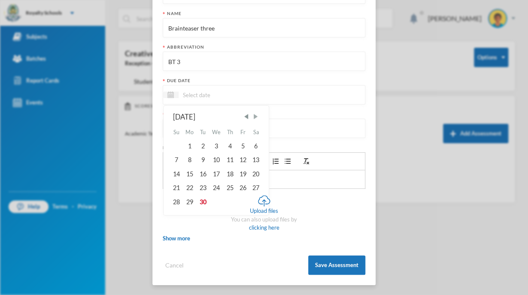
click at [253, 117] on span "Next Month" at bounding box center [256, 117] width 8 height 8
click at [214, 201] on div "26" at bounding box center [217, 202] width 14 height 14
type input "[DATE]"
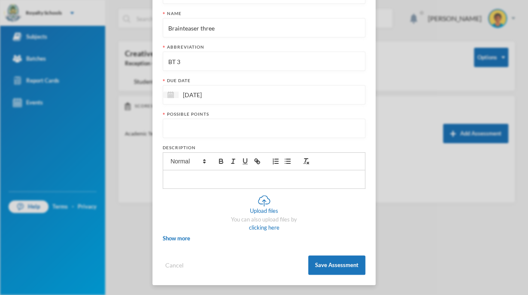
click at [235, 126] on input "number" at bounding box center [263, 128] width 193 height 19
type input "10"
click at [217, 91] on input "[DATE]" at bounding box center [215, 95] width 72 height 10
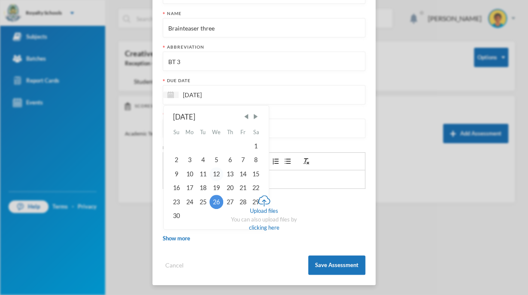
click at [213, 176] on div "12" at bounding box center [217, 174] width 14 height 14
type input "[DATE]"
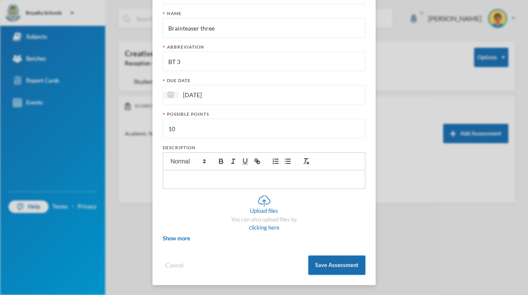
click at [323, 270] on button "Save Assessment" at bounding box center [336, 264] width 57 height 19
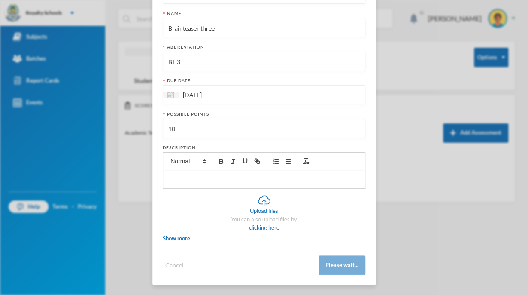
scroll to position [57, 0]
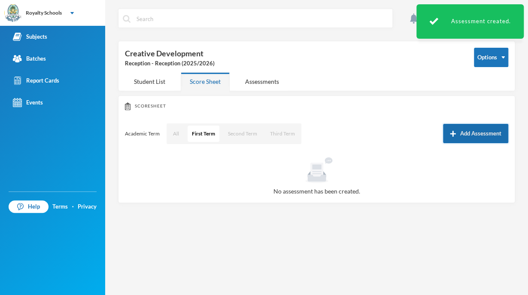
click at [458, 136] on button "Add Assessment" at bounding box center [475, 133] width 65 height 19
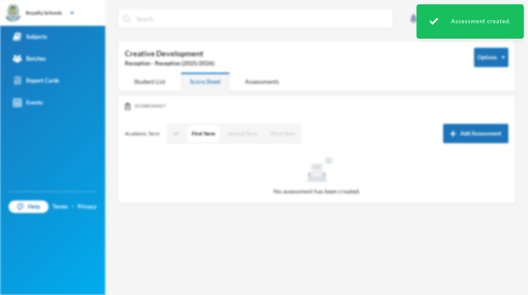
scroll to position [0, 0]
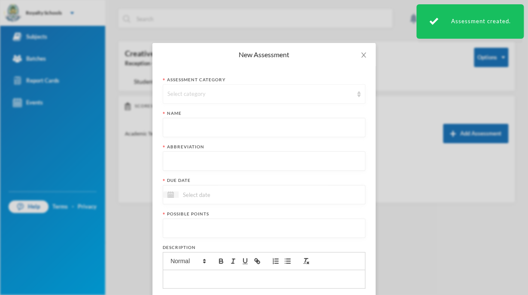
click at [258, 85] on div "Select category" at bounding box center [264, 93] width 203 height 19
click at [198, 131] on li "Examination" at bounding box center [260, 128] width 203 height 14
click at [184, 125] on input "text" at bounding box center [263, 127] width 193 height 19
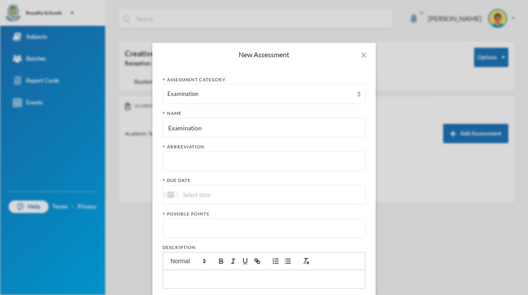
type input "Examination"
click at [195, 157] on input "text" at bounding box center [263, 161] width 193 height 19
type input "Exam"
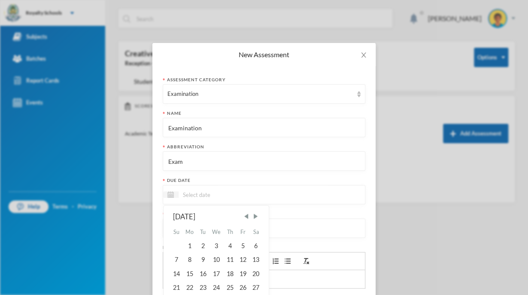
click at [201, 194] on input at bounding box center [215, 194] width 72 height 10
click at [253, 215] on span "Next Month" at bounding box center [256, 216] width 8 height 8
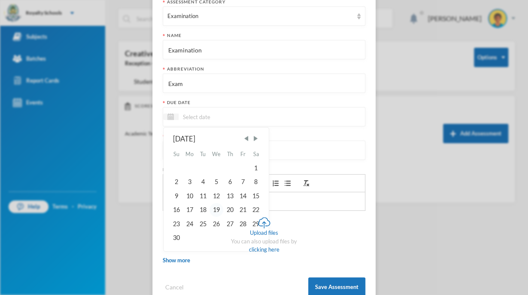
scroll to position [100, 0]
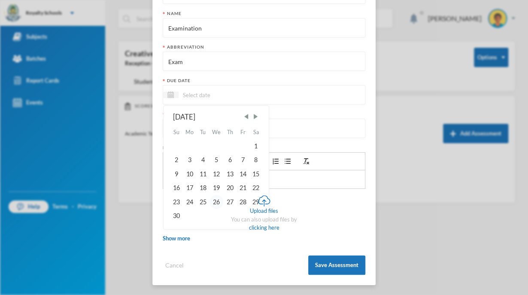
click at [213, 200] on div "26" at bounding box center [217, 202] width 14 height 14
type input "[DATE]"
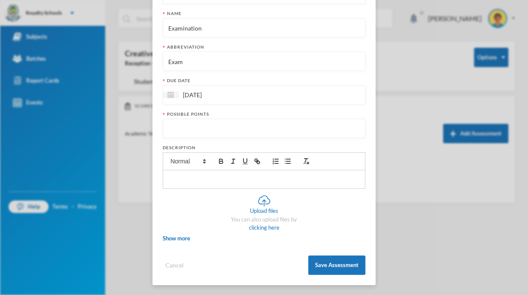
click at [204, 127] on input "number" at bounding box center [263, 128] width 193 height 19
type input "70"
click at [334, 269] on button "Save Assessment" at bounding box center [336, 264] width 57 height 19
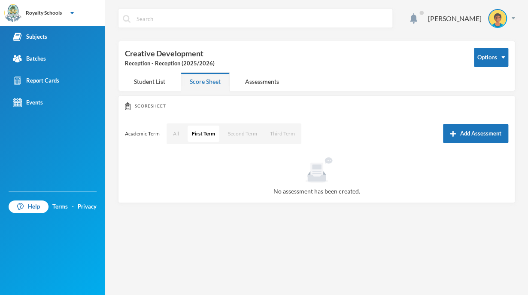
scroll to position [57, 0]
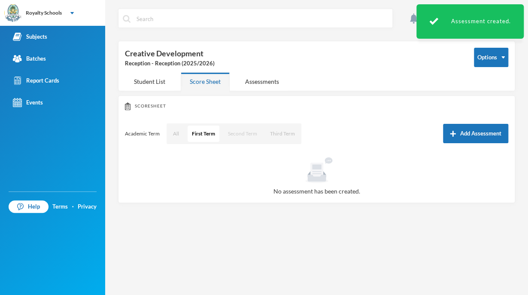
click at [251, 137] on button "Second Term" at bounding box center [243, 133] width 38 height 16
click at [210, 132] on button "First Term" at bounding box center [203, 133] width 31 height 16
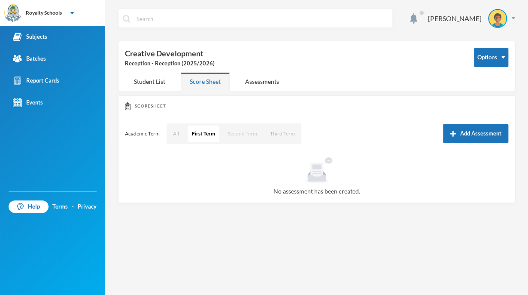
click at [247, 137] on button "Second Term" at bounding box center [243, 133] width 38 height 16
click at [213, 129] on button "First Term" at bounding box center [203, 133] width 31 height 16
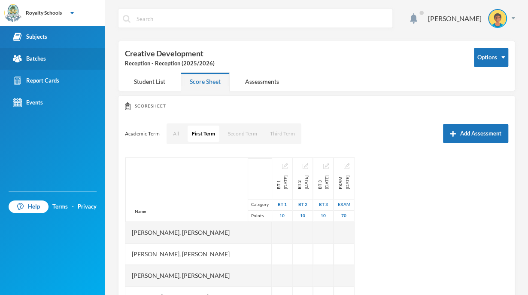
click at [38, 62] on div "Batches" at bounding box center [29, 58] width 33 height 9
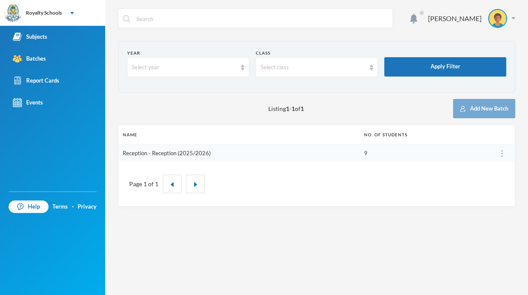
click at [195, 153] on link "Reception - Reception (2025/2026)" at bounding box center [167, 152] width 88 height 7
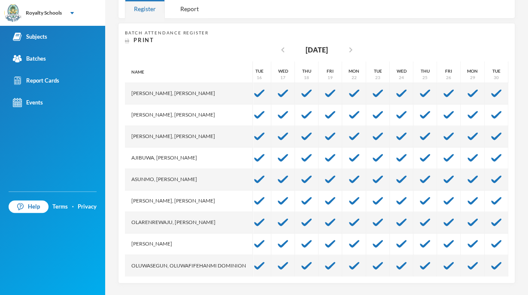
scroll to position [0, 40]
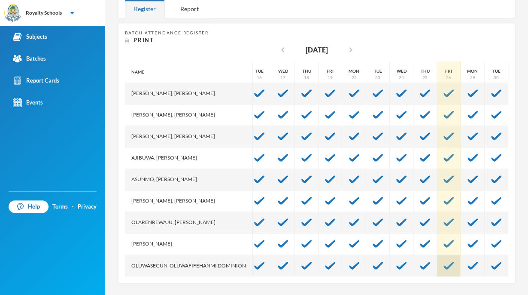
click at [444, 262] on img at bounding box center [449, 266] width 10 height 8
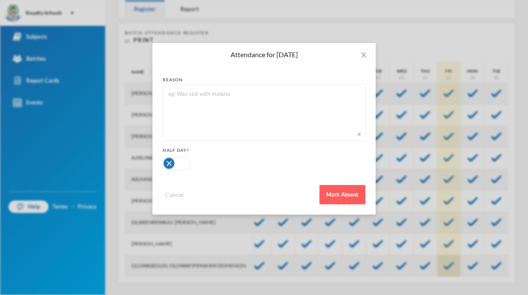
scroll to position [0, 0]
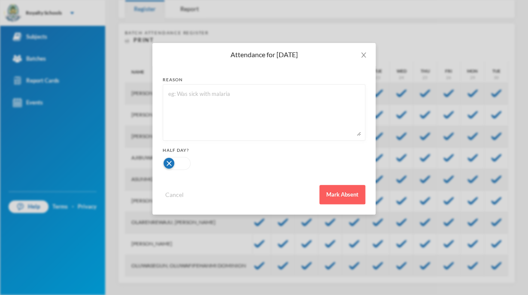
click at [255, 106] on textarea at bounding box center [263, 112] width 193 height 47
type textarea "sick"
click at [345, 199] on button "Mark Absent" at bounding box center [342, 194] width 46 height 19
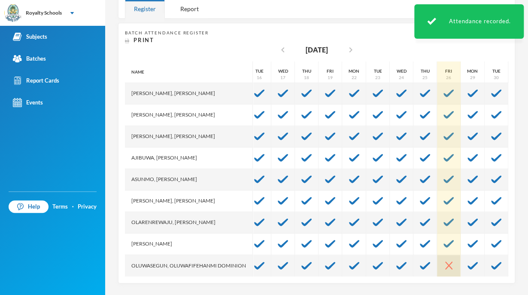
click at [441, 265] on div at bounding box center [449, 265] width 24 height 21
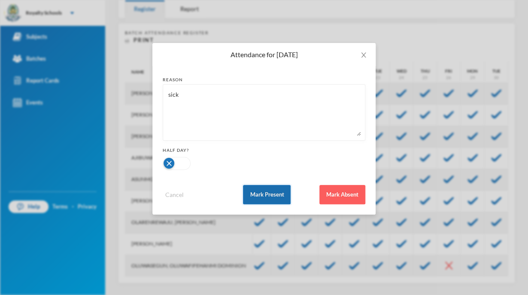
click at [275, 195] on button "Mark Present" at bounding box center [267, 194] width 48 height 19
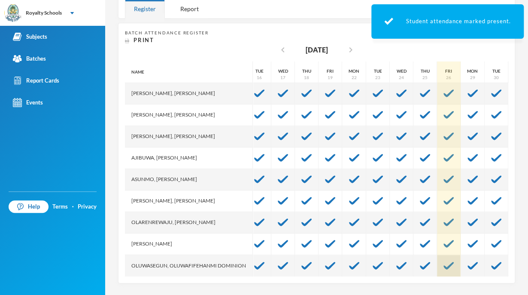
click at [444, 266] on img at bounding box center [449, 266] width 10 height 8
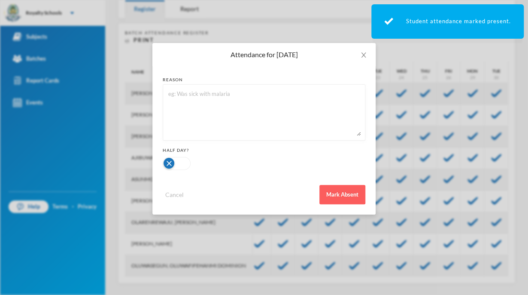
click at [307, 103] on textarea at bounding box center [263, 112] width 193 height 47
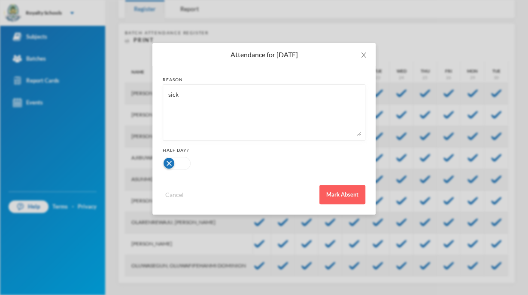
type textarea "sick"
click at [166, 165] on button "button" at bounding box center [177, 163] width 28 height 13
click at [349, 191] on button "Mark Absent" at bounding box center [342, 194] width 46 height 19
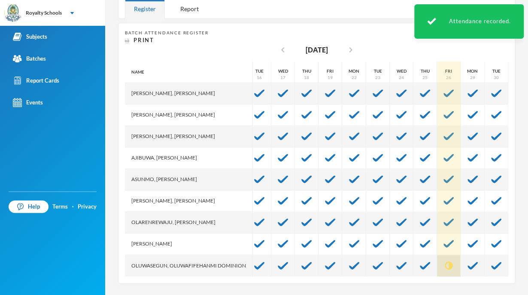
click at [445, 262] on img at bounding box center [449, 265] width 8 height 8
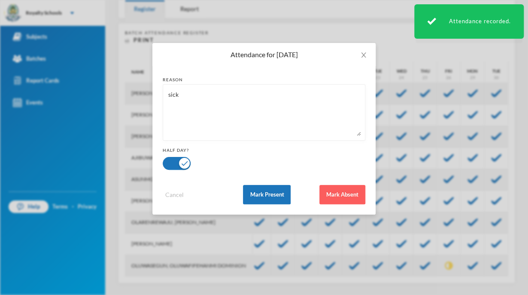
click at [184, 161] on button "button" at bounding box center [177, 163] width 28 height 13
click at [349, 201] on button "Mark Absent" at bounding box center [342, 194] width 46 height 19
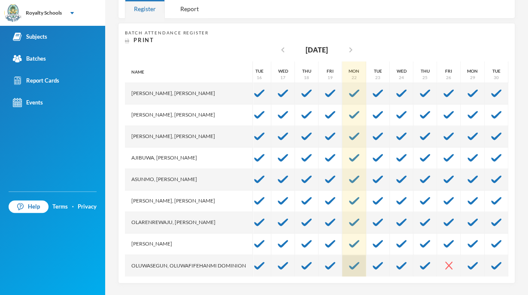
click at [349, 263] on img at bounding box center [354, 266] width 10 height 8
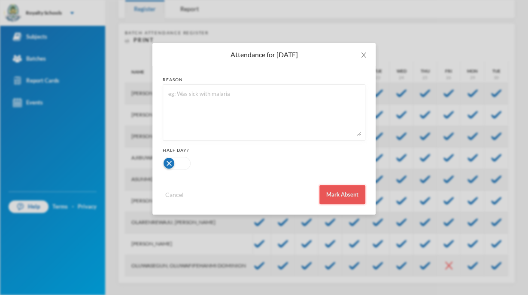
click at [340, 193] on button "Mark Absent" at bounding box center [342, 194] width 46 height 19
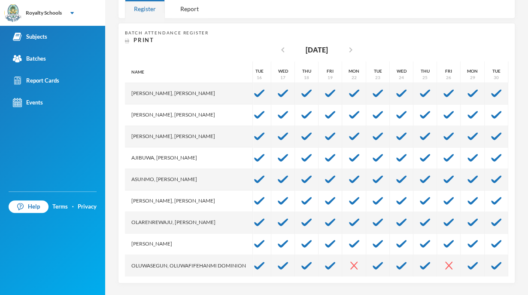
click at [201, 160] on div "Ajibuwa, [PERSON_NAME]" at bounding box center [189, 157] width 128 height 21
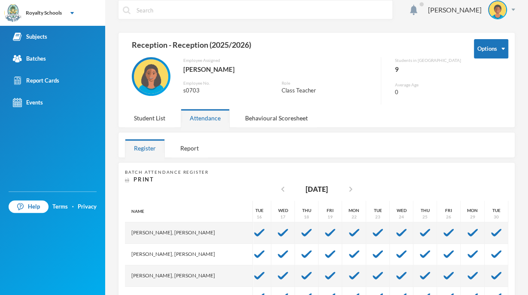
scroll to position [6, 0]
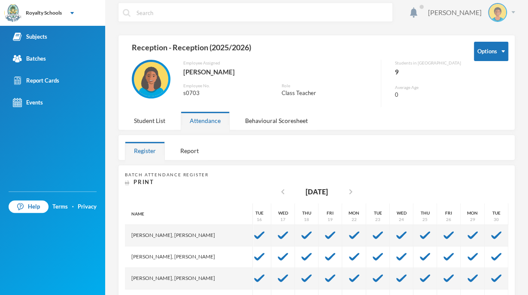
click at [493, 12] on img at bounding box center [497, 12] width 17 height 17
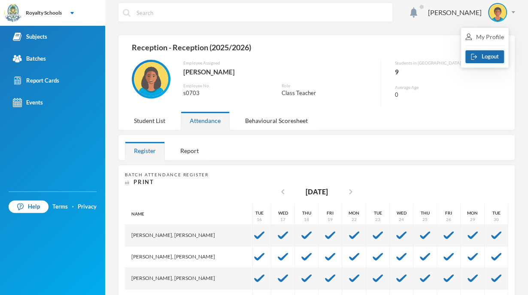
click at [490, 57] on button "Logout" at bounding box center [484, 56] width 39 height 13
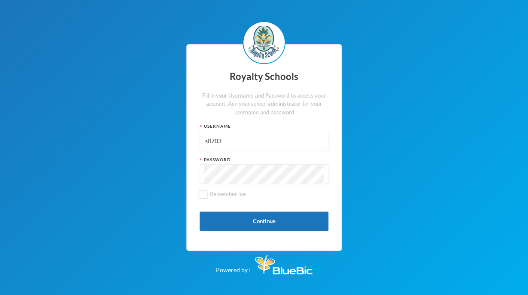
click at [271, 142] on input "s0703" at bounding box center [263, 140] width 119 height 19
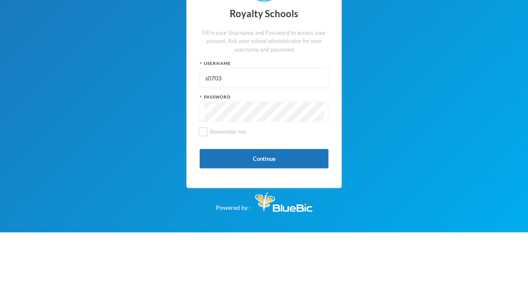
click at [295, 143] on input "s0703" at bounding box center [263, 140] width 119 height 19
type input "admin"
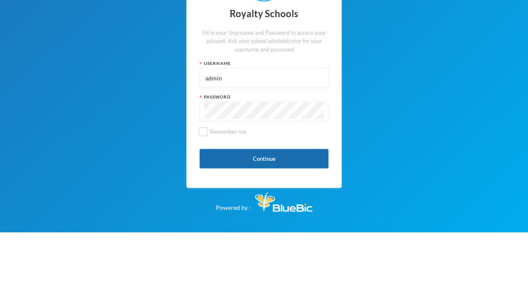
click at [290, 217] on button "Continue" at bounding box center [264, 220] width 129 height 19
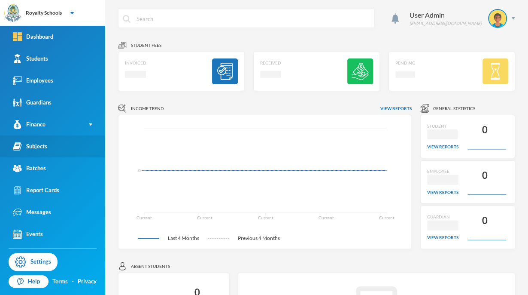
click at [75, 149] on link "Subjects" at bounding box center [52, 146] width 105 height 22
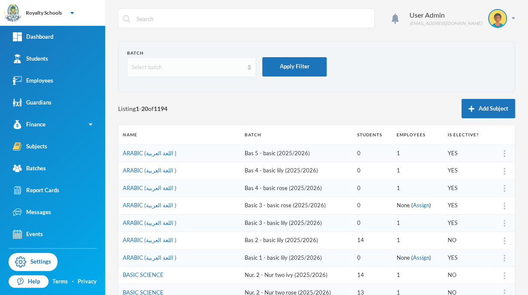
click at [215, 72] on div "Select batch" at bounding box center [191, 67] width 129 height 19
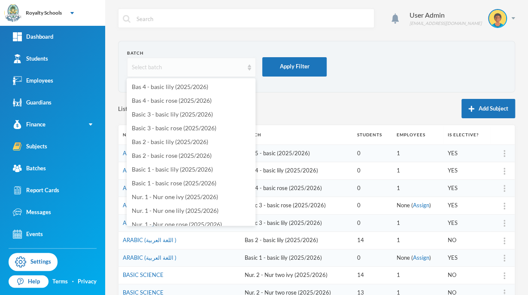
scroll to position [69, 0]
click at [200, 141] on span "Bas 2 - basic lily (2025/2026)" at bounding box center [170, 140] width 76 height 7
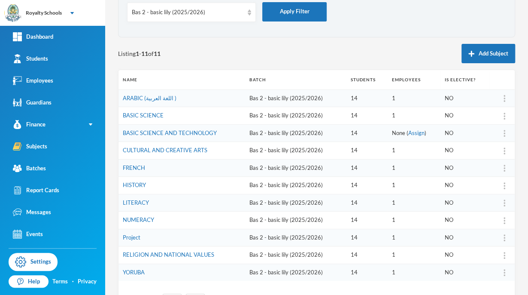
scroll to position [93, 0]
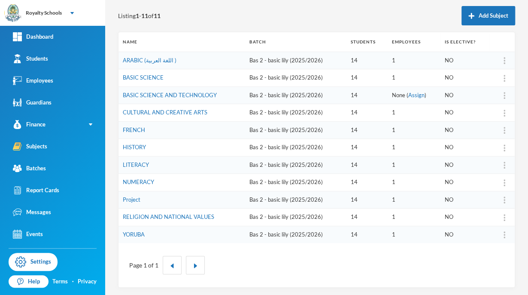
click at [504, 96] on img at bounding box center [505, 95] width 2 height 7
click at [490, 120] on div "Assign Employee" at bounding box center [476, 117] width 46 height 17
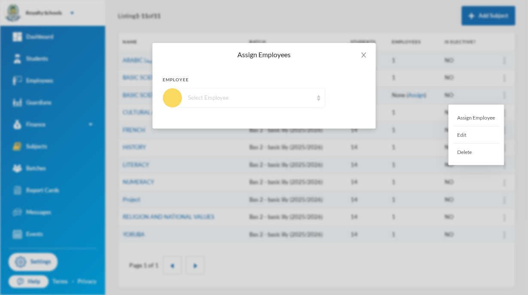
click at [286, 98] on div "Select Employee" at bounding box center [250, 98] width 125 height 9
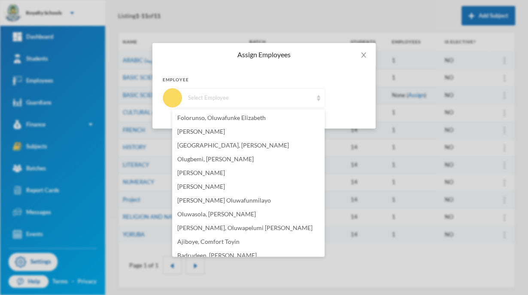
scroll to position [131, 0]
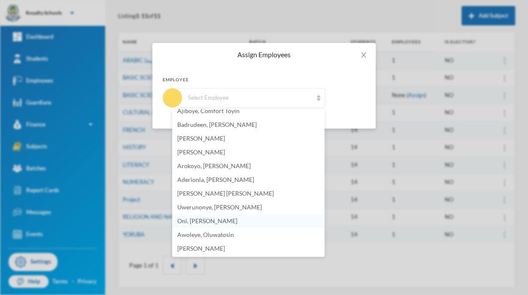
click at [227, 219] on span "Oni, [PERSON_NAME]" at bounding box center [207, 220] width 60 height 7
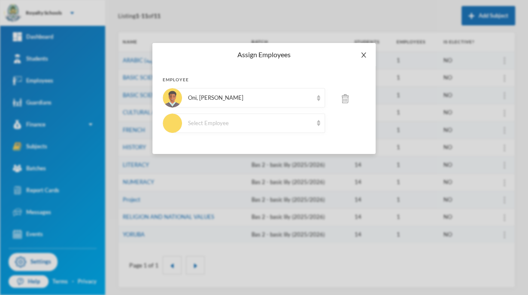
click at [362, 51] on span "Close" at bounding box center [364, 55] width 24 height 24
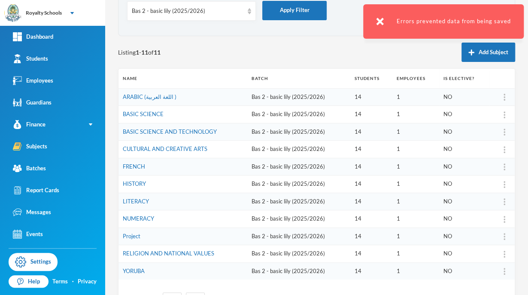
scroll to position [53, 0]
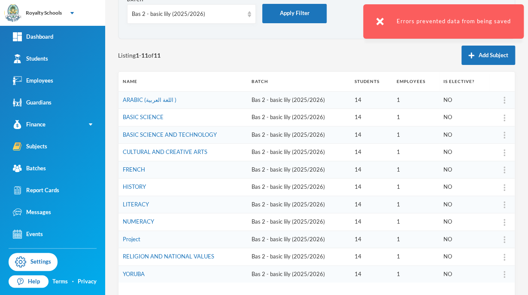
click at [504, 100] on img at bounding box center [505, 100] width 2 height 7
click at [504, 118] on img at bounding box center [505, 117] width 2 height 7
click at [484, 140] on div "Assign Employee" at bounding box center [476, 139] width 46 height 17
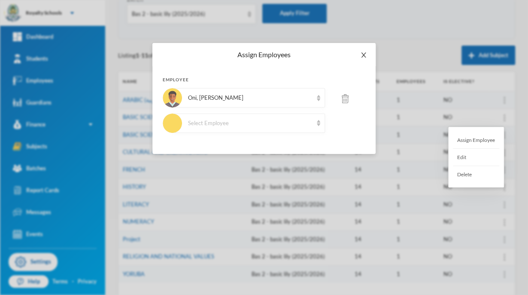
click at [363, 56] on icon "icon: close" at bounding box center [363, 55] width 7 height 7
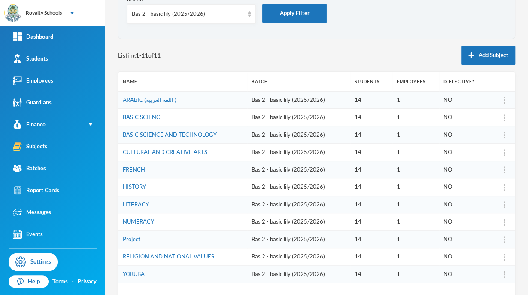
click at [504, 152] on img at bounding box center [505, 152] width 2 height 7
click at [504, 153] on img at bounding box center [505, 152] width 2 height 7
click at [504, 149] on img at bounding box center [505, 152] width 2 height 7
click at [496, 155] on div "Assign Employee" at bounding box center [476, 157] width 46 height 17
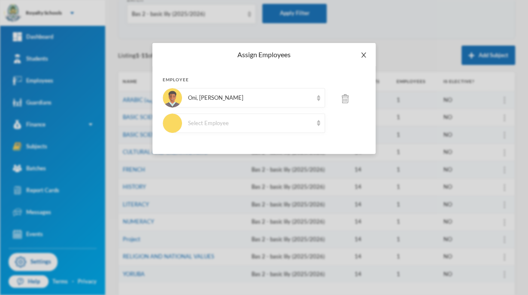
click at [365, 54] on icon "icon: close" at bounding box center [363, 55] width 7 height 7
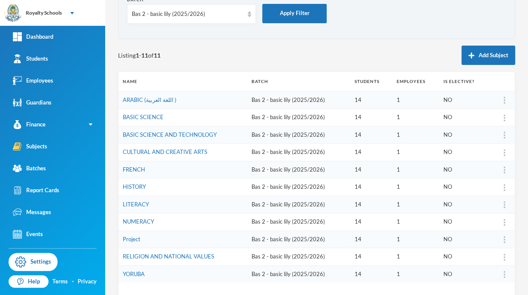
scroll to position [0, 0]
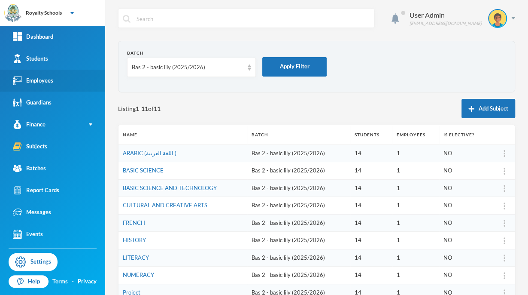
click at [46, 76] on div "Employees" at bounding box center [33, 80] width 40 height 9
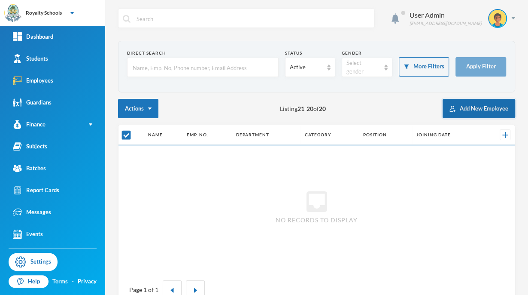
checkbox input "false"
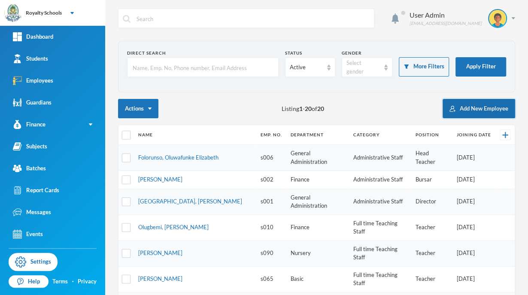
click at [467, 106] on button "Add New Employee" at bounding box center [479, 108] width 73 height 19
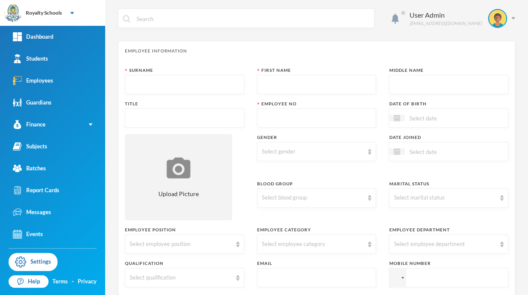
click at [213, 76] on input "text" at bounding box center [185, 84] width 110 height 19
click at [239, 49] on div "Employee Information" at bounding box center [316, 51] width 383 height 6
click at [183, 90] on input "text" at bounding box center [185, 84] width 110 height 19
type input "[PERSON_NAME]"
click at [279, 90] on input "text" at bounding box center [317, 84] width 110 height 19
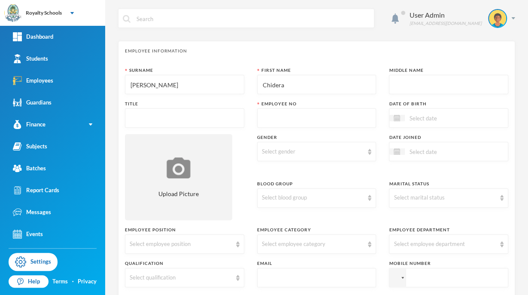
type input "Chidera"
click at [397, 79] on input "text" at bounding box center [449, 84] width 110 height 19
type input "Blessing"
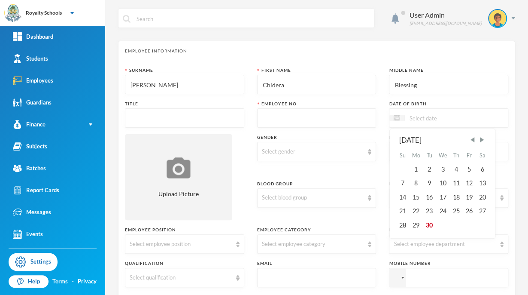
click at [408, 118] on input at bounding box center [441, 118] width 72 height 10
type input "d"
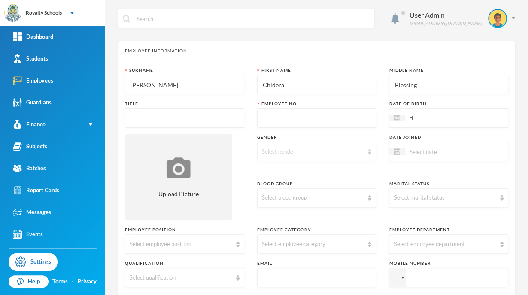
click at [294, 150] on div "Select gender" at bounding box center [313, 151] width 102 height 9
click at [275, 186] on span "[DEMOGRAPHIC_DATA]" at bounding box center [293, 184] width 67 height 7
click at [285, 200] on div "Select blood group" at bounding box center [313, 197] width 102 height 9
click at [273, 112] on li "AB+" at bounding box center [313, 109] width 117 height 14
click at [268, 192] on div "AB+" at bounding box center [316, 197] width 119 height 19
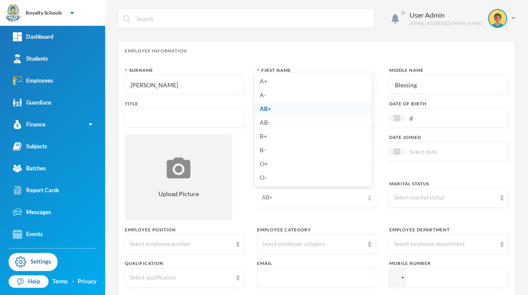
click at [368, 200] on img at bounding box center [369, 198] width 3 height 6
click at [345, 204] on div "AB+" at bounding box center [316, 197] width 119 height 19
click at [280, 78] on li "A+" at bounding box center [313, 81] width 117 height 14
click at [290, 243] on div "Select employee category" at bounding box center [313, 244] width 102 height 9
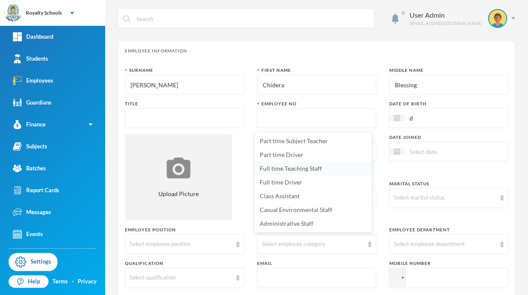
click at [316, 164] on li "Full time Teaching Staff" at bounding box center [313, 168] width 117 height 14
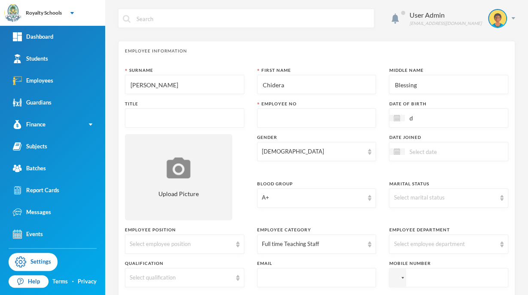
click at [341, 277] on input "text" at bounding box center [317, 277] width 110 height 19
click at [316, 277] on input "chiderablessing9372." at bounding box center [317, 277] width 110 height 19
type input "[DOMAIN_NAME]"
click at [204, 241] on div "Select employee position" at bounding box center [181, 244] width 102 height 9
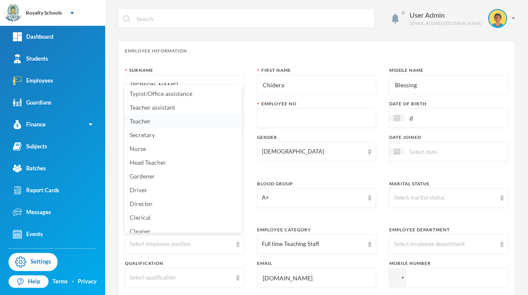
click at [149, 121] on span "Teacher" at bounding box center [140, 120] width 21 height 7
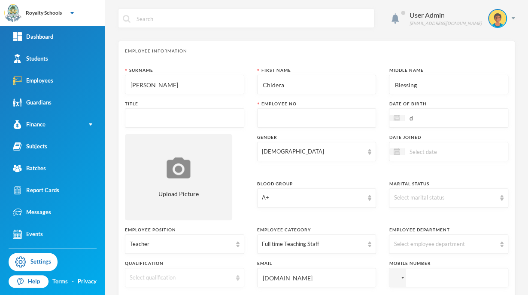
click at [237, 277] on img at bounding box center [237, 277] width 3 height 6
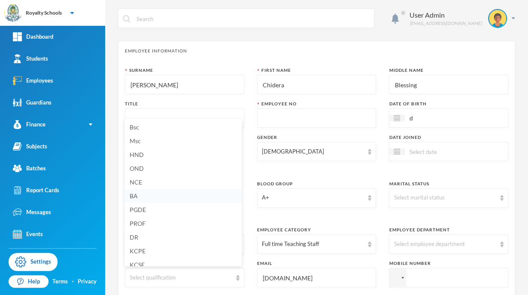
click at [195, 194] on li "BA" at bounding box center [183, 196] width 117 height 14
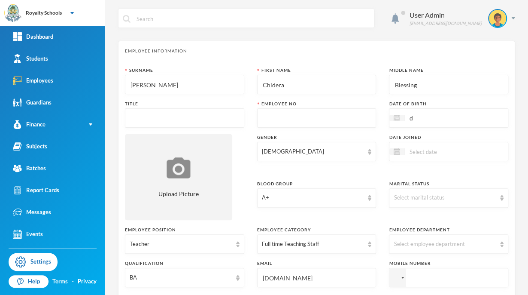
click at [411, 280] on input "tel" at bounding box center [448, 277] width 119 height 19
type input "[PHONE_NUMBER]"
click at [500, 245] on img at bounding box center [501, 244] width 3 height 6
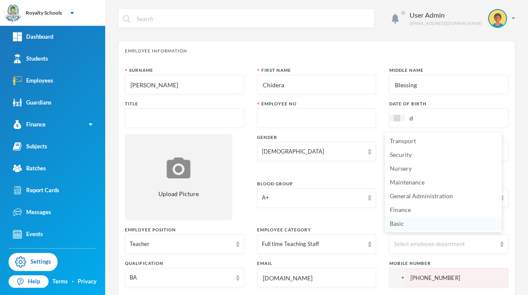
click at [402, 225] on span "Basic" at bounding box center [397, 222] width 14 height 7
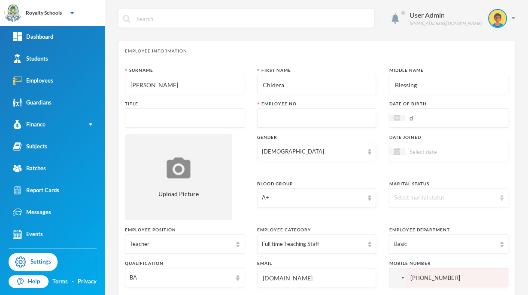
click at [491, 200] on div "Select marital status" at bounding box center [448, 197] width 119 height 19
click at [461, 216] on li "Single" at bounding box center [443, 217] width 117 height 14
click at [481, 152] on div at bounding box center [448, 151] width 119 height 19
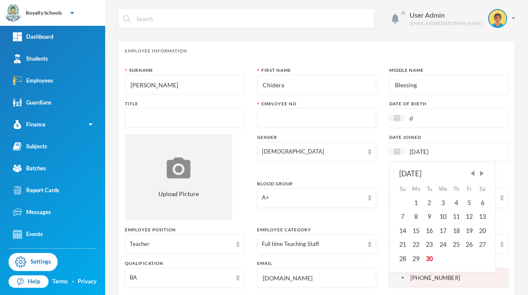
click at [449, 152] on input "[DATE]" at bounding box center [441, 151] width 72 height 10
type input "[DATE]"
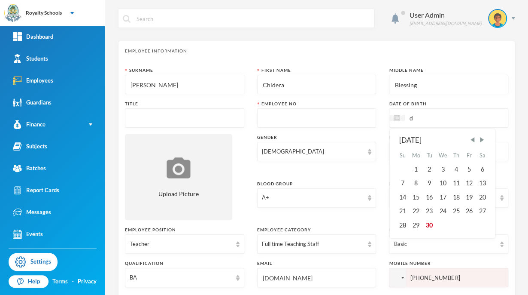
click at [408, 116] on input "d" at bounding box center [441, 118] width 72 height 10
type input "m"
type input "December"
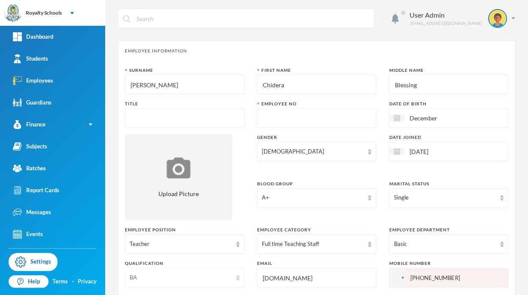
click at [236, 278] on img at bounding box center [237, 277] width 3 height 6
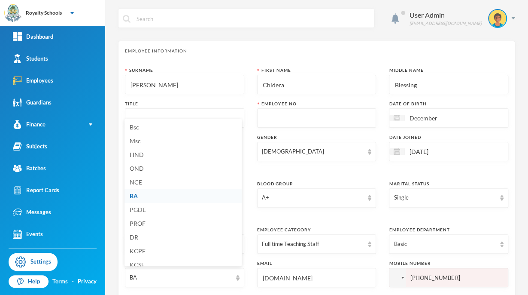
click at [216, 198] on li "BA" at bounding box center [183, 196] width 117 height 14
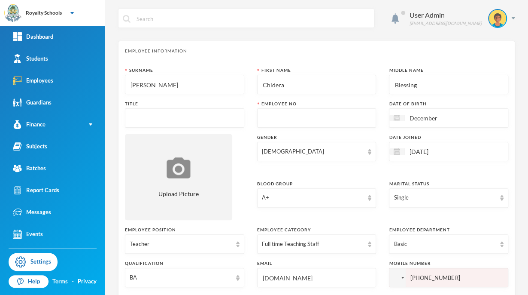
click at [326, 277] on input "[DOMAIN_NAME]" at bounding box center [317, 277] width 110 height 19
click at [325, 278] on input "chiderablessing937" at bounding box center [317, 277] width 110 height 19
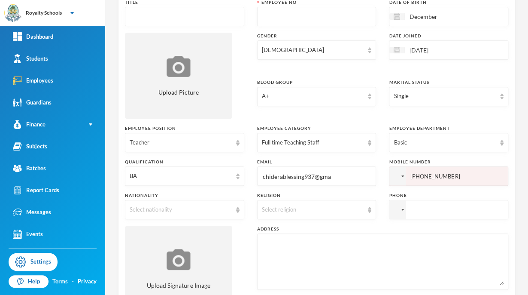
scroll to position [101, 0]
type input "[EMAIL_ADDRESS][DOMAIN_NAME]"
click at [251, 220] on div "Surname [PERSON_NAME] First Name Chidera Middle Name Blessing Title Employee No…" at bounding box center [316, 142] width 383 height 352
click at [292, 206] on div "Select religion" at bounding box center [313, 209] width 102 height 9
click at [285, 228] on span "[DEMOGRAPHIC_DATA]" at bounding box center [293, 228] width 67 height 7
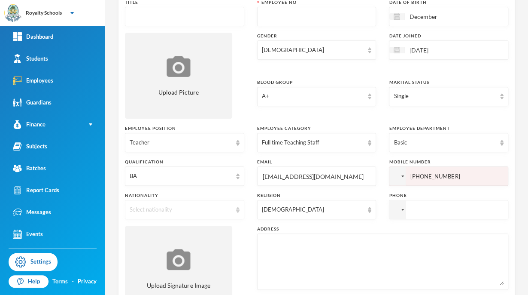
click at [203, 203] on div "Select nationality" at bounding box center [184, 209] width 119 height 19
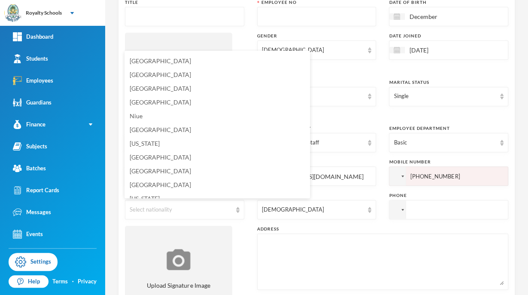
scroll to position [2159, 0]
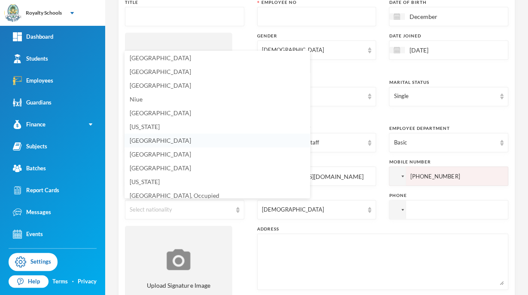
click at [238, 144] on li "[GEOGRAPHIC_DATA]" at bounding box center [218, 141] width 186 height 14
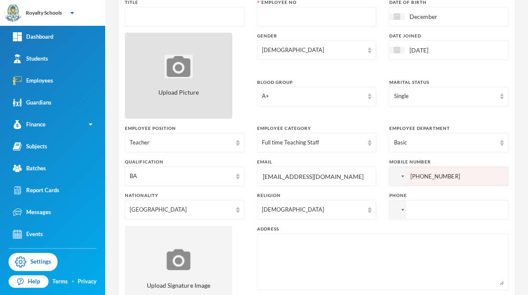
click at [142, 88] on div "Upload Picture" at bounding box center [178, 76] width 107 height 86
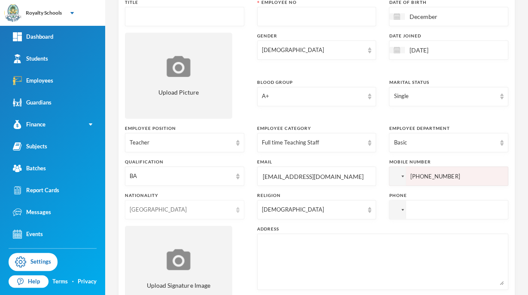
click at [186, 211] on div "[GEOGRAPHIC_DATA]" at bounding box center [181, 209] width 102 height 9
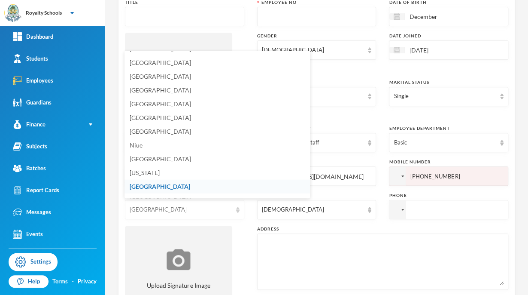
scroll to position [2104, 0]
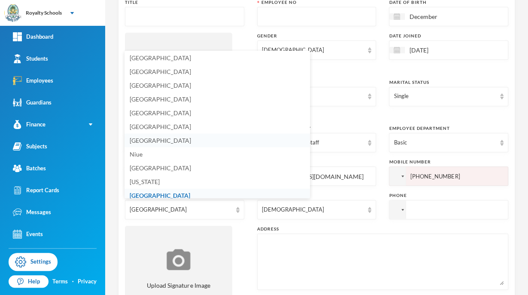
click at [141, 142] on span "[GEOGRAPHIC_DATA]" at bounding box center [160, 140] width 61 height 7
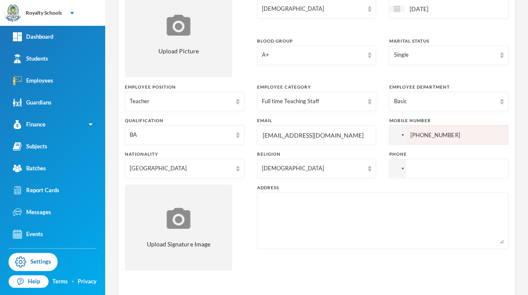
scroll to position [143, 0]
click at [402, 167] on div at bounding box center [403, 168] width 3 height 2
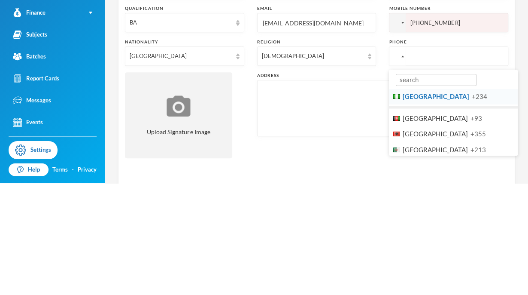
click at [454, 212] on li "Nigeria +234" at bounding box center [453, 208] width 129 height 16
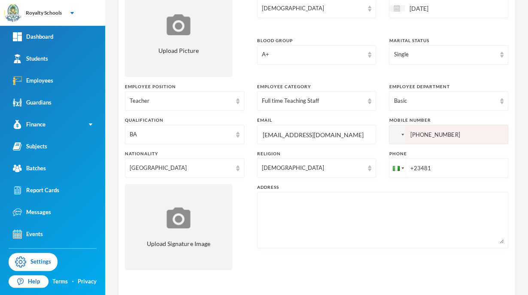
click at [462, 167] on input "+23481" at bounding box center [448, 167] width 119 height 19
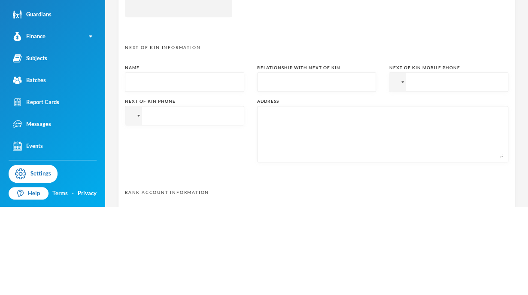
scroll to position [307, 0]
type input "[PHONE_NUMBER]"
click at [134, 169] on input "text" at bounding box center [185, 170] width 110 height 19
type input "m"
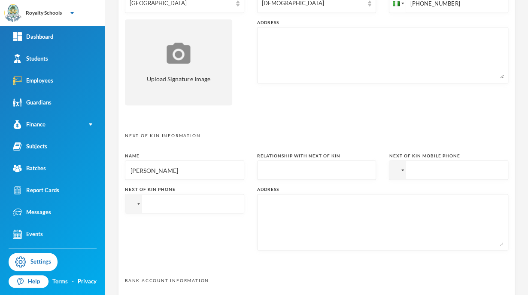
type input "[PERSON_NAME]"
click at [306, 174] on input "text" at bounding box center [317, 170] width 110 height 19
type input "Mother"
click at [356, 136] on p "Next Of Kin Information" at bounding box center [316, 135] width 383 height 6
click at [398, 177] on div at bounding box center [397, 170] width 16 height 18
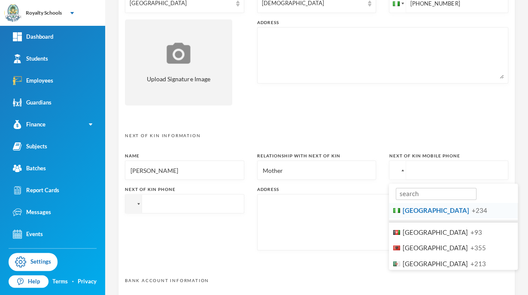
click at [418, 208] on span "[GEOGRAPHIC_DATA]" at bounding box center [436, 210] width 67 height 8
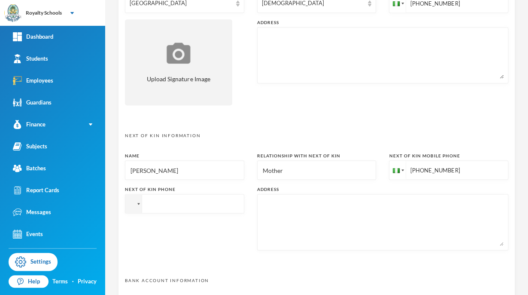
type input "[PHONE_NUMBER]"
click at [379, 225] on textarea at bounding box center [383, 221] width 242 height 47
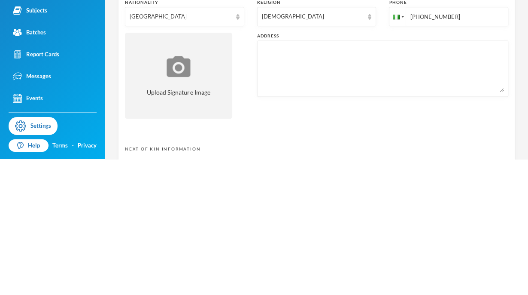
scroll to position [158, 0]
click at [423, 199] on textarea at bounding box center [383, 204] width 242 height 47
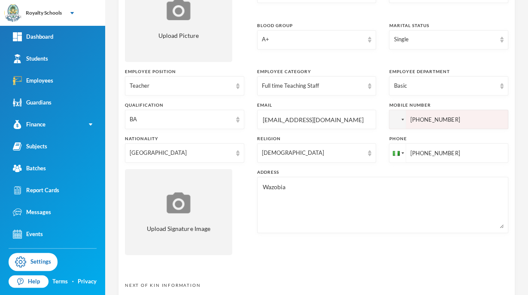
click at [262, 184] on textarea "Wazobia" at bounding box center [383, 204] width 242 height 47
click at [304, 190] on textarea "17 Wazobia" at bounding box center [383, 204] width 242 height 47
type textarea "17 Wazobia estate, asadam ilorin kwara state."
click at [274, 261] on div "Employee Information Surname [PERSON_NAME] First Name Chidera Middle Name Bless…" at bounding box center [316, 195] width 397 height 625
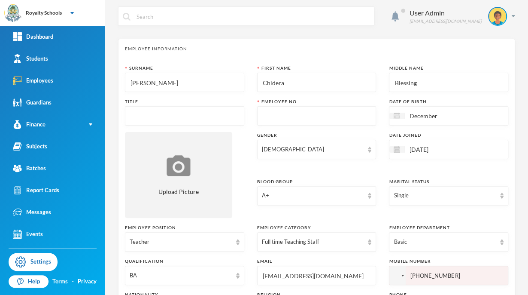
scroll to position [0, 0]
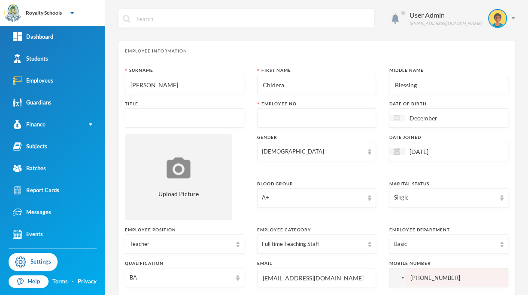
click at [394, 119] on img at bounding box center [397, 118] width 6 height 6
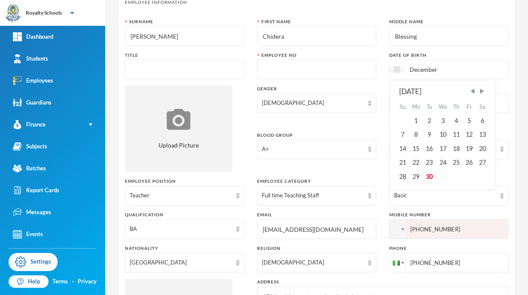
scroll to position [51, 0]
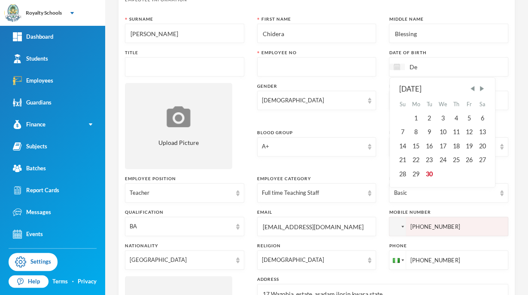
type input "D"
click at [434, 65] on input "07/12/00020002" at bounding box center [441, 67] width 72 height 10
click at [435, 64] on input "07/12/20002" at bounding box center [441, 67] width 72 height 10
type input "[DATE]"
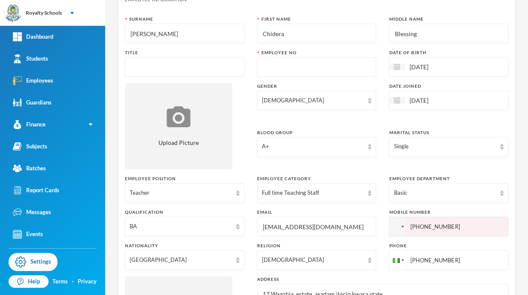
click at [377, 85] on div "Surname [PERSON_NAME] First Name Chidera Middle Name Blessing Title Employee No…" at bounding box center [316, 192] width 383 height 352
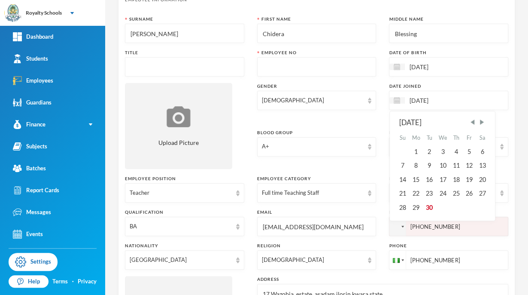
click at [415, 97] on input "[DATE]" at bounding box center [441, 100] width 72 height 10
click at [459, 99] on input "[DATE]" at bounding box center [441, 100] width 72 height 10
type input "1"
click at [433, 100] on input "01/09/0002025" at bounding box center [441, 100] width 72 height 10
type input "[DATE]"
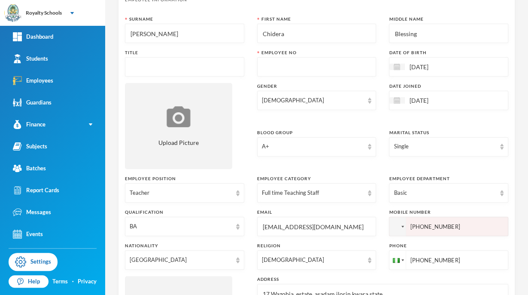
click at [368, 79] on div "Surname [PERSON_NAME] First Name Chidera Middle Name Blessing Title Employee No…" at bounding box center [316, 192] width 383 height 352
click at [192, 65] on input "text" at bounding box center [185, 67] width 110 height 19
type input "Miss"
click at [272, 64] on input "text" at bounding box center [317, 67] width 110 height 19
type input "0"
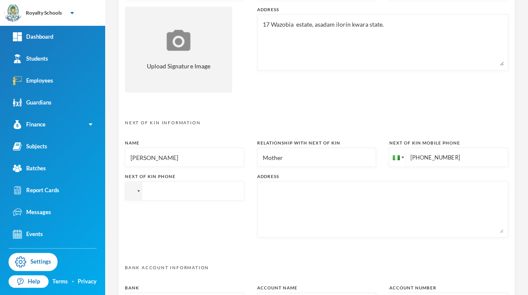
scroll to position [356, 0]
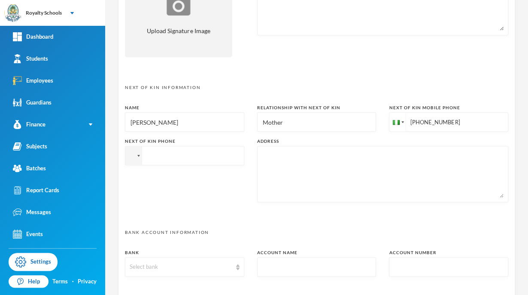
type input "s0704"
click at [419, 192] on textarea at bounding box center [383, 173] width 242 height 47
type textarea "A"
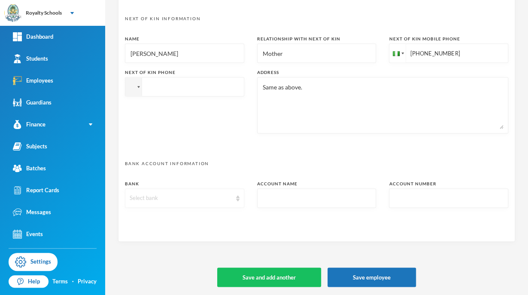
type textarea "Same as above."
click at [200, 191] on div "Select bank" at bounding box center [184, 197] width 119 height 19
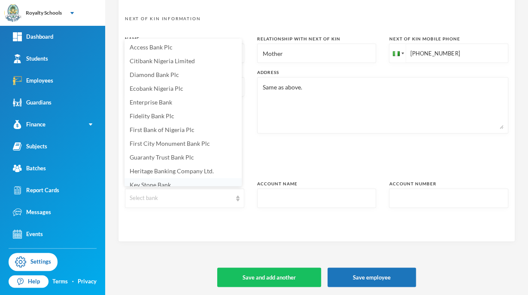
scroll to position [5, 0]
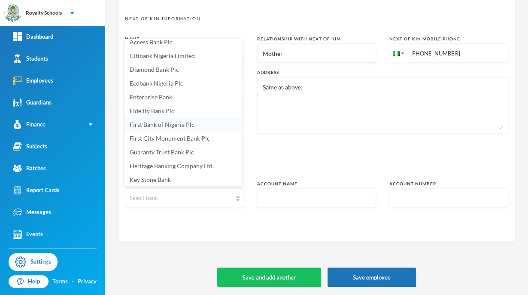
click at [154, 125] on span "First Bank of Nigeria Plc" at bounding box center [162, 124] width 65 height 7
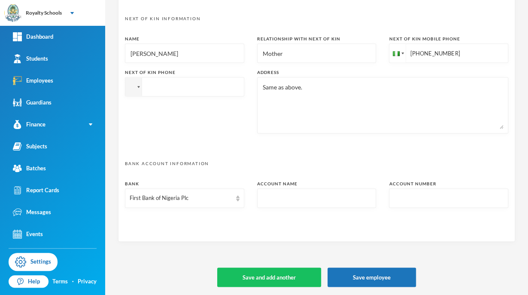
click at [306, 196] on input "text" at bounding box center [317, 198] width 110 height 19
type input "[PERSON_NAME] Blessing"
click at [425, 200] on input "text" at bounding box center [449, 198] width 110 height 19
type input "3132190287"
click at [400, 138] on div "Name [PERSON_NAME] Relationship with next of kin Mother Next of Kin Mobile Phon…" at bounding box center [316, 88] width 383 height 104
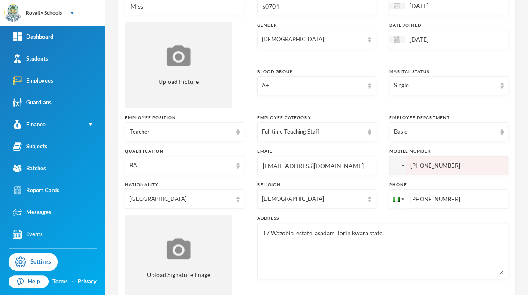
scroll to position [124, 0]
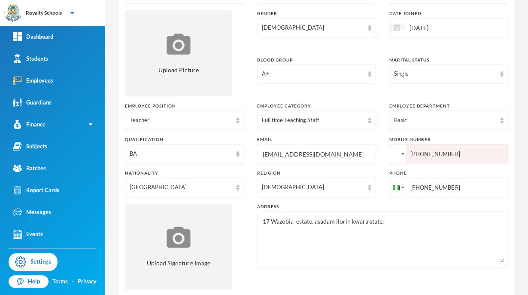
click at [402, 153] on div at bounding box center [403, 154] width 3 height 2
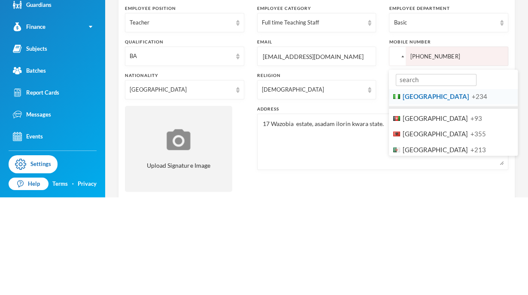
click at [472, 196] on span "+234" at bounding box center [479, 194] width 15 height 8
type input "[PHONE_NUMBER]"
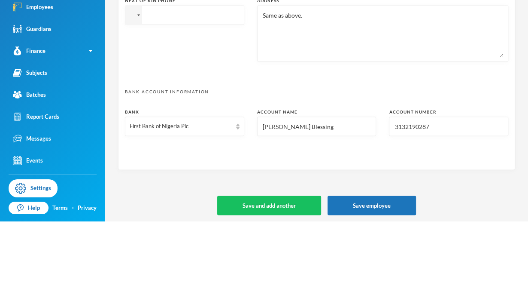
scroll to position [424, 0]
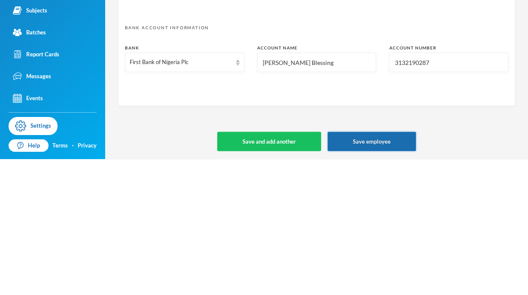
click at [368, 277] on button "Save employee" at bounding box center [372, 276] width 88 height 19
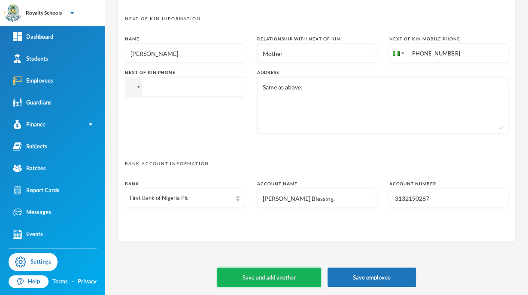
click at [272, 283] on button "Save and add another" at bounding box center [269, 276] width 104 height 19
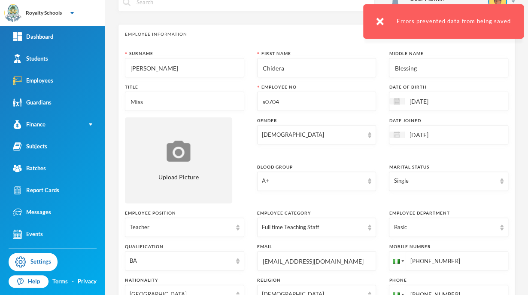
scroll to position [0, 0]
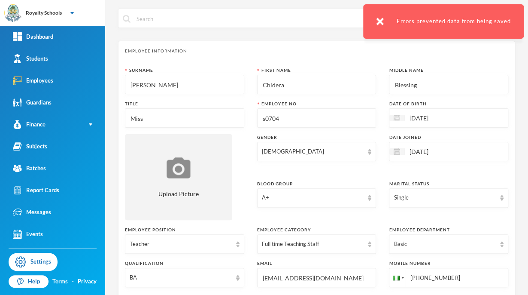
click at [330, 119] on input "s0704" at bounding box center [317, 118] width 110 height 19
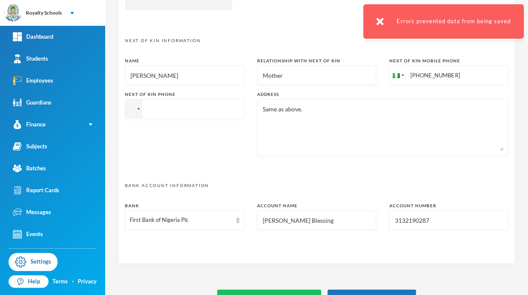
scroll to position [424, 0]
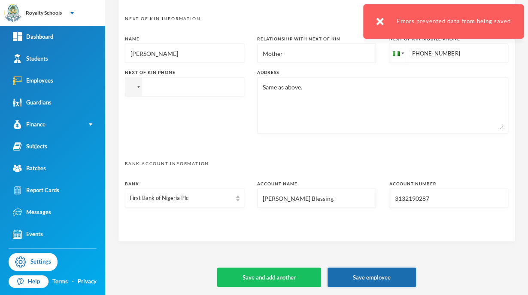
click at [379, 280] on button "Save employee" at bounding box center [372, 276] width 88 height 19
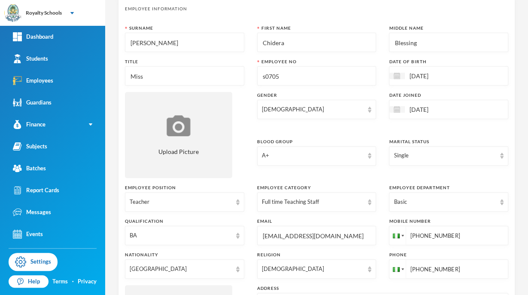
scroll to position [43, 0]
click at [466, 210] on div "Basic" at bounding box center [448, 201] width 119 height 19
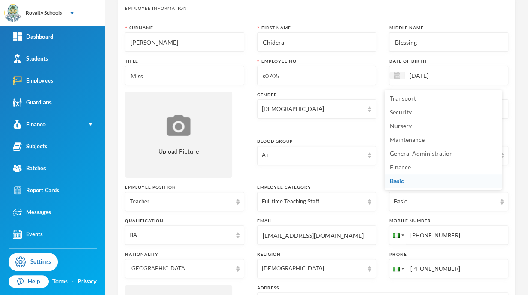
click at [465, 186] on li "Basic" at bounding box center [443, 181] width 117 height 14
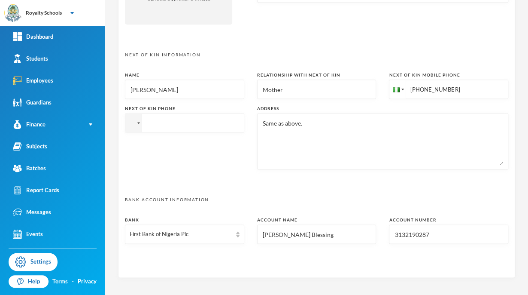
scroll to position [424, 0]
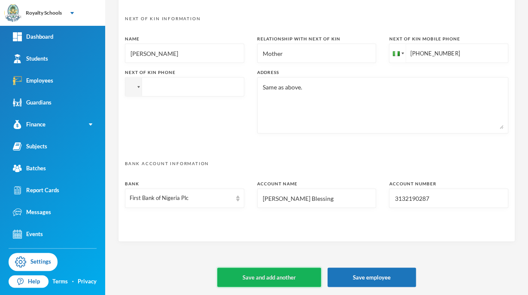
click at [238, 278] on button "Save and add another" at bounding box center [269, 276] width 104 height 19
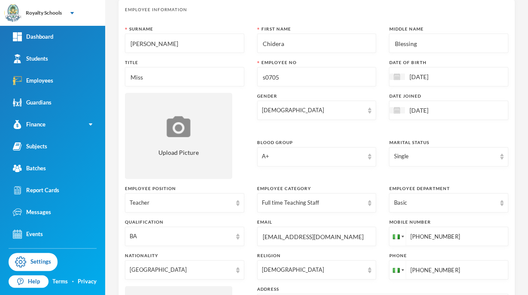
scroll to position [41, 0]
click at [264, 77] on input "s0705" at bounding box center [317, 76] width 110 height 19
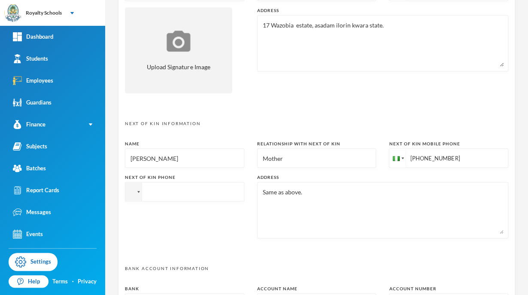
scroll to position [424, 0]
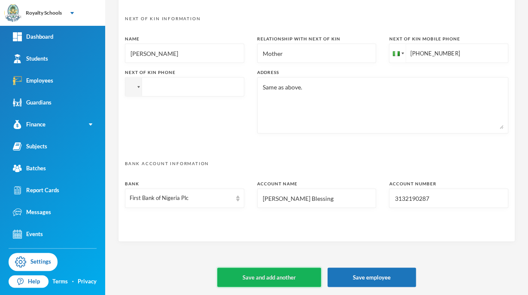
type input "S0705"
click at [285, 276] on button "Save and add another" at bounding box center [269, 276] width 104 height 19
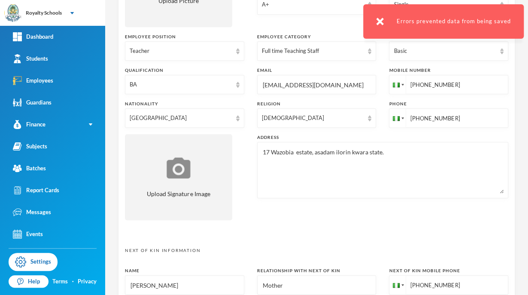
scroll to position [0, 0]
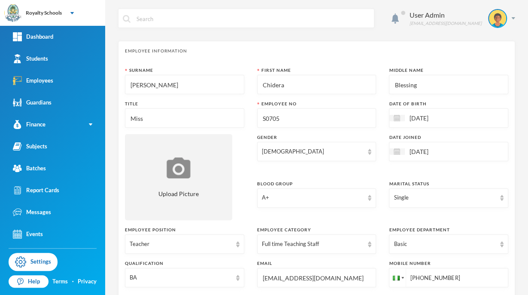
drag, startPoint x: 285, startPoint y: 276, endPoint x: 486, endPoint y: 103, distance: 265.2
drag, startPoint x: 486, startPoint y: 103, endPoint x: 435, endPoint y: 71, distance: 60.4
click at [435, 71] on div "Middle Name" at bounding box center [448, 70] width 119 height 6
click at [52, 191] on div "Report Cards" at bounding box center [36, 190] width 46 height 9
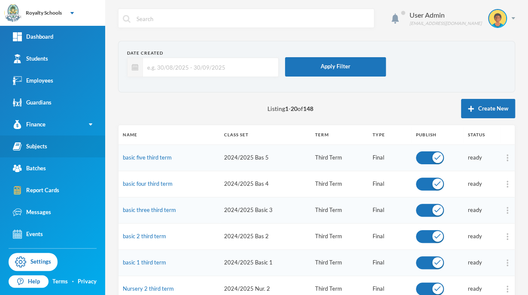
click at [58, 144] on link "Subjects" at bounding box center [52, 146] width 105 height 22
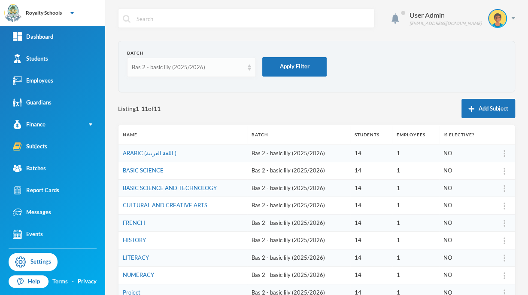
click at [156, 70] on div "Bas 2 - basic lily (2025/2026)" at bounding box center [188, 67] width 112 height 9
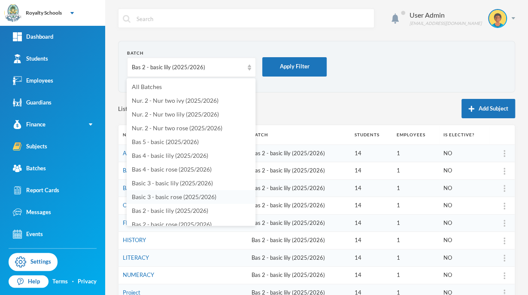
click at [159, 200] on li "Basic 3 - basic rose (2025/2026)" at bounding box center [191, 197] width 129 height 14
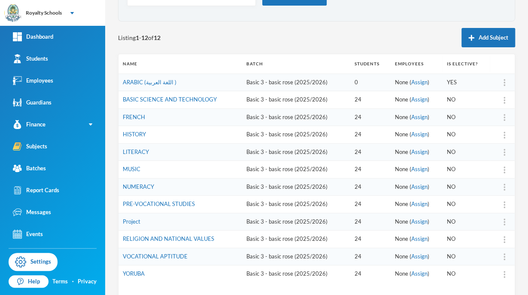
scroll to position [66, 0]
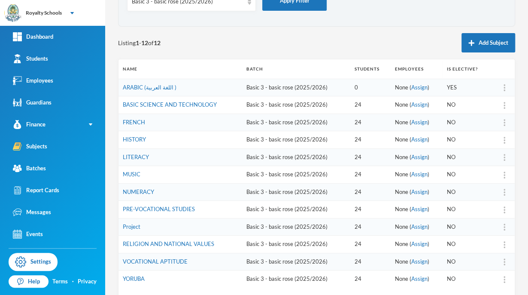
click at [187, 59] on th "Name" at bounding box center [181, 68] width 124 height 19
click at [137, 88] on link "ARABIC (اللغة العربية )" at bounding box center [150, 87] width 54 height 7
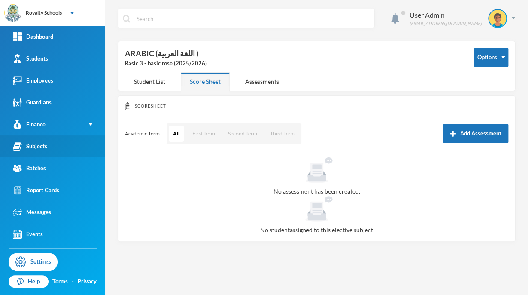
click at [37, 150] on div "Subjects" at bounding box center [30, 146] width 34 height 9
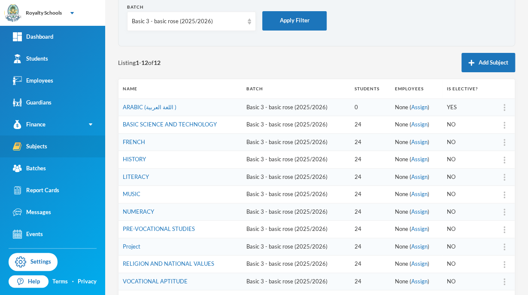
scroll to position [55, 0]
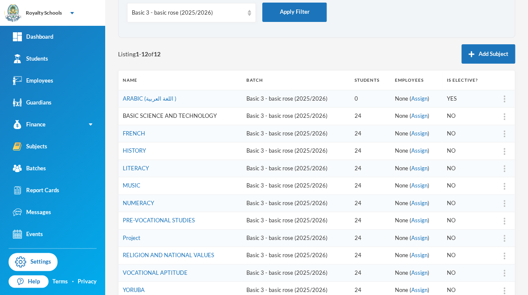
click at [141, 117] on link "BASIC SCIENCE AND TECHNOLOGY" at bounding box center [170, 115] width 94 height 7
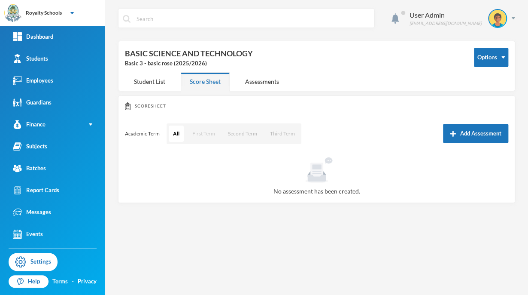
click at [206, 133] on button "First Term" at bounding box center [203, 133] width 31 height 16
click at [243, 135] on button "Second Term" at bounding box center [243, 133] width 38 height 16
click at [212, 130] on button "First Term" at bounding box center [203, 133] width 31 height 16
click at [467, 133] on button "Add Assessment" at bounding box center [475, 133] width 65 height 19
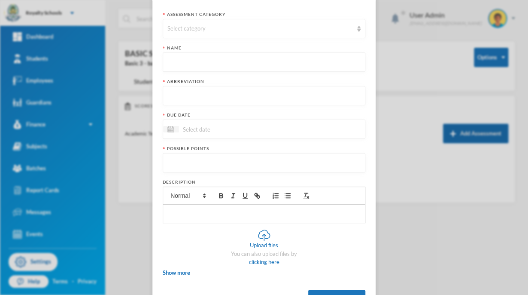
scroll to position [65, 0]
click at [353, 26] on div "Select category" at bounding box center [264, 28] width 203 height 19
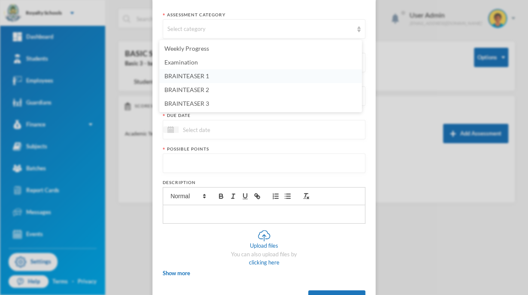
click at [205, 73] on span "BRAINTEASER 1" at bounding box center [186, 75] width 45 height 7
click at [205, 64] on input "text" at bounding box center [263, 62] width 193 height 19
type input "Brainteaser one"
click at [175, 90] on input "text" at bounding box center [263, 96] width 193 height 19
type input "N"
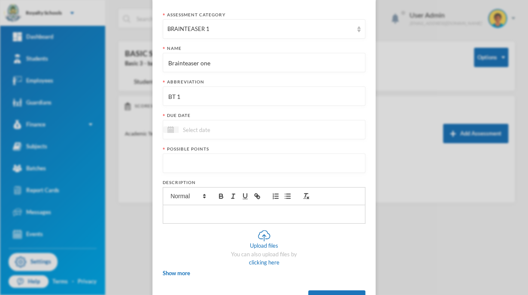
type input "BT 1"
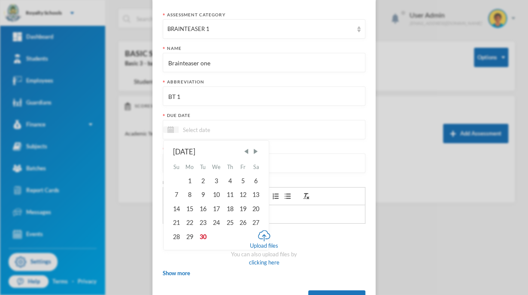
click at [193, 126] on input at bounding box center [215, 130] width 72 height 10
click at [252, 153] on span "Next Month" at bounding box center [256, 151] width 8 height 8
click at [215, 194] on div "8" at bounding box center [217, 195] width 14 height 14
type input "[DATE]"
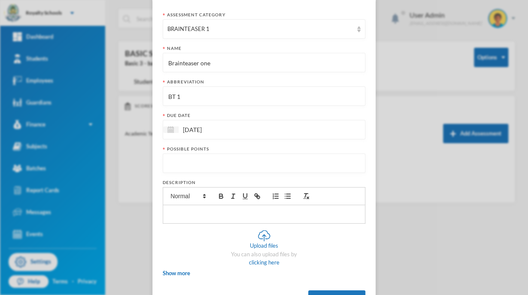
click at [223, 158] on input "number" at bounding box center [263, 163] width 193 height 19
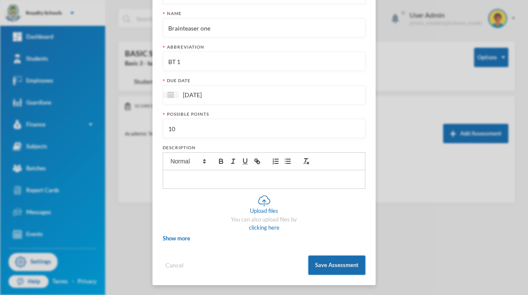
type input "10"
click at [349, 268] on button "Save Assessment" at bounding box center [336, 264] width 57 height 19
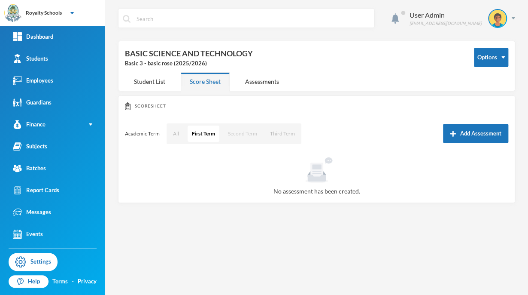
click at [237, 133] on button "Second Term" at bounding box center [243, 133] width 38 height 16
click at [197, 128] on button "First Term" at bounding box center [203, 133] width 31 height 16
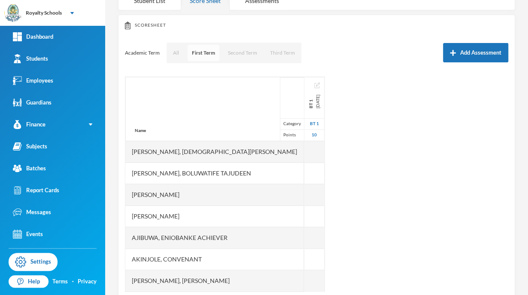
scroll to position [81, 0]
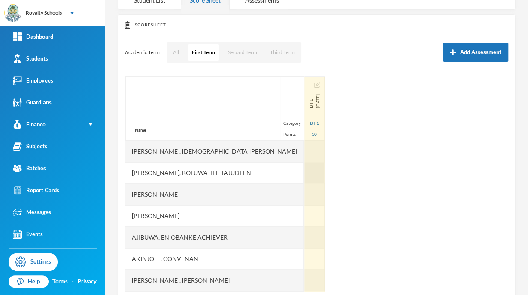
click at [304, 162] on div at bounding box center [314, 172] width 20 height 21
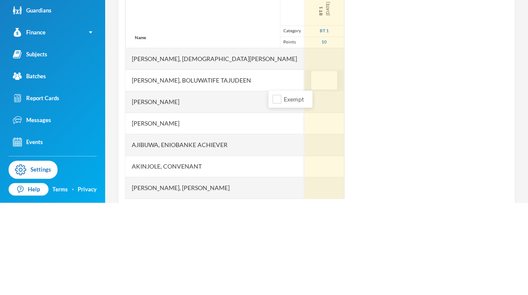
type input "5"
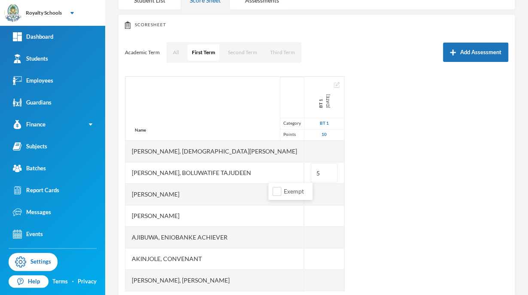
click at [429, 103] on div "Name Category Points [PERSON_NAME], [PERSON_NAME], [PERSON_NAME], [PERSON_NAME]…" at bounding box center [316, 183] width 383 height 215
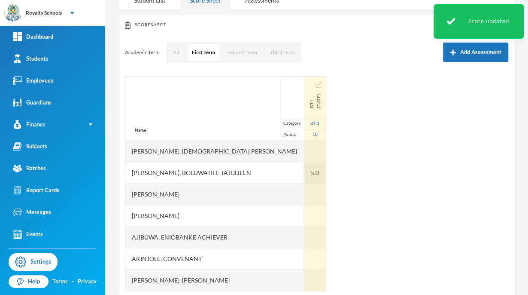
click at [304, 166] on div "5.0" at bounding box center [314, 172] width 21 height 21
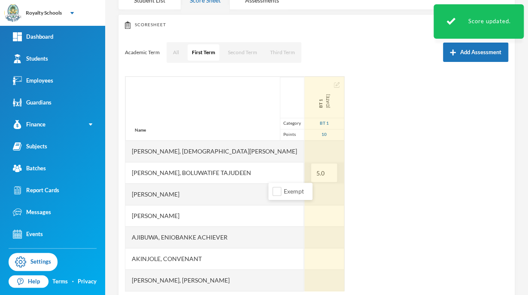
click at [316, 172] on input "5.0" at bounding box center [324, 172] width 17 height 19
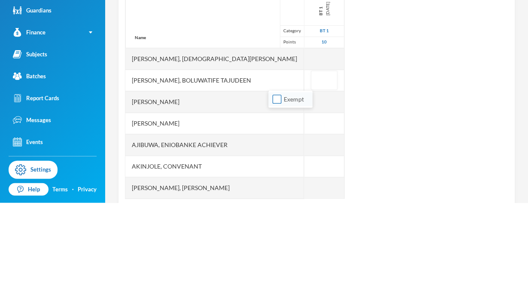
click at [277, 194] on input "Exempt" at bounding box center [277, 191] width 9 height 9
checkbox input "true"
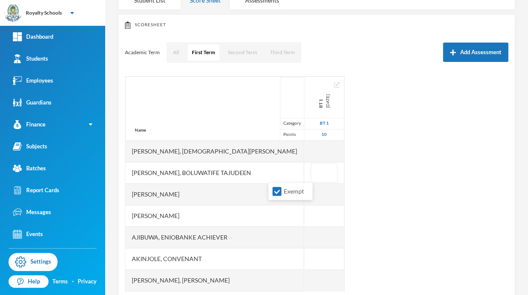
click at [449, 228] on div "Name Category Points [PERSON_NAME], [PERSON_NAME], [PERSON_NAME], [PERSON_NAME]…" at bounding box center [316, 183] width 383 height 215
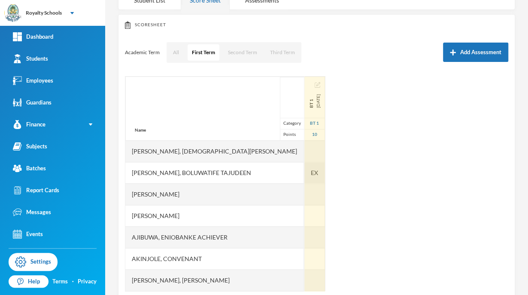
click at [311, 173] on span "EX" at bounding box center [314, 172] width 7 height 9
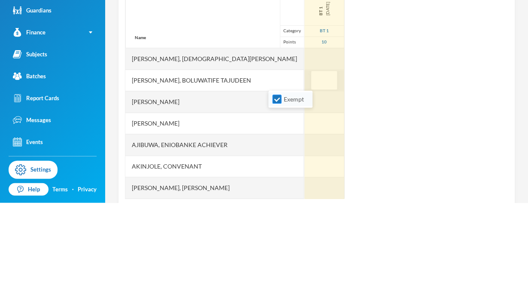
click at [277, 191] on input "Exempt" at bounding box center [277, 191] width 9 height 9
checkbox input "false"
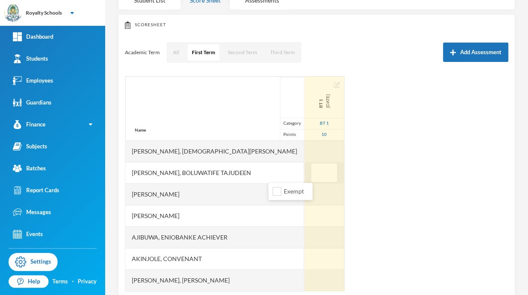
click at [375, 162] on div "Name Category Points [PERSON_NAME], [PERSON_NAME], [PERSON_NAME], [PERSON_NAME]…" at bounding box center [316, 183] width 383 height 215
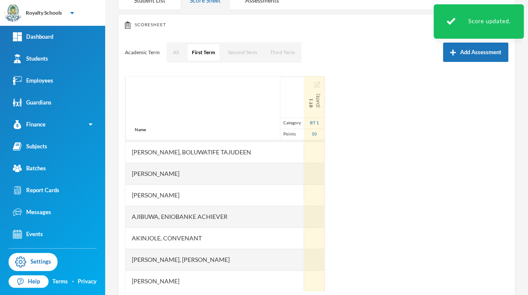
scroll to position [0, 0]
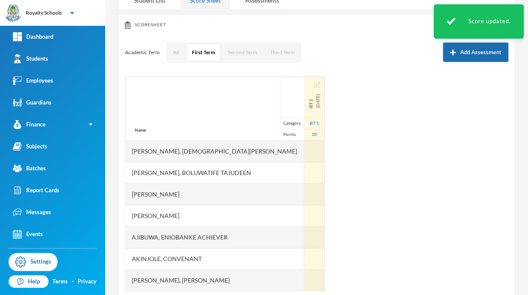
click at [470, 51] on button "Add Assessment" at bounding box center [475, 52] width 65 height 19
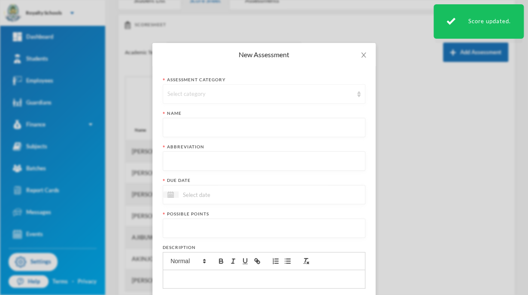
click at [225, 91] on div "Select category" at bounding box center [260, 94] width 186 height 9
click at [204, 160] on li "BRAINTEASER 2" at bounding box center [260, 155] width 203 height 14
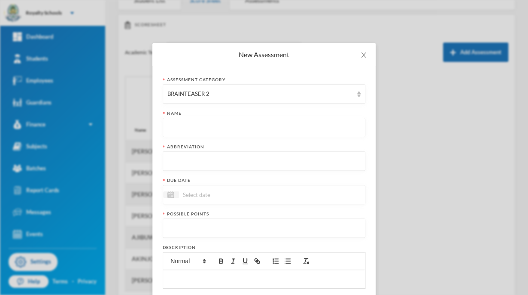
click at [322, 127] on input "text" at bounding box center [263, 127] width 193 height 19
type input "Brainteaser Two"
click at [180, 160] on input "text" at bounding box center [263, 161] width 193 height 19
type input "BT 2"
click at [190, 194] on input at bounding box center [215, 194] width 72 height 10
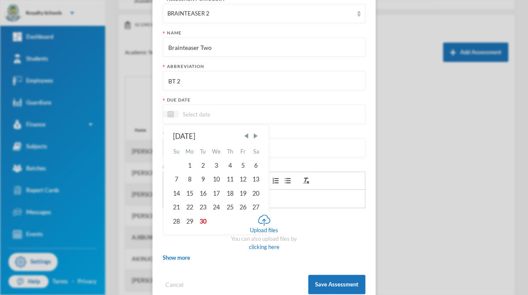
scroll to position [100, 0]
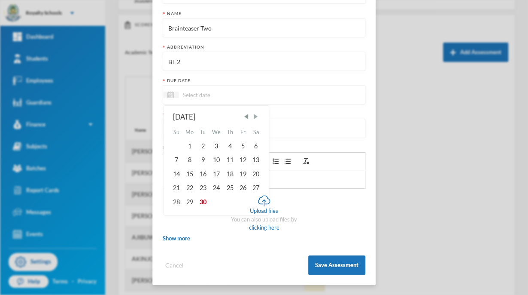
click at [254, 116] on span "Next Month" at bounding box center [256, 117] width 8 height 8
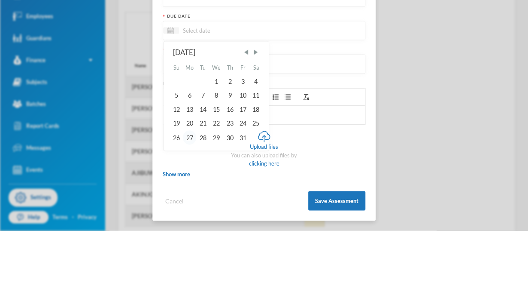
click at [187, 208] on div "27" at bounding box center [190, 202] width 14 height 14
type input "[DATE]"
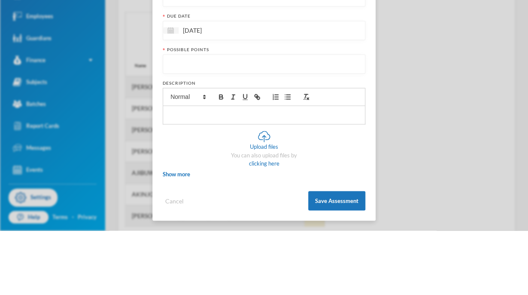
click at [254, 125] on input "number" at bounding box center [263, 128] width 193 height 19
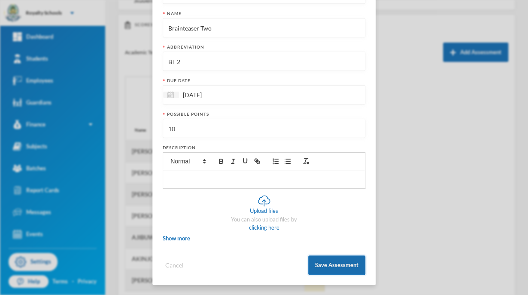
type input "10"
click at [324, 265] on button "Save Assessment" at bounding box center [336, 264] width 57 height 19
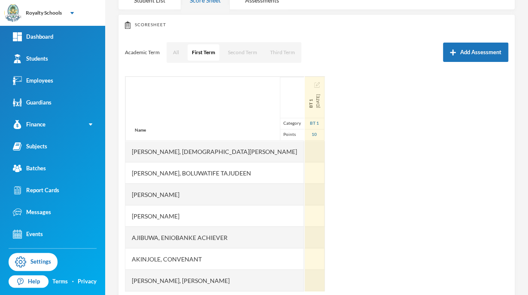
scroll to position [57, 0]
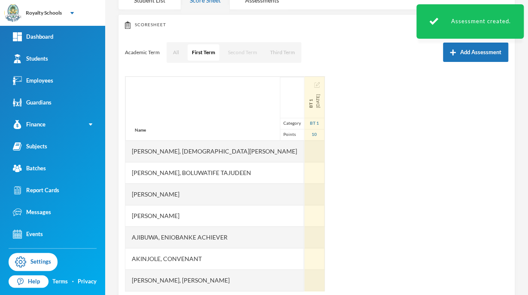
click at [256, 55] on button "Second Term" at bounding box center [243, 52] width 38 height 16
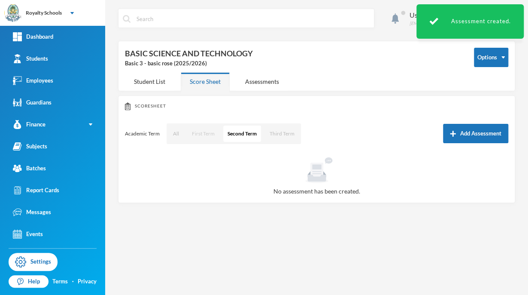
scroll to position [0, 0]
click at [208, 52] on div "BASIC SCIENCE AND TECHNOLOGY Basic 3 - basic rose (2025/2026)" at bounding box center [293, 58] width 336 height 20
click at [197, 130] on button "First Term" at bounding box center [203, 133] width 31 height 16
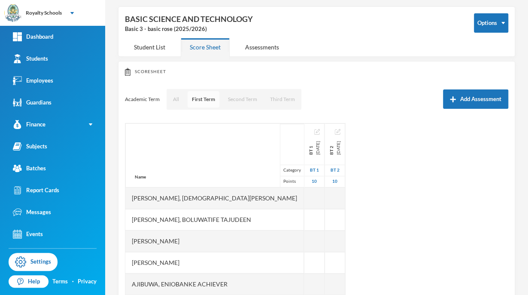
scroll to position [96, 0]
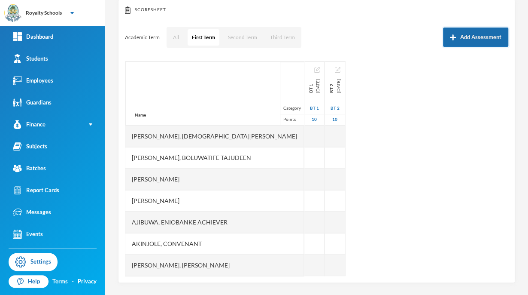
click at [465, 39] on button "Add Assessment" at bounding box center [475, 36] width 65 height 19
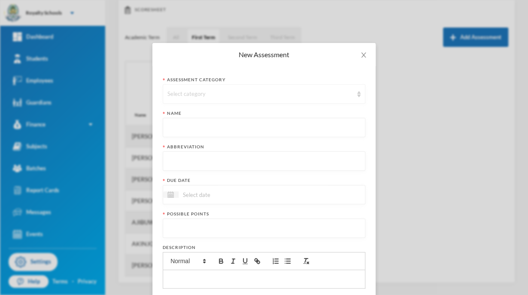
click at [230, 88] on div "Select category" at bounding box center [264, 93] width 203 height 19
click at [198, 169] on span "BRAINTEASER 3" at bounding box center [186, 168] width 45 height 7
click at [218, 126] on input "text" at bounding box center [263, 127] width 193 height 19
type input "Brainteaser Three"
click at [183, 166] on input "text" at bounding box center [263, 161] width 193 height 19
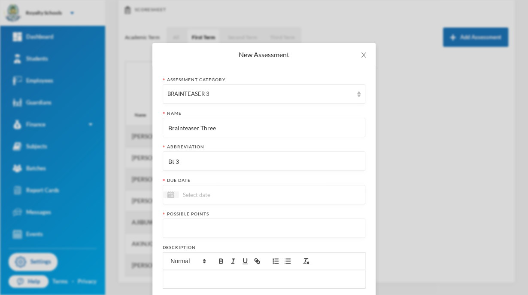
type input "Bt 3"
click at [189, 200] on div at bounding box center [264, 194] width 203 height 19
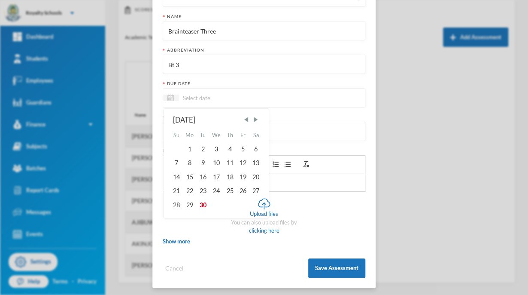
scroll to position [99, 0]
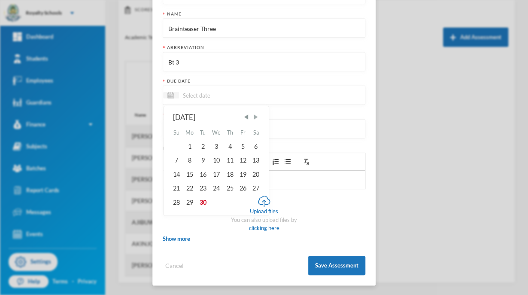
click at [254, 117] on span "Next Month" at bounding box center [256, 117] width 8 height 8
click at [256, 117] on span "Next Month" at bounding box center [256, 117] width 8 height 8
click at [256, 118] on span "Next Month" at bounding box center [256, 117] width 8 height 8
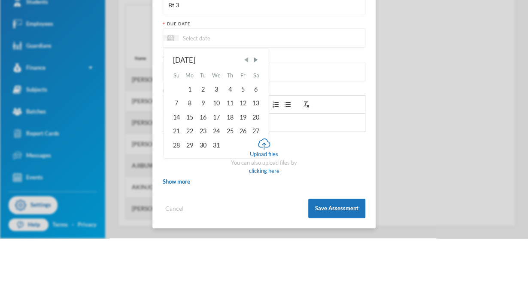
click at [245, 118] on span "Previous Month" at bounding box center [247, 117] width 8 height 8
click at [212, 177] on div "12" at bounding box center [217, 174] width 14 height 14
type input "[DATE]"
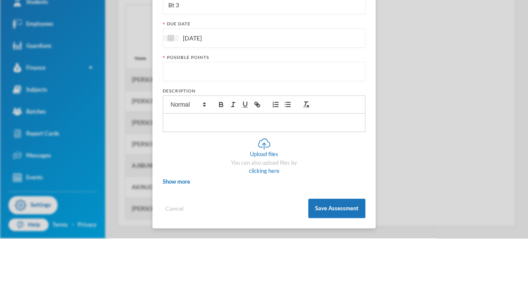
click at [255, 130] on input "number" at bounding box center [263, 128] width 193 height 19
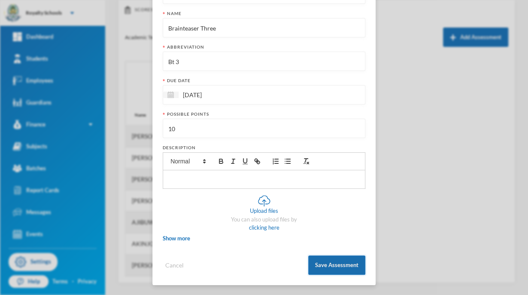
type input "10"
click at [350, 270] on button "Save Assessment" at bounding box center [336, 264] width 57 height 19
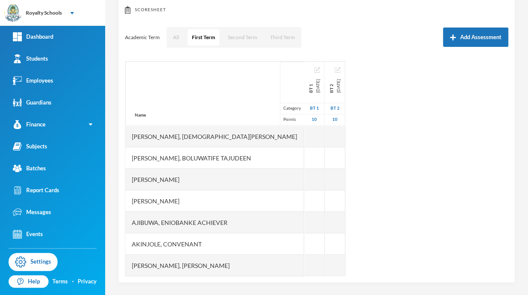
scroll to position [57, 0]
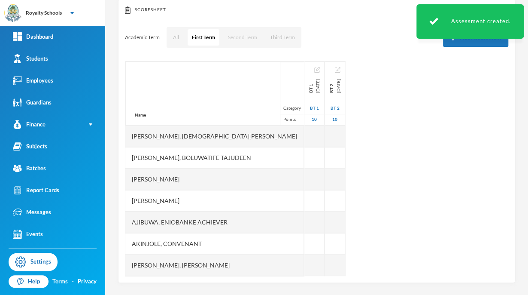
click at [242, 38] on button "Second Term" at bounding box center [243, 37] width 38 height 16
click at [203, 36] on button "First Term" at bounding box center [203, 37] width 31 height 16
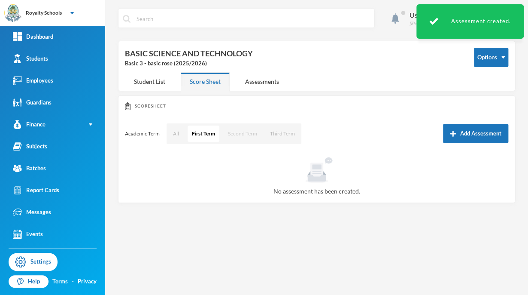
click at [234, 138] on button "Second Term" at bounding box center [243, 133] width 38 height 16
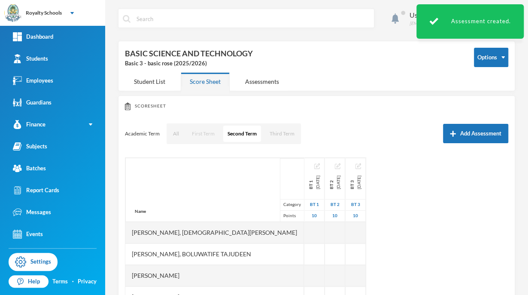
click at [188, 134] on button "First Term" at bounding box center [203, 133] width 31 height 16
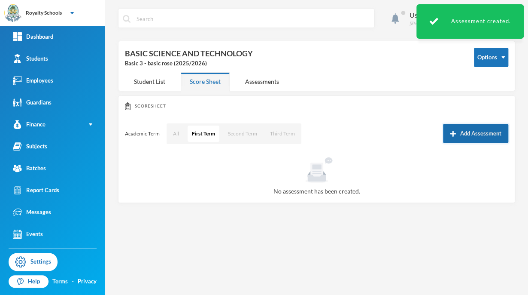
click at [443, 142] on div "Academic Term All First Term Second Term Third Term Add Assessment" at bounding box center [316, 133] width 383 height 21
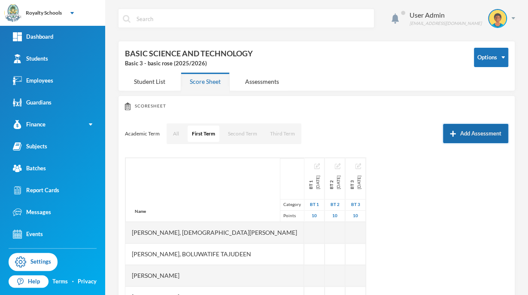
click at [474, 127] on button "Add Assessment" at bounding box center [475, 133] width 65 height 19
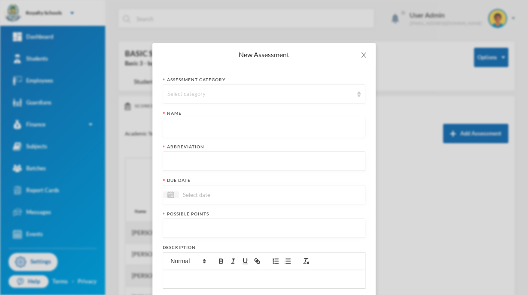
click at [233, 91] on div "Select category" at bounding box center [260, 94] width 186 height 9
click at [193, 126] on span "Examination" at bounding box center [180, 127] width 33 height 7
click at [193, 125] on input "text" at bounding box center [263, 127] width 193 height 19
type input "Examination"
click at [172, 154] on input "text" at bounding box center [263, 161] width 193 height 19
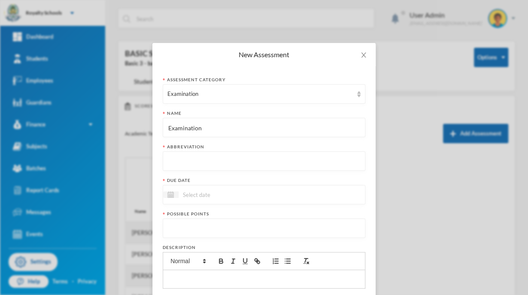
type input "W"
type input "Exam"
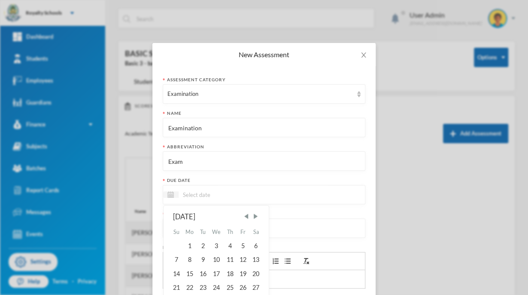
click at [185, 196] on input at bounding box center [215, 194] width 72 height 10
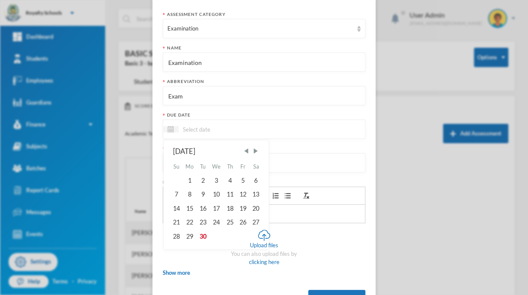
scroll to position [100, 0]
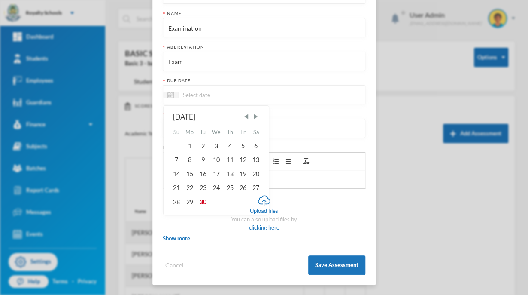
click at [261, 122] on div "[DATE] Su Mo Tu We Th Fr Sa 1 2 3 4 5 6 7 8 9 10 11 12 13 14 15 16 17 18 19 20 …" at bounding box center [216, 157] width 105 height 103
click at [257, 116] on span "Next Month" at bounding box center [256, 117] width 8 height 8
click at [254, 119] on span "Next Month" at bounding box center [256, 117] width 8 height 8
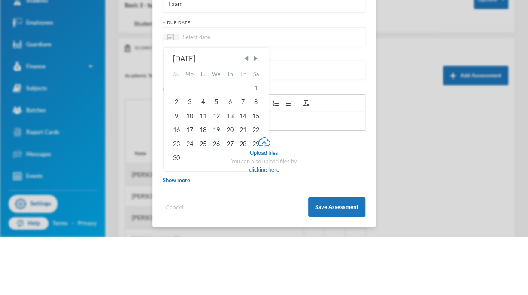
click at [213, 204] on div "26" at bounding box center [217, 202] width 14 height 14
type input "[DATE]"
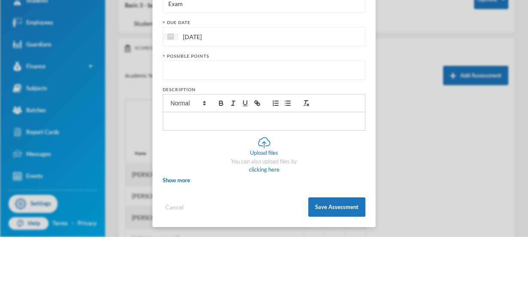
click at [430, 177] on div "New Assessment Assessment category Examination Name Examination Abbreviation Ex…" at bounding box center [264, 147] width 528 height 295
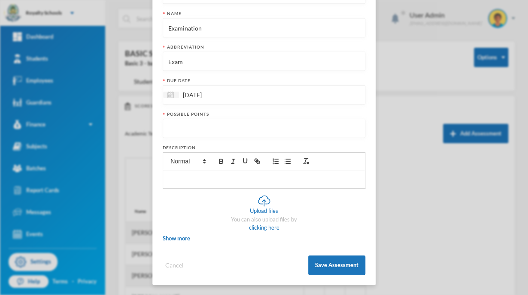
click at [171, 130] on input "number" at bounding box center [263, 128] width 193 height 19
type input "70"
click at [316, 265] on button "Save Assessment" at bounding box center [336, 264] width 57 height 19
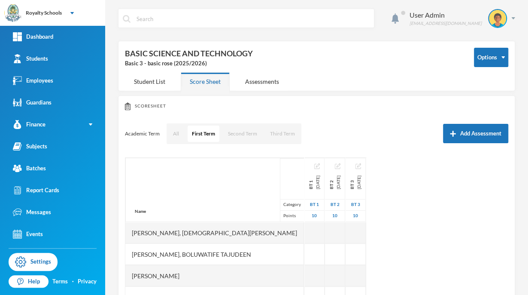
scroll to position [57, 0]
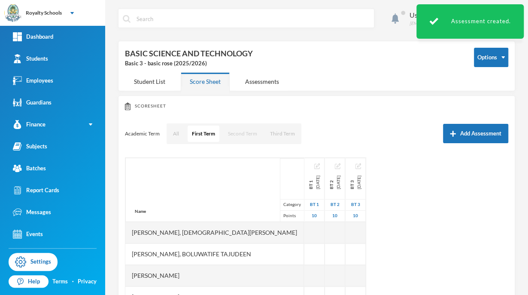
click at [246, 130] on button "Second Term" at bounding box center [243, 133] width 38 height 16
click at [201, 132] on button "First Term" at bounding box center [203, 133] width 31 height 16
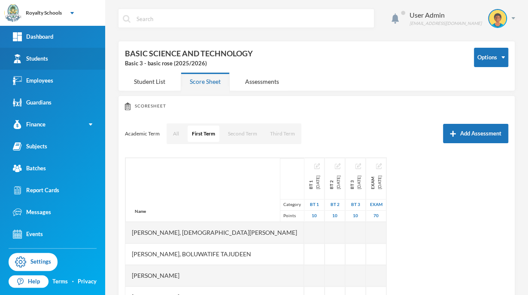
click at [45, 61] on div "Students" at bounding box center [30, 58] width 35 height 9
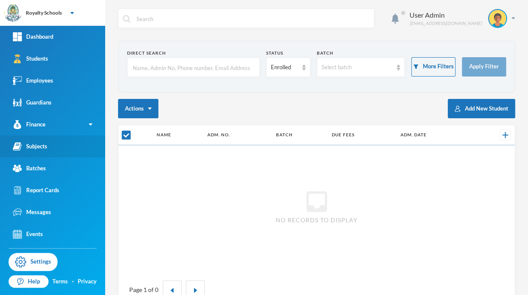
click at [63, 148] on link "Subjects" at bounding box center [52, 146] width 105 height 22
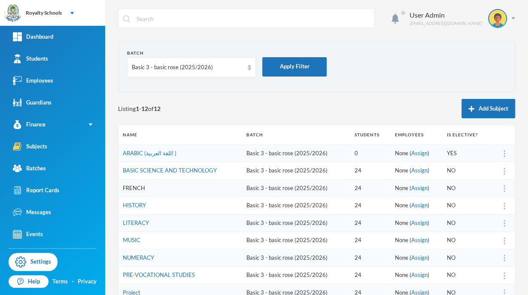
click at [141, 186] on link "FRENCH" at bounding box center [134, 187] width 22 height 7
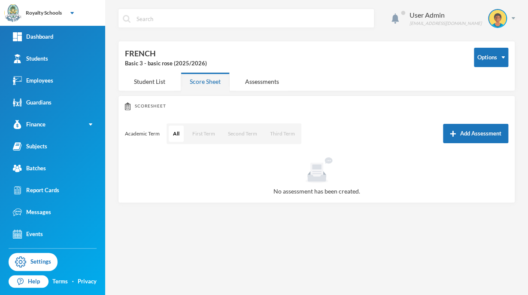
click at [526, 128] on div "User Admin [EMAIL_ADDRESS][DOMAIN_NAME] Options FRENCH Basic 3 - basic rose (20…" at bounding box center [316, 147] width 423 height 295
click at [198, 133] on button "First Term" at bounding box center [203, 133] width 31 height 16
click at [198, 133] on button "First Term" at bounding box center [204, 133] width 32 height 16
click at [462, 134] on button "Add Assessment" at bounding box center [475, 133] width 65 height 19
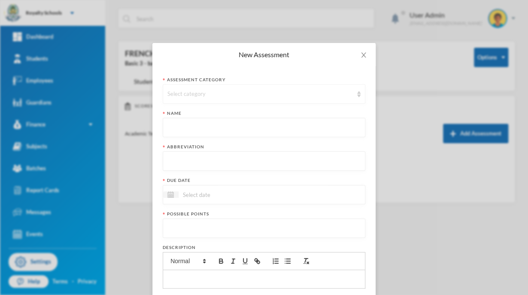
click at [192, 91] on div "Select category" at bounding box center [260, 94] width 186 height 9
click at [189, 141] on span "BRAINTEASER 1" at bounding box center [186, 140] width 45 height 7
click at [180, 128] on input "text" at bounding box center [263, 127] width 193 height 19
type input "joy"
click at [181, 164] on input "text" at bounding box center [263, 161] width 193 height 19
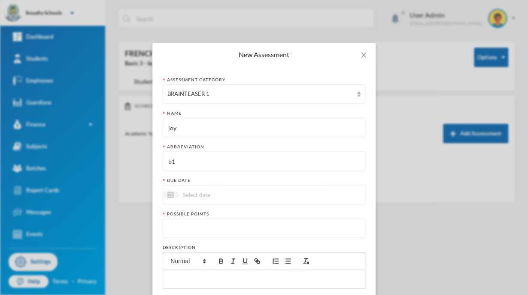
type input "b1"
click at [182, 196] on input at bounding box center [215, 194] width 72 height 10
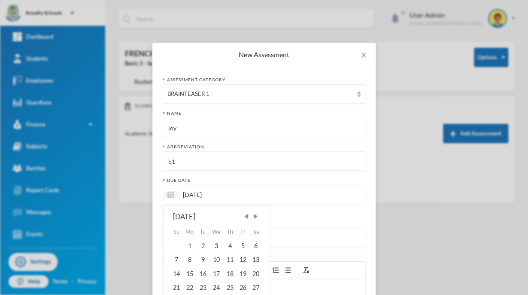
type input "[DATE]"
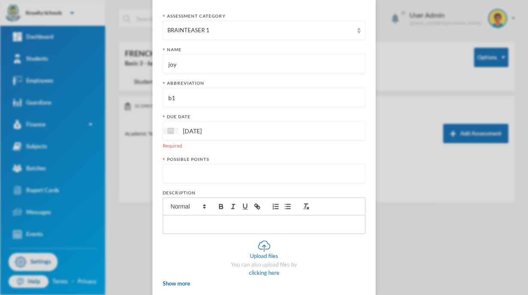
scroll to position [69, 0]
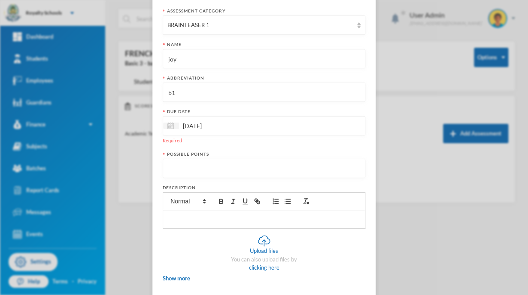
click at [262, 167] on input "number" at bounding box center [263, 168] width 193 height 19
type input "1"
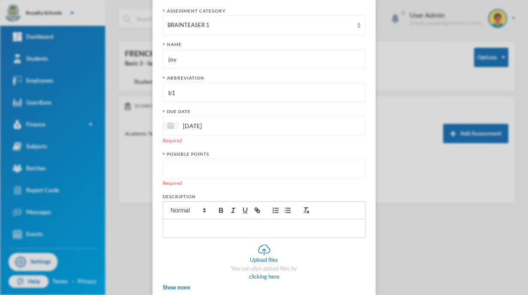
click at [239, 128] on input "[DATE]" at bounding box center [215, 126] width 72 height 10
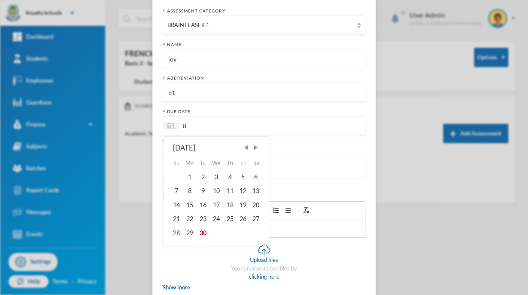
type input "8"
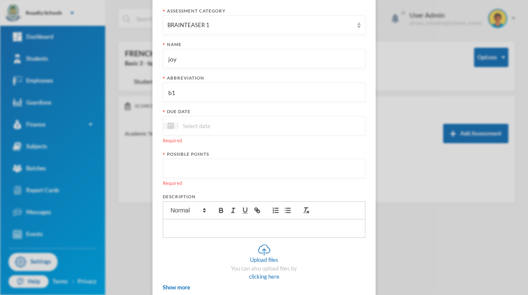
click at [198, 67] on input "joy" at bounding box center [263, 58] width 193 height 19
type input "j"
type input "Brainteaser One"
click at [183, 92] on input "b1" at bounding box center [263, 92] width 193 height 19
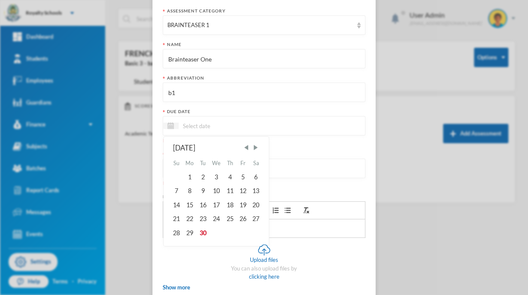
click at [195, 121] on input at bounding box center [215, 126] width 72 height 10
click at [186, 191] on div "8" at bounding box center [190, 191] width 14 height 14
type input "[DATE]"
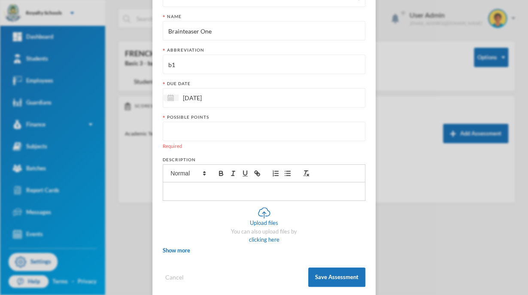
scroll to position [97, 0]
click at [206, 133] on input "number" at bounding box center [263, 130] width 193 height 19
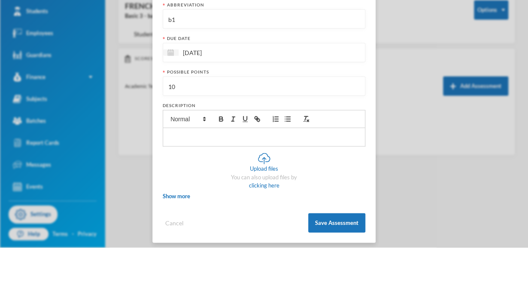
scroll to position [100, 0]
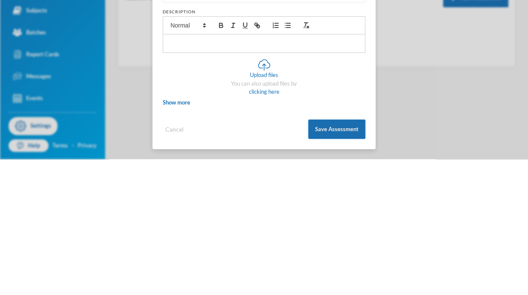
type input "10"
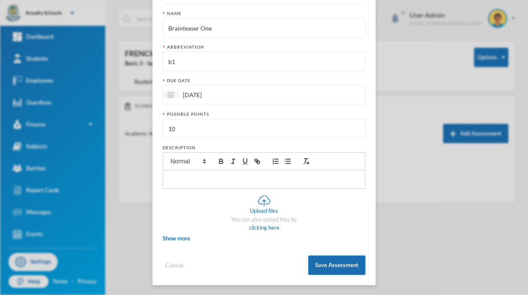
click at [340, 124] on form "Assessment category BRAINTEASER 1 Name Brainteaser One Abbreviation b1 Due date…" at bounding box center [264, 126] width 203 height 298
click at [330, 265] on button "Save Assessment" at bounding box center [336, 264] width 57 height 19
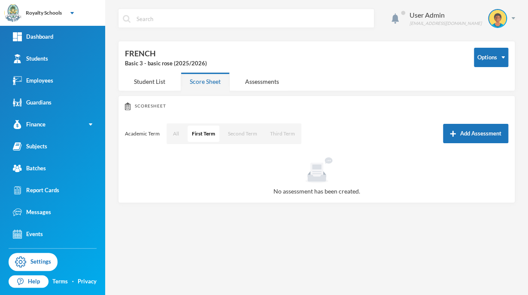
scroll to position [57, 0]
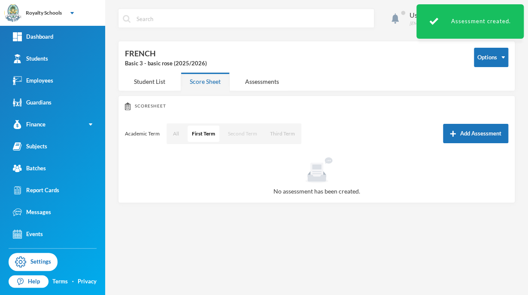
click at [246, 133] on button "Second Term" at bounding box center [243, 133] width 38 height 16
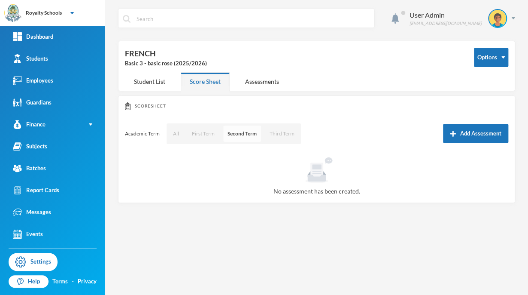
click at [237, 133] on button "Second Term" at bounding box center [242, 133] width 38 height 16
click at [245, 133] on button "Second Term" at bounding box center [242, 133] width 38 height 16
click at [247, 135] on button "Second Term" at bounding box center [242, 133] width 38 height 16
click at [264, 81] on div "Assessments" at bounding box center [262, 81] width 52 height 18
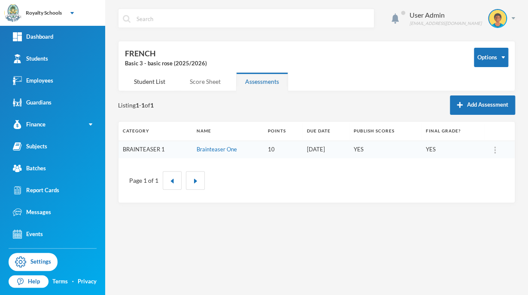
click at [220, 81] on div "Score Sheet" at bounding box center [205, 81] width 49 height 18
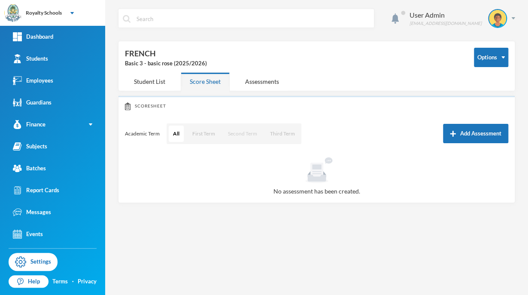
click at [229, 134] on button "Second Term" at bounding box center [243, 133] width 38 height 16
click at [459, 133] on button "Add Assessment" at bounding box center [475, 133] width 65 height 19
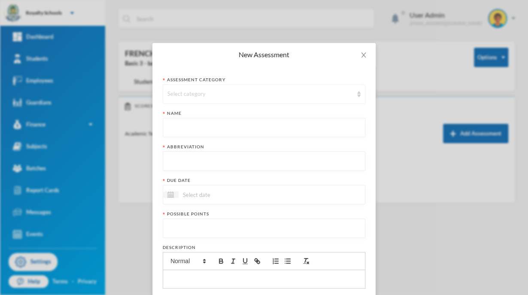
click at [289, 90] on div "Select category" at bounding box center [260, 94] width 186 height 9
click at [207, 153] on span "BRAINTEASER 2" at bounding box center [186, 154] width 45 height 7
click at [204, 132] on input "text" at bounding box center [263, 127] width 193 height 19
type input "brainteaser"
click at [189, 158] on input "text" at bounding box center [263, 161] width 193 height 19
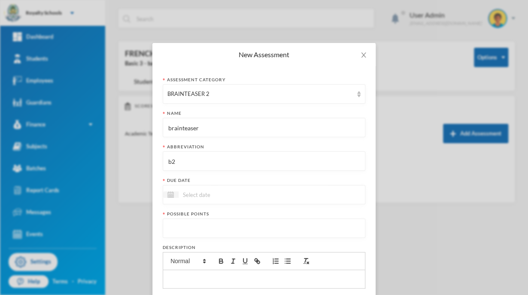
type input "b2"
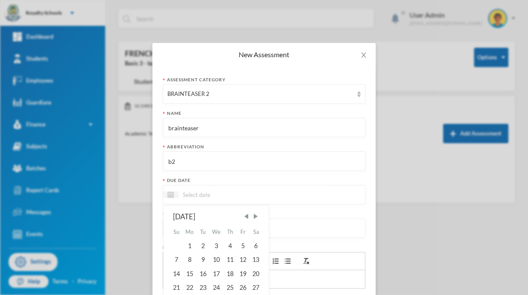
click at [188, 197] on input at bounding box center [215, 194] width 72 height 10
click at [252, 287] on div "27" at bounding box center [255, 287] width 13 height 14
type input "[DATE]"
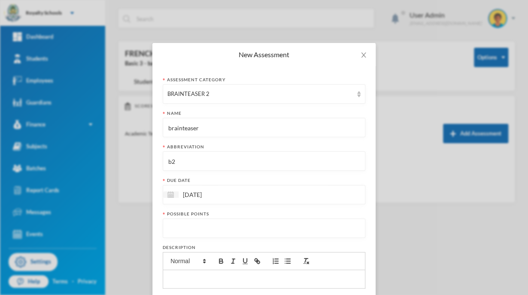
click at [225, 234] on input "number" at bounding box center [263, 228] width 193 height 19
type input "10"
click at [365, 286] on div "Assessment category BRAINTEASER 2 Name brainteaser Abbreviation b2 Due date [DA…" at bounding box center [263, 225] width 223 height 318
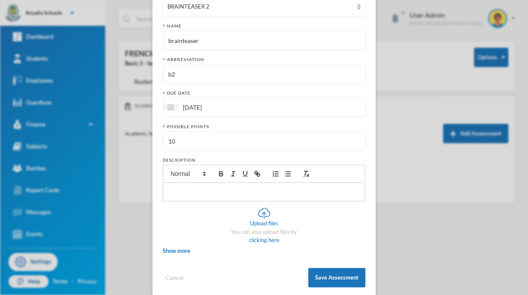
scroll to position [100, 0]
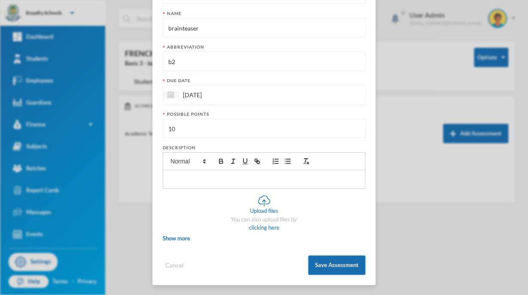
click at [325, 265] on button "Save Assessment" at bounding box center [336, 264] width 57 height 19
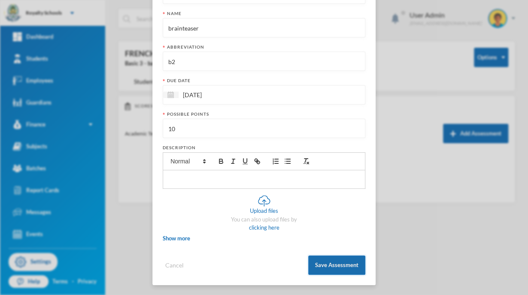
click at [325, 265] on button "Save Assessment" at bounding box center [336, 264] width 57 height 19
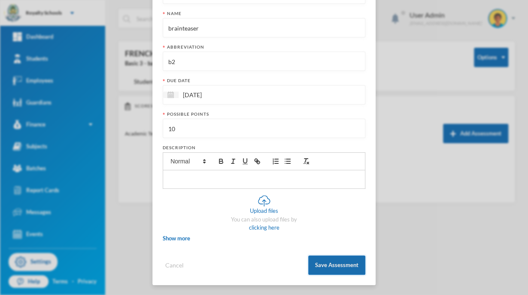
click at [325, 265] on button "Save Assessment" at bounding box center [336, 264] width 57 height 19
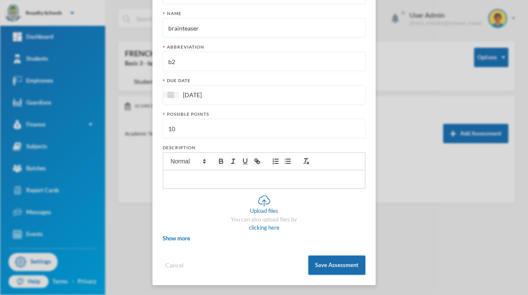
click at [325, 265] on button "Save Assessment" at bounding box center [336, 264] width 57 height 19
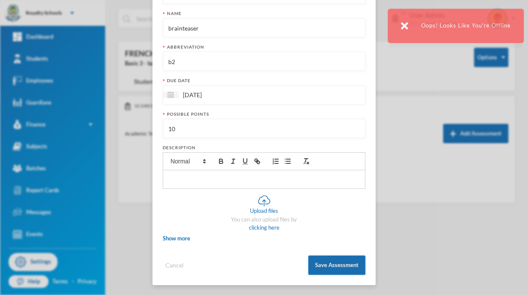
click at [325, 265] on button "Save Assessment" at bounding box center [336, 264] width 57 height 19
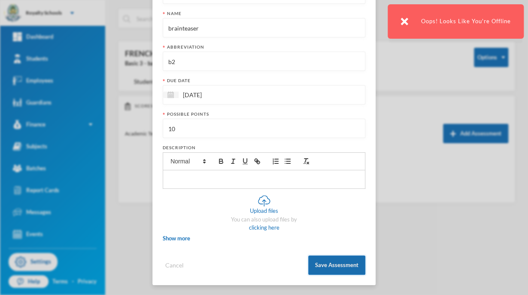
click at [325, 265] on button "Save Assessment" at bounding box center [336, 264] width 57 height 19
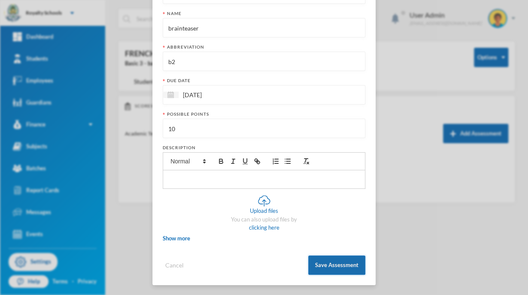
click at [343, 262] on button "Save Assessment" at bounding box center [336, 264] width 57 height 19
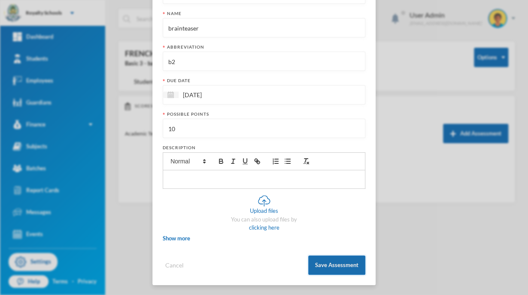
click at [343, 262] on button "Save Assessment" at bounding box center [336, 264] width 57 height 19
click at [345, 265] on button "Save Assessment" at bounding box center [336, 264] width 57 height 19
click at [331, 263] on button "Save Assessment" at bounding box center [336, 264] width 57 height 19
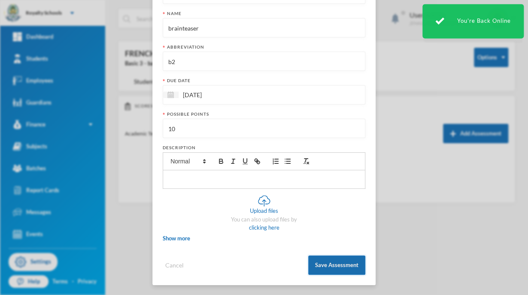
click at [331, 263] on button "Save Assessment" at bounding box center [336, 264] width 57 height 19
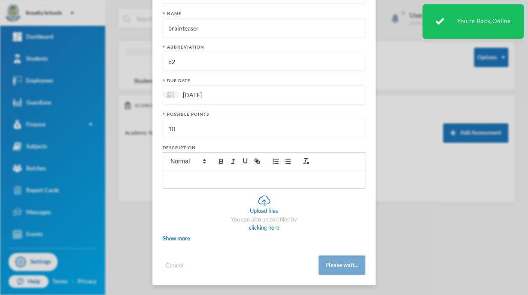
click at [331, 263] on button "Please wait..." at bounding box center [342, 264] width 47 height 19
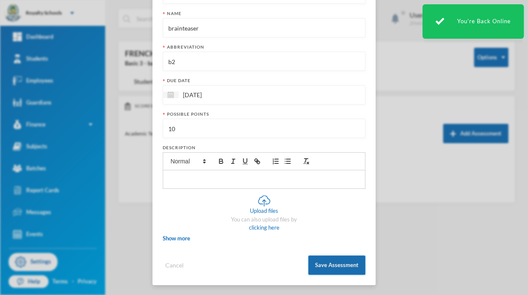
click at [331, 263] on button "Save Assessment" at bounding box center [336, 264] width 57 height 19
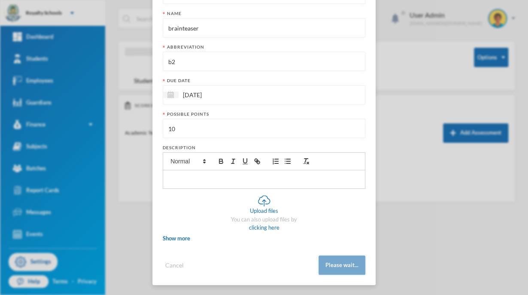
click at [349, 268] on button "Please wait..." at bounding box center [342, 264] width 47 height 19
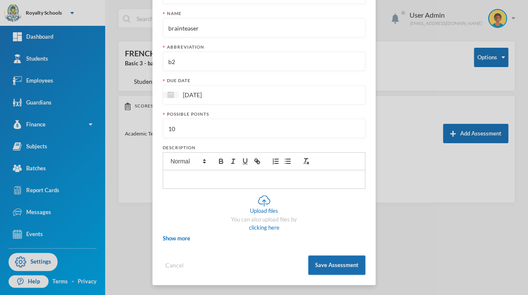
scroll to position [57, 0]
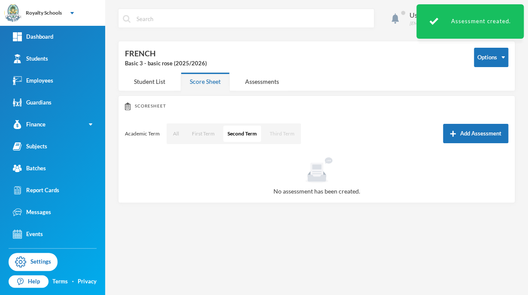
click at [290, 137] on button "Third Term" at bounding box center [281, 133] width 33 height 16
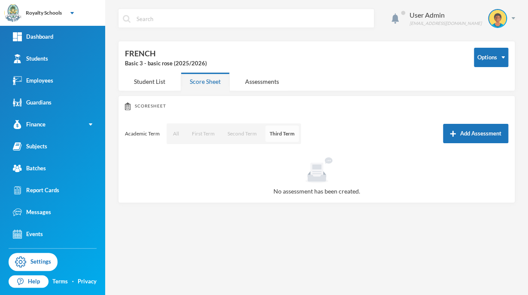
click at [290, 137] on button "Third Term" at bounding box center [281, 133] width 33 height 16
click at [468, 135] on button "Add Assessment" at bounding box center [475, 133] width 65 height 19
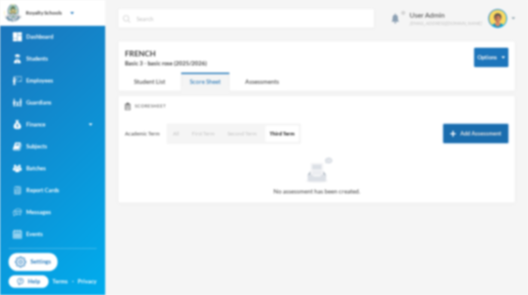
scroll to position [0, 0]
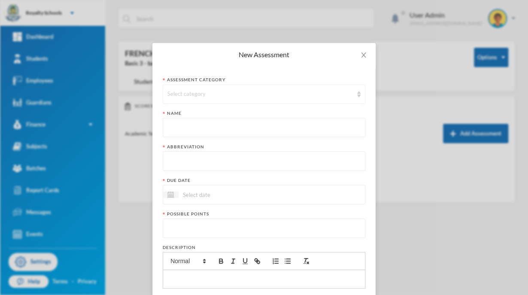
click at [357, 93] on img at bounding box center [358, 94] width 3 height 6
click at [206, 169] on span "BRAINTEASER 3" at bounding box center [186, 168] width 45 height 7
click at [198, 131] on input "text" at bounding box center [263, 127] width 193 height 19
type input "brainteaser"
click at [194, 161] on input "text" at bounding box center [263, 161] width 193 height 19
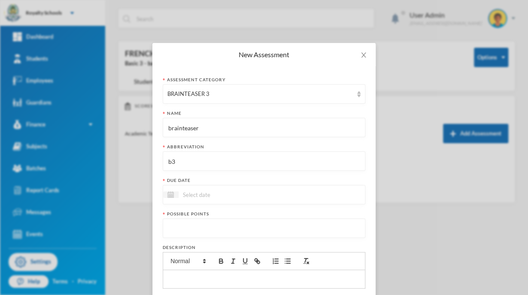
type input "b3"
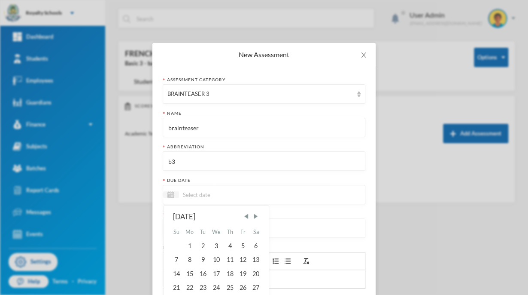
click at [187, 197] on input at bounding box center [215, 194] width 72 height 10
click at [240, 258] on div "12" at bounding box center [243, 260] width 13 height 14
type input "[DATE]"
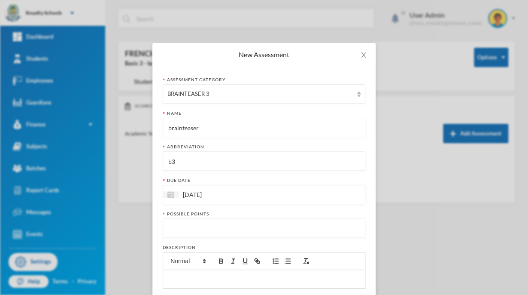
click at [218, 225] on input "number" at bounding box center [263, 228] width 193 height 19
type input "10"
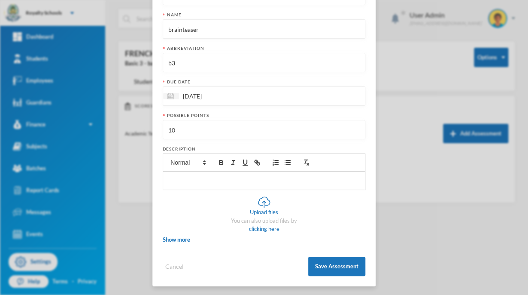
scroll to position [100, 0]
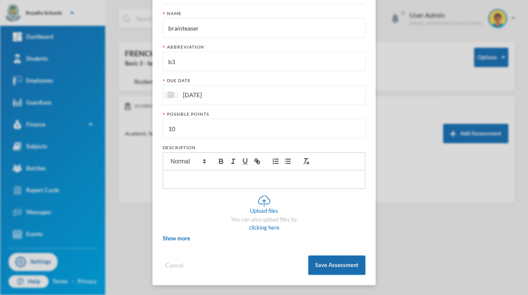
click at [338, 263] on button "Save Assessment" at bounding box center [336, 264] width 57 height 19
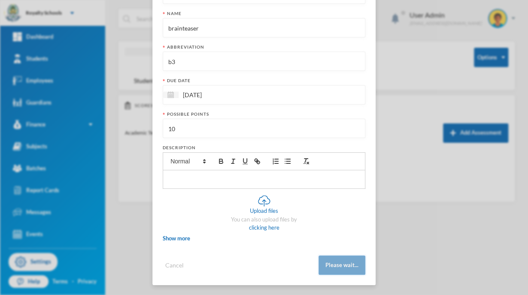
scroll to position [57, 0]
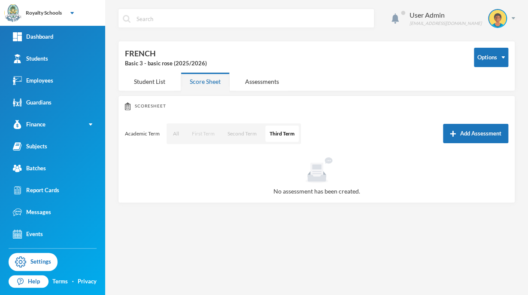
click at [198, 131] on button "First Term" at bounding box center [203, 133] width 31 height 16
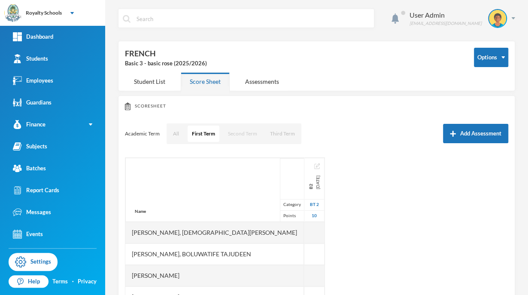
click at [243, 136] on button "Second Term" at bounding box center [243, 133] width 38 height 16
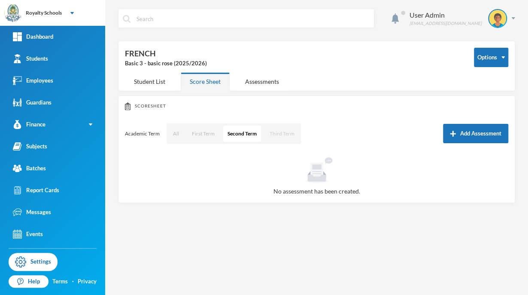
click at [285, 134] on button "Third Term" at bounding box center [281, 133] width 33 height 16
click at [201, 132] on button "First Term" at bounding box center [203, 133] width 31 height 16
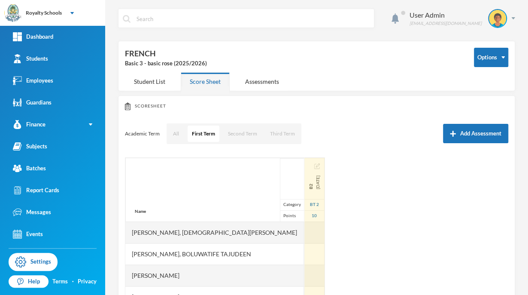
click at [304, 161] on div "b2 [DATE]" at bounding box center [314, 178] width 20 height 41
click at [314, 168] on button "button" at bounding box center [317, 165] width 6 height 7
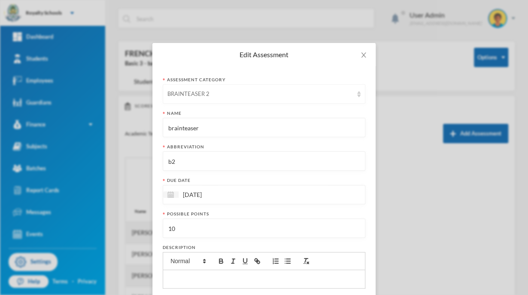
click at [273, 90] on div "BRAINTEASER 2" at bounding box center [260, 94] width 186 height 9
click at [214, 136] on li "BRAINTEASER 1" at bounding box center [260, 141] width 203 height 14
click at [208, 131] on input "brainteaser" at bounding box center [263, 127] width 193 height 19
type input "brainteaser one"
click at [189, 160] on input "b2" at bounding box center [263, 161] width 193 height 19
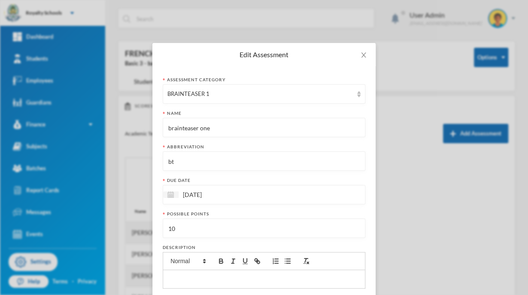
type input "bt 1"
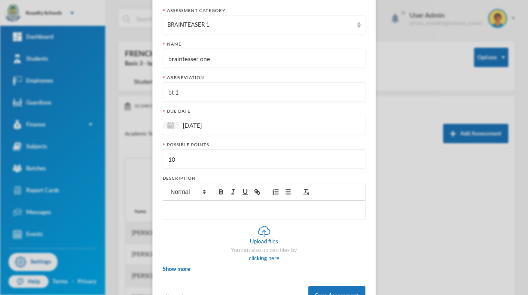
scroll to position [100, 0]
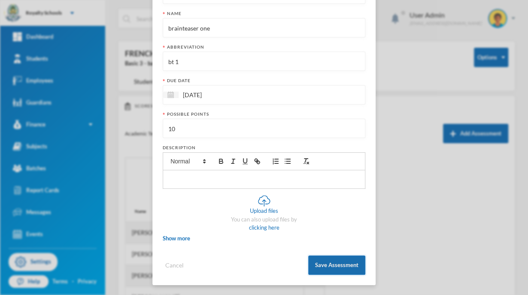
click at [332, 267] on button "Save Assessment" at bounding box center [336, 264] width 57 height 19
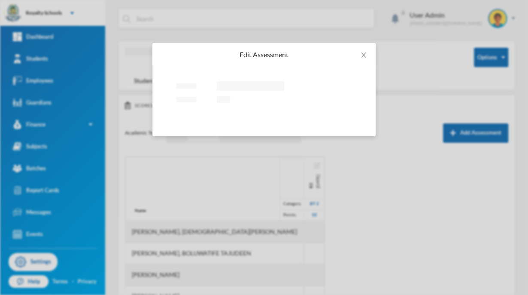
scroll to position [0, 0]
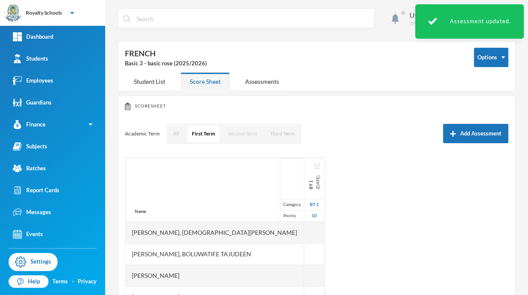
click at [232, 132] on button "Second Term" at bounding box center [243, 133] width 38 height 16
click at [200, 133] on button "First Term" at bounding box center [203, 133] width 31 height 16
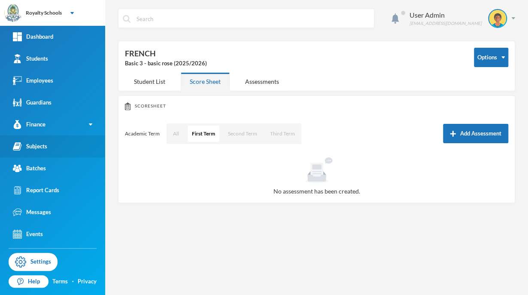
click at [27, 144] on div "Subjects" at bounding box center [30, 146] width 34 height 9
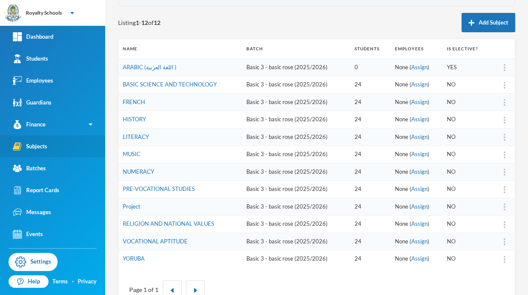
scroll to position [110, 0]
